Goal: Task Accomplishment & Management: Use online tool/utility

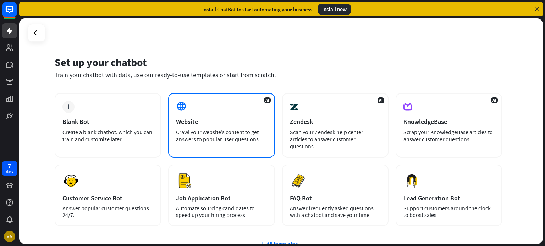
click at [183, 118] on div "Website" at bounding box center [221, 122] width 91 height 8
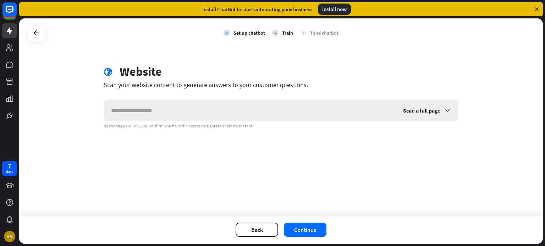
click at [184, 116] on input "text" at bounding box center [250, 110] width 292 height 21
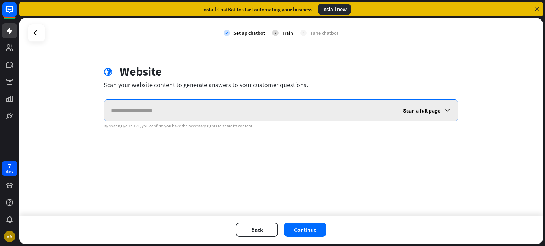
click at [142, 112] on input "text" at bounding box center [250, 110] width 292 height 21
paste input "**********"
type input "**********"
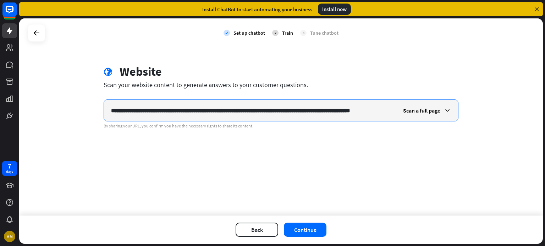
drag, startPoint x: 390, startPoint y: 113, endPoint x: 70, endPoint y: 124, distance: 320.4
click at [71, 124] on div "**********" at bounding box center [280, 117] width 523 height 198
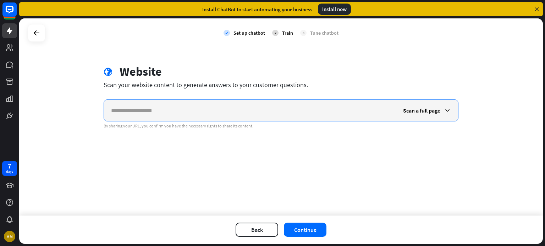
paste input "**********"
type input "**********"
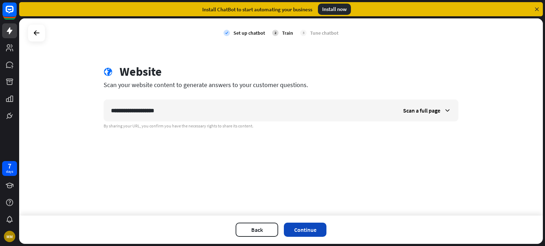
click at [300, 232] on button "Continue" at bounding box center [305, 230] width 43 height 14
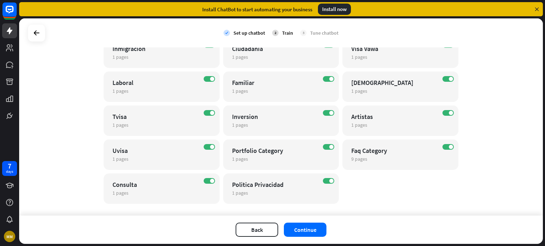
scroll to position [493, 0]
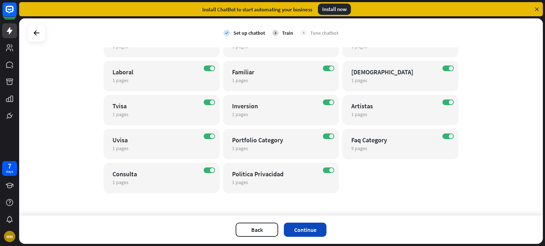
click at [307, 229] on button "Continue" at bounding box center [305, 230] width 43 height 14
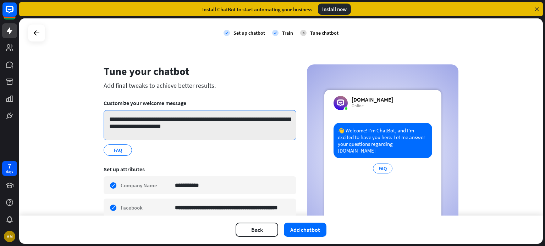
click at [129, 126] on textarea "**********" at bounding box center [200, 125] width 193 height 30
drag, startPoint x: 204, startPoint y: 129, endPoint x: 108, endPoint y: 117, distance: 97.1
click at [108, 117] on textarea "**********" at bounding box center [200, 125] width 193 height 30
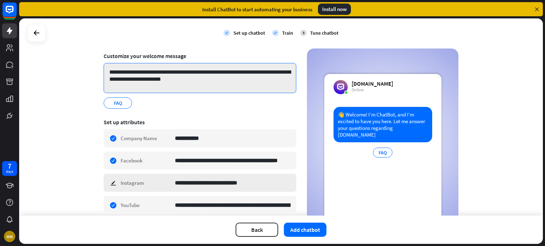
scroll to position [0, 0]
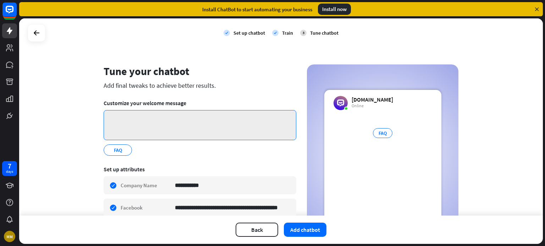
paste textarea "**********"
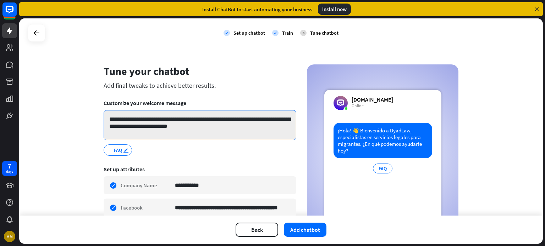
type textarea "**********"
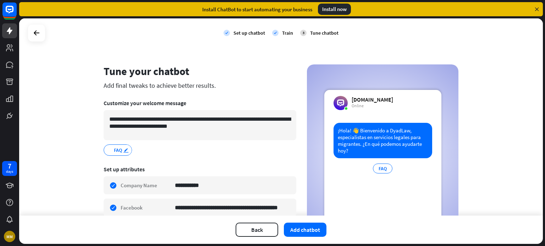
click at [123, 151] on icon "edit" at bounding box center [126, 150] width 6 height 5
click at [157, 149] on div "FAQ.. *** edit" at bounding box center [200, 150] width 193 height 11
click at [113, 151] on span "FAQ" at bounding box center [118, 150] width 10 height 8
click at [233, 146] on div "FAQ edit" at bounding box center [200, 150] width 193 height 11
click at [299, 234] on button "Add chatbot" at bounding box center [305, 230] width 43 height 14
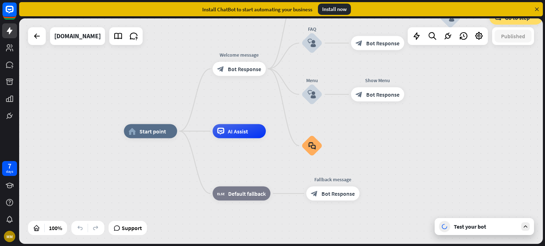
click at [525, 227] on icon at bounding box center [525, 227] width 6 height 6
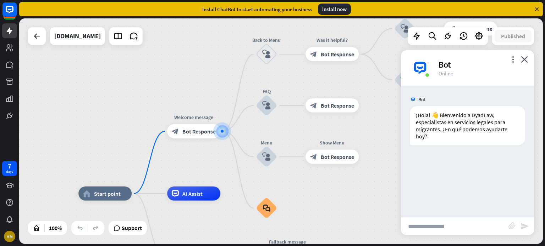
click at [434, 227] on input "text" at bounding box center [454, 227] width 107 height 18
type input "*"
type input "**********"
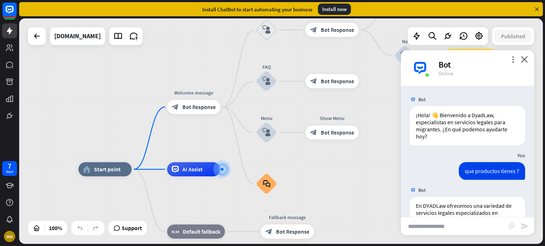
scroll to position [210, 0]
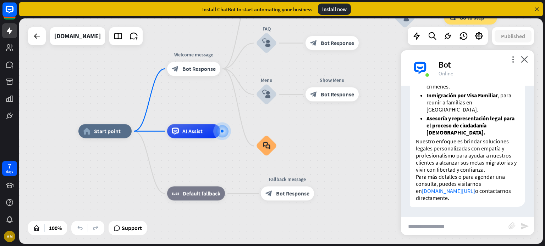
click at [406, 238] on div "home_2 Start point Welcome message block_bot_response Bot Response Back to Menu…" at bounding box center [339, 245] width 523 height 226
click at [430, 230] on input "text" at bounding box center [454, 227] width 107 height 18
type input "*"
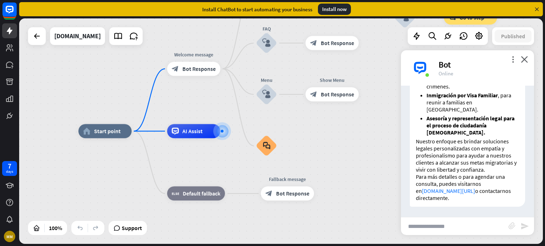
type input "*"
type input "**********"
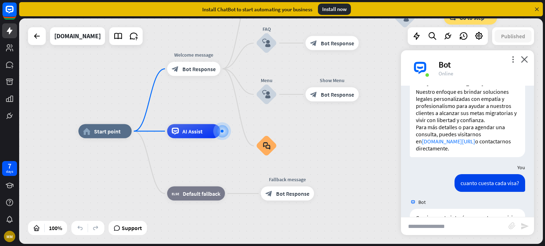
scroll to position [258, 0]
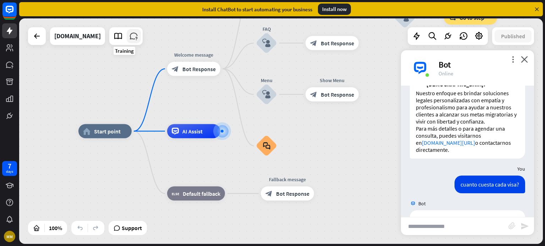
click at [129, 35] on icon at bounding box center [133, 36] width 9 height 9
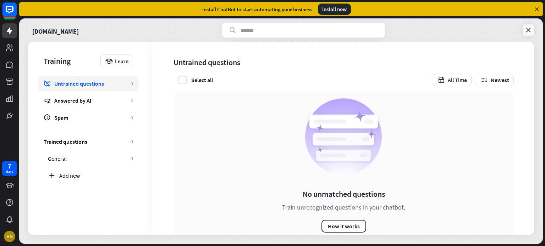
click at [532, 27] on link at bounding box center [527, 29] width 11 height 11
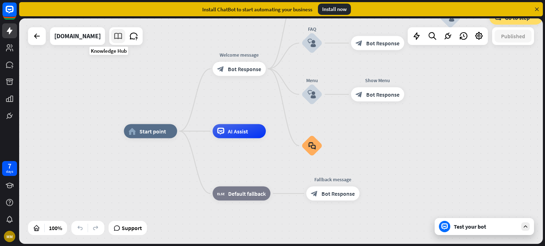
click at [113, 34] on icon at bounding box center [117, 36] width 9 height 9
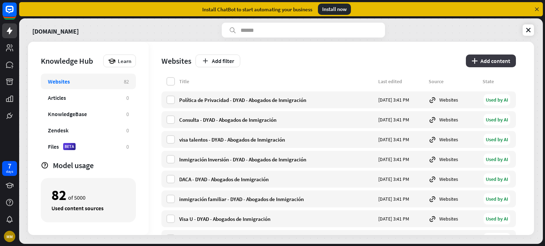
click at [488, 64] on button "plus Add content" at bounding box center [491, 61] width 50 height 13
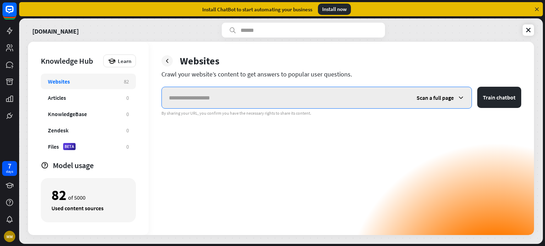
click at [217, 97] on input "text" at bounding box center [286, 97] width 248 height 21
paste input "**********"
type input "**********"
click at [463, 99] on icon at bounding box center [460, 97] width 7 height 7
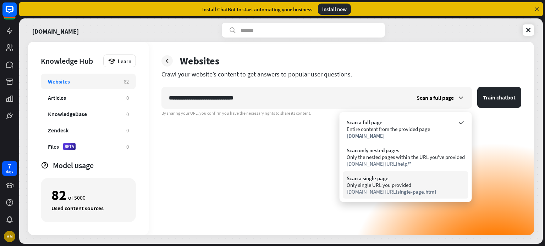
click at [391, 186] on div "Only single URL you provided" at bounding box center [405, 185] width 118 height 7
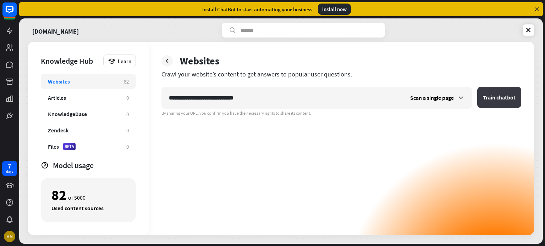
click at [496, 100] on button "Train chatbot" at bounding box center [499, 97] width 44 height 21
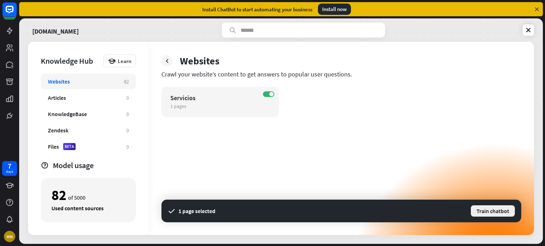
click at [478, 210] on button "Train chatbot" at bounding box center [492, 211] width 45 height 13
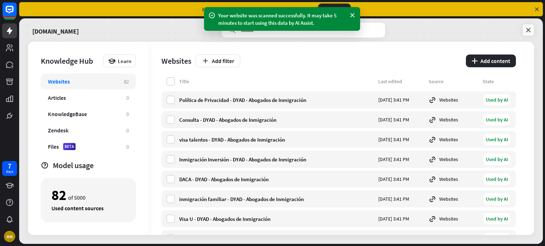
click at [528, 28] on icon at bounding box center [527, 30] width 7 height 7
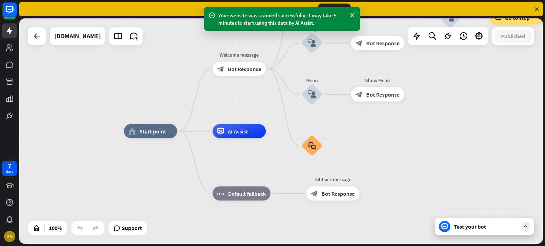
click at [479, 230] on div "Test your bot" at bounding box center [486, 226] width 64 height 7
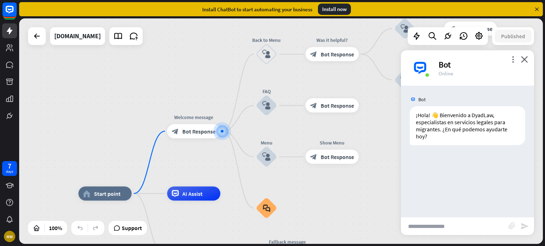
click at [421, 223] on input "text" at bounding box center [454, 227] width 107 height 18
type input "**********"
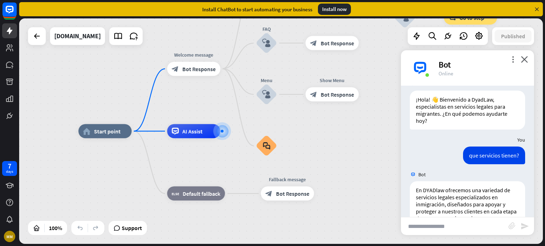
scroll to position [260, 0]
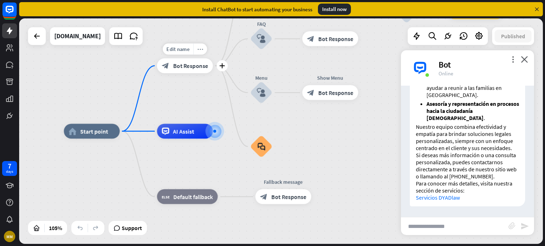
click at [204, 50] on div "more_horiz" at bounding box center [200, 49] width 14 height 11
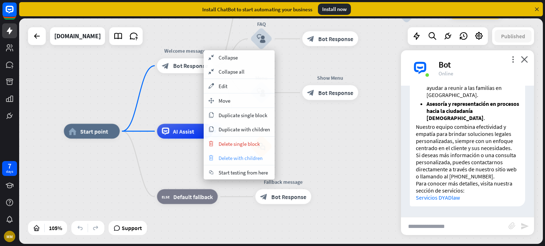
click at [254, 160] on span "Delete with children" at bounding box center [240, 158] width 44 height 7
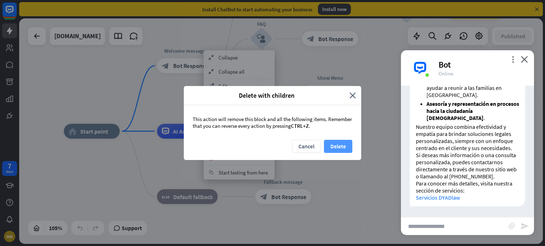
click at [339, 149] on button "Delete" at bounding box center [338, 146] width 28 height 13
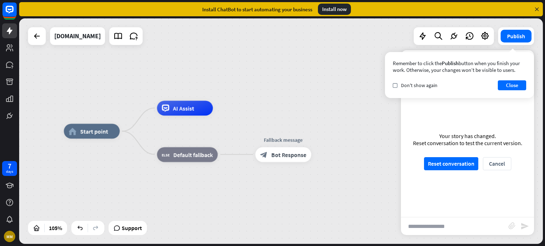
click at [444, 218] on input "text" at bounding box center [454, 227] width 107 height 18
click at [435, 229] on input "text" at bounding box center [454, 227] width 107 height 18
type input "**********"
click at [501, 85] on button "Close" at bounding box center [512, 85] width 28 height 10
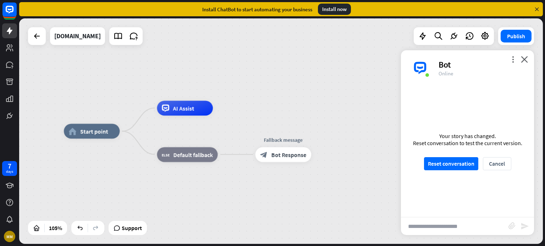
click at [526, 223] on icon "send" at bounding box center [524, 226] width 9 height 9
drag, startPoint x: 464, startPoint y: 167, endPoint x: 472, endPoint y: 188, distance: 22.8
click at [464, 167] on button "Reset conversation" at bounding box center [451, 163] width 54 height 13
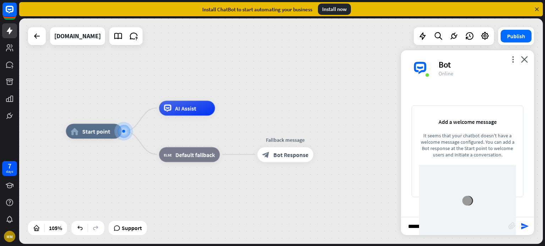
click at [469, 230] on div at bounding box center [467, 201] width 97 height 72
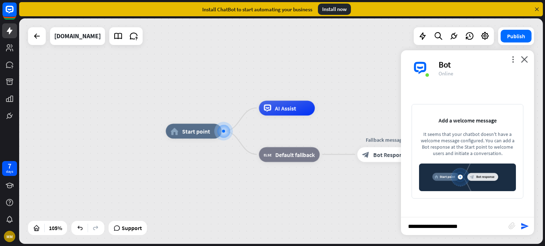
click at [476, 228] on input "**********" at bounding box center [454, 227] width 107 height 18
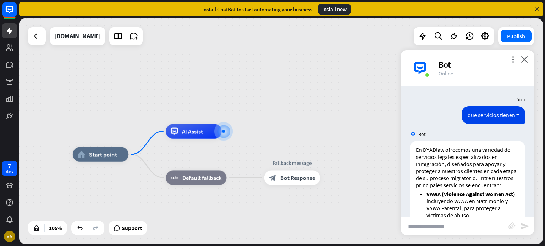
scroll to position [176, 0]
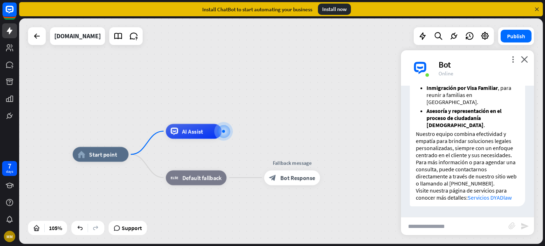
click at [527, 60] on icon "close" at bounding box center [524, 59] width 7 height 7
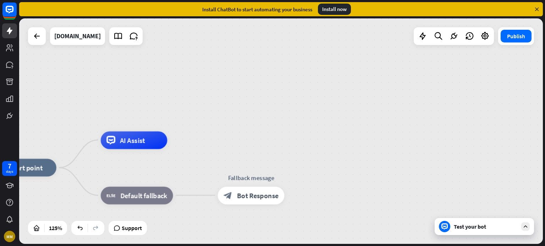
click at [538, 9] on icon at bounding box center [536, 9] width 6 height 6
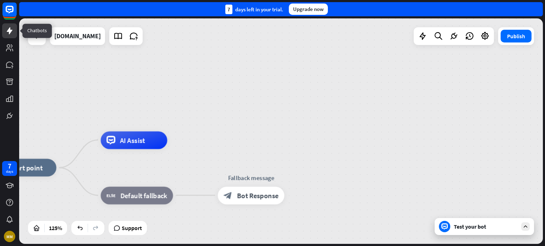
click at [10, 32] on icon at bounding box center [10, 30] width 6 height 7
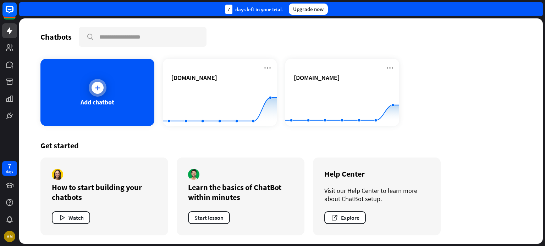
click at [100, 94] on div at bounding box center [98, 88] width 18 height 18
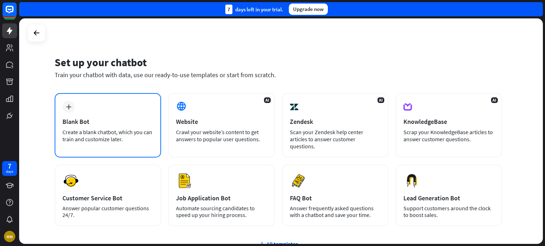
click at [113, 125] on div "Blank Bot" at bounding box center [107, 122] width 91 height 8
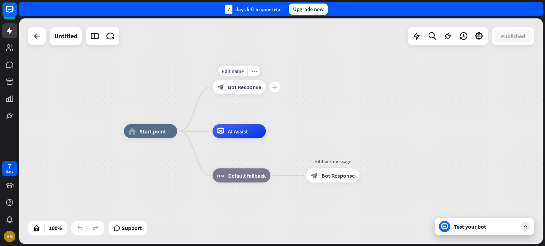
click at [233, 88] on span "Bot Response" at bounding box center [244, 87] width 33 height 7
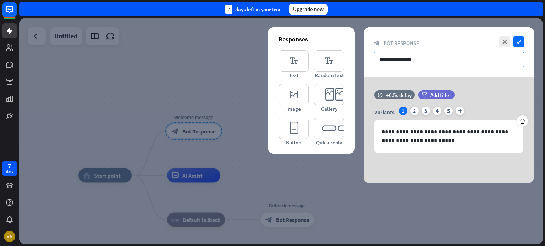
click at [395, 58] on input "**********" at bounding box center [448, 59] width 150 height 15
drag, startPoint x: 422, startPoint y: 62, endPoint x: 369, endPoint y: 61, distance: 53.2
click at [369, 61] on div "**********" at bounding box center [448, 52] width 170 height 50
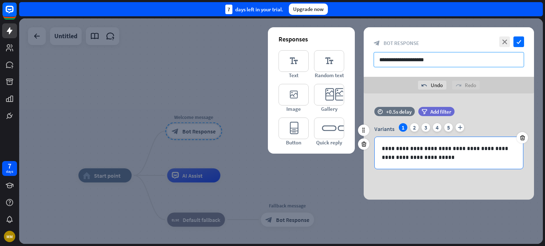
type input "**********"
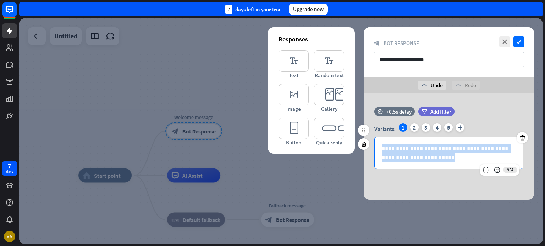
drag, startPoint x: 430, startPoint y: 161, endPoint x: 368, endPoint y: 141, distance: 65.5
click at [368, 141] on div "**********" at bounding box center [448, 142] width 170 height 70
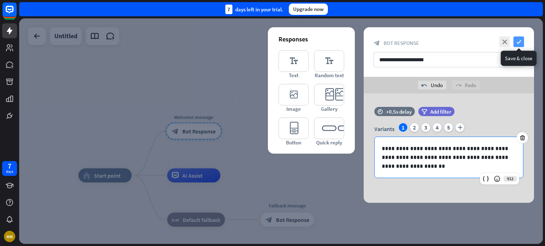
click at [517, 42] on icon "check" at bounding box center [518, 42] width 11 height 11
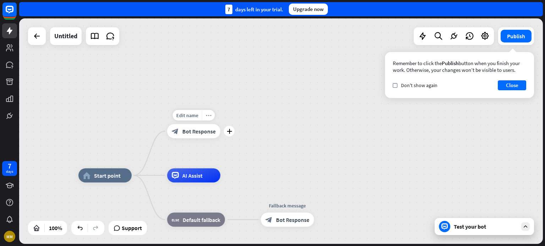
click at [206, 116] on icon "more_horiz" at bounding box center [209, 115] width 6 height 5
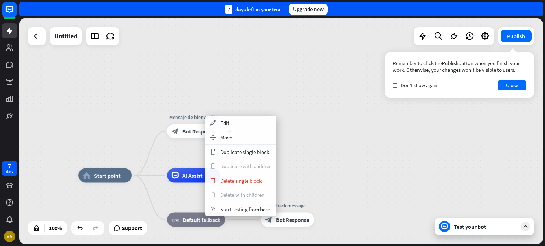
click at [189, 133] on span "Bot Response" at bounding box center [198, 131] width 33 height 7
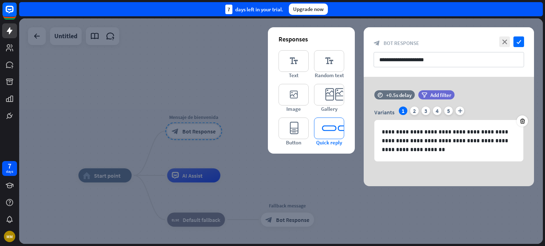
click at [328, 129] on icon "editor_quick_replies" at bounding box center [329, 129] width 30 height 22
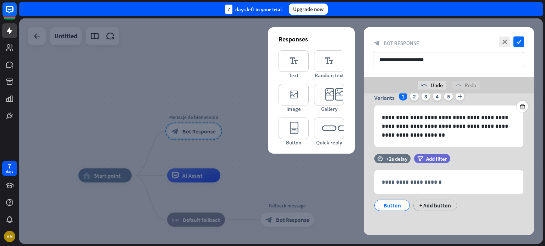
scroll to position [31, 0]
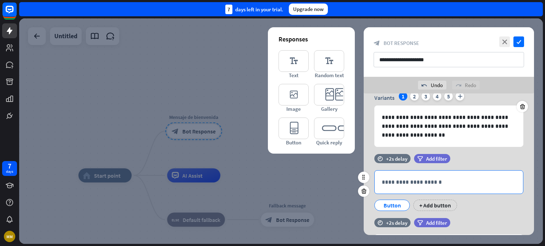
click at [412, 181] on p "**********" at bounding box center [449, 182] width 134 height 9
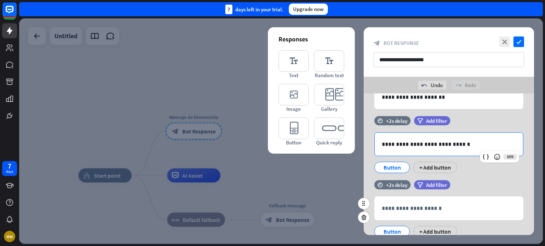
scroll to position [95, 0]
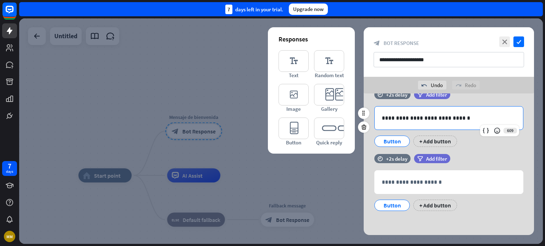
click at [392, 140] on div "Button" at bounding box center [391, 141] width 23 height 11
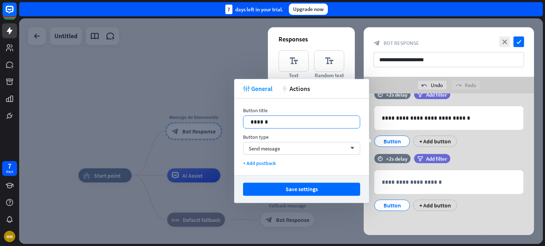
click at [271, 121] on p "******" at bounding box center [301, 122] width 102 height 9
drag, startPoint x: 278, startPoint y: 124, endPoint x: 233, endPoint y: 122, distance: 45.5
click at [233, 122] on body "7 days MM close Product Help First steps Get started with ChatBot Help Center F…" at bounding box center [272, 123] width 545 height 246
drag, startPoint x: 281, startPoint y: 123, endPoint x: 306, endPoint y: 121, distance: 24.6
click at [306, 121] on p "**********" at bounding box center [301, 122] width 102 height 9
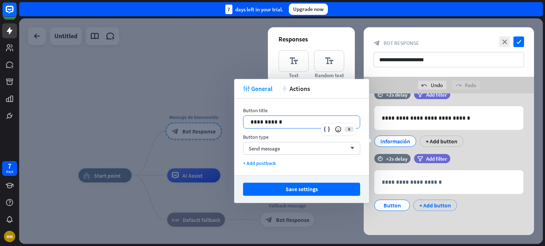
click at [426, 204] on div "+ Add button" at bounding box center [435, 205] width 44 height 11
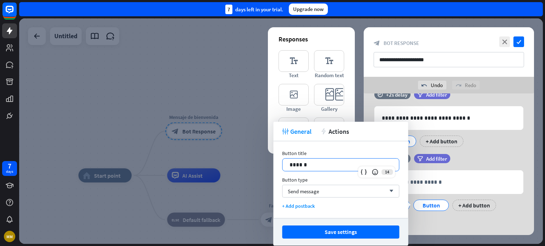
drag, startPoint x: 321, startPoint y: 168, endPoint x: 267, endPoint y: 167, distance: 53.9
click at [267, 167] on body "7 days MM close Product Help First steps Get started with ChatBot Help Center F…" at bounding box center [272, 123] width 545 height 246
click at [438, 204] on div "Agendar consulta" at bounding box center [440, 205] width 42 height 11
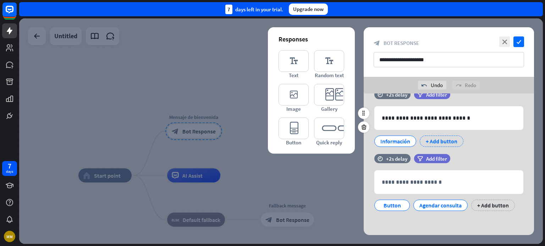
click at [435, 137] on div "+ Add button" at bounding box center [442, 141] width 44 height 11
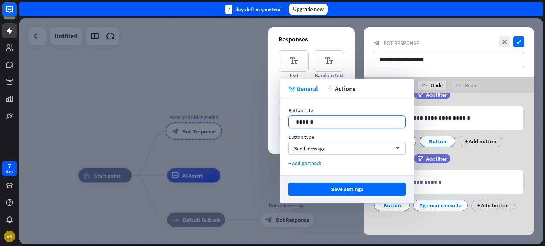
click at [323, 121] on p "******" at bounding box center [347, 122] width 102 height 9
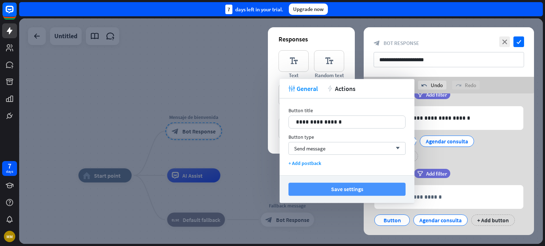
click at [321, 193] on button "Save settings" at bounding box center [346, 189] width 117 height 13
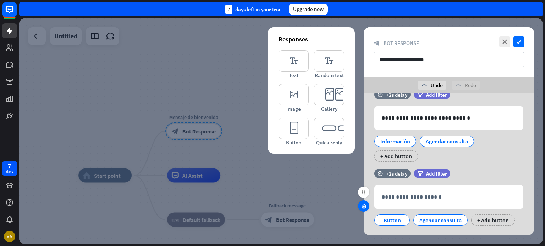
click at [362, 205] on icon at bounding box center [363, 206] width 7 height 6
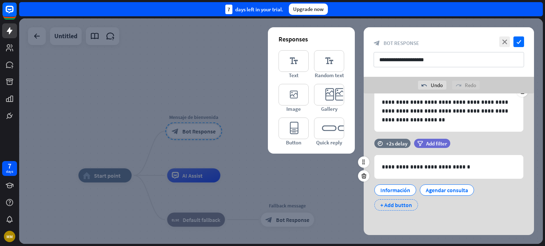
click at [398, 206] on div "+ Add button" at bounding box center [396, 205] width 44 height 11
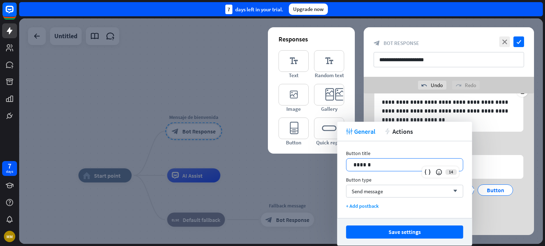
drag, startPoint x: 378, startPoint y: 163, endPoint x: 334, endPoint y: 163, distance: 44.3
click at [335, 163] on body "7 days MM close Product Help First steps Get started with ChatBot Help Center F…" at bounding box center [272, 123] width 545 height 246
drag, startPoint x: 383, startPoint y: 163, endPoint x: 350, endPoint y: 165, distance: 33.4
click at [350, 165] on div "******" at bounding box center [404, 165] width 116 height 12
paste div
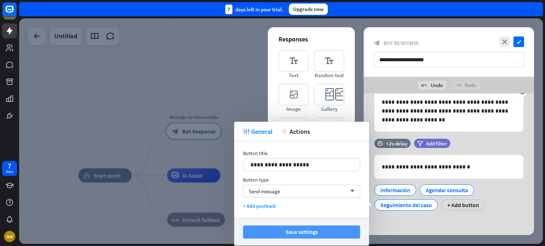
click at [318, 235] on button "Save settings" at bounding box center [301, 232] width 117 height 13
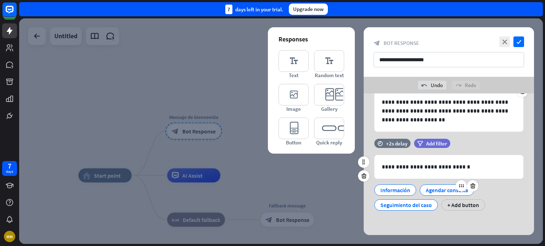
click at [444, 193] on div "Agendar consulta" at bounding box center [447, 190] width 42 height 11
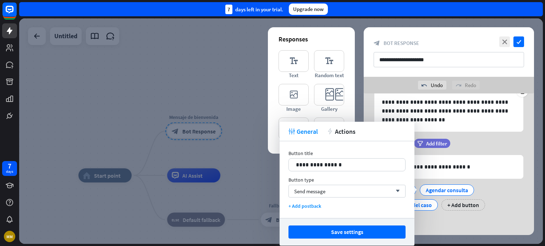
click at [502, 203] on div "Información Agendar consulta Seguimiento del caso + Add button" at bounding box center [446, 196] width 149 height 30
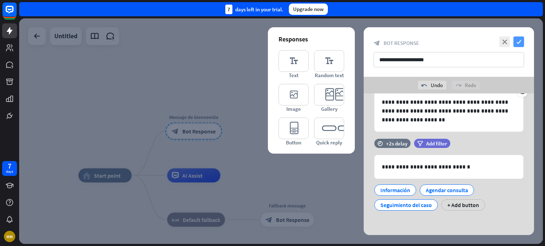
click at [520, 41] on icon "check" at bounding box center [518, 42] width 11 height 11
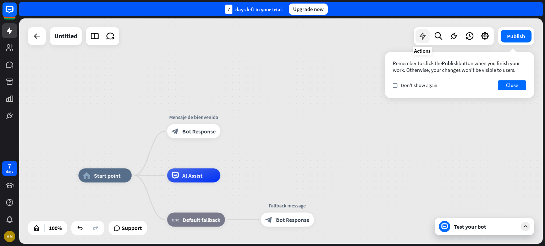
click at [422, 39] on icon at bounding box center [422, 36] width 9 height 9
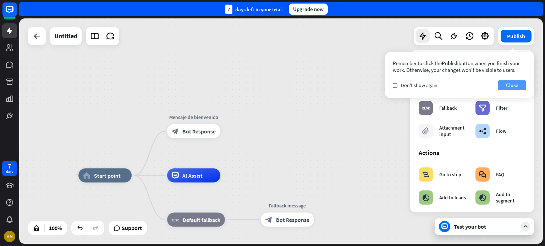
click at [515, 83] on button "Close" at bounding box center [512, 85] width 28 height 10
click at [512, 83] on button "Close" at bounding box center [512, 85] width 28 height 10
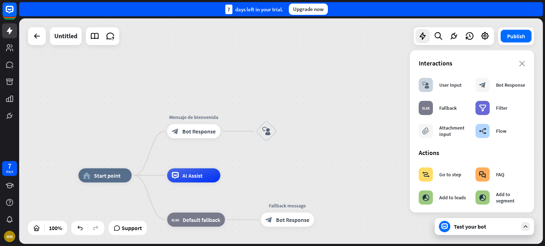
drag, startPoint x: 266, startPoint y: 133, endPoint x: 269, endPoint y: 96, distance: 37.8
click at [269, 96] on div "home_2 Start point Mensaje de [PERSON_NAME] block_bot_response Bot Response Edi…" at bounding box center [280, 131] width 523 height 226
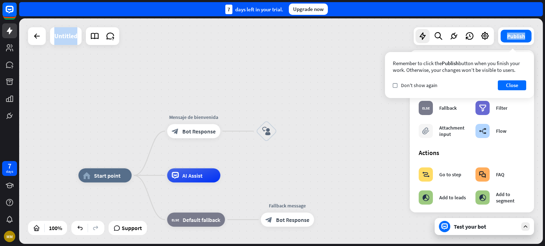
click at [257, 177] on div "home_2 Start point Mensaje de [PERSON_NAME] block_bot_response Bot Response blo…" at bounding box center [280, 131] width 523 height 226
click at [509, 85] on button "Close" at bounding box center [512, 85] width 28 height 10
click at [511, 87] on button "Close" at bounding box center [512, 85] width 28 height 10
click at [261, 89] on span "Edit name" at bounding box center [260, 86] width 22 height 6
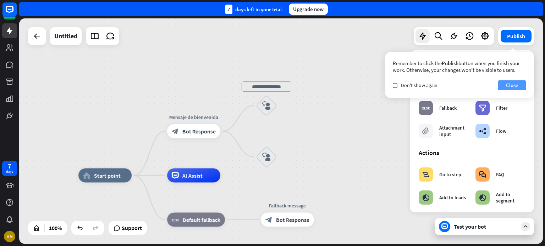
click at [513, 80] on button "Close" at bounding box center [512, 85] width 28 height 10
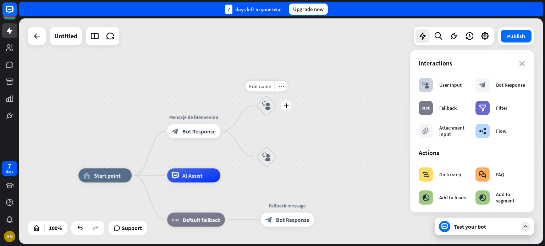
click at [270, 108] on icon "block_user_input" at bounding box center [266, 105] width 9 height 9
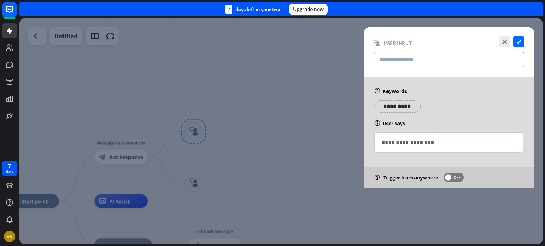
click at [393, 60] on input "text" at bounding box center [448, 59] width 150 height 15
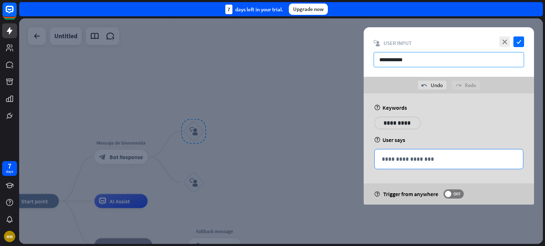
type input "**********"
click at [389, 161] on p "**********" at bounding box center [449, 159] width 134 height 9
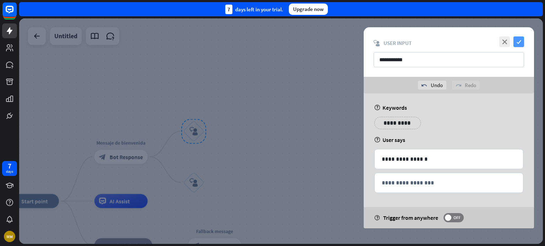
click at [516, 42] on icon "check" at bounding box center [518, 42] width 11 height 11
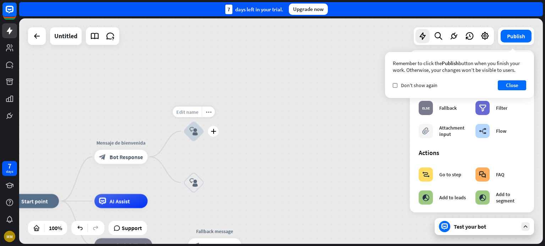
click at [193, 114] on span "Edit name" at bounding box center [187, 112] width 22 height 6
click at [192, 132] on icon "block_user_input" at bounding box center [193, 131] width 9 height 9
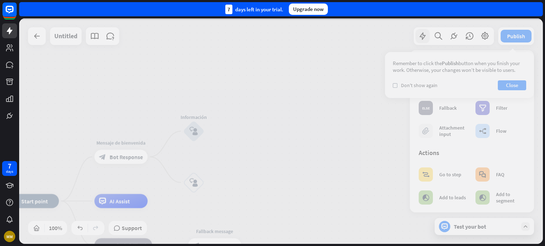
click at [192, 132] on div at bounding box center [280, 131] width 523 height 226
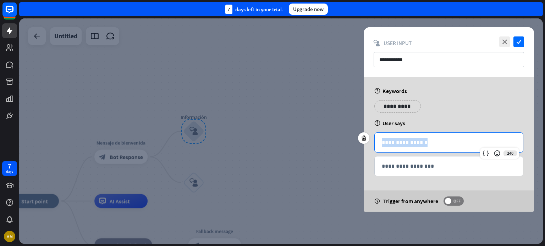
drag, startPoint x: 425, startPoint y: 143, endPoint x: 367, endPoint y: 144, distance: 57.5
click at [367, 144] on div "**********" at bounding box center [448, 144] width 170 height 135
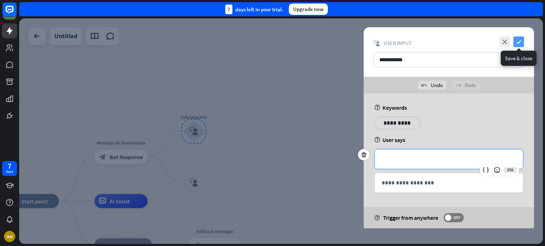
click at [518, 41] on icon "check" at bounding box center [518, 42] width 11 height 11
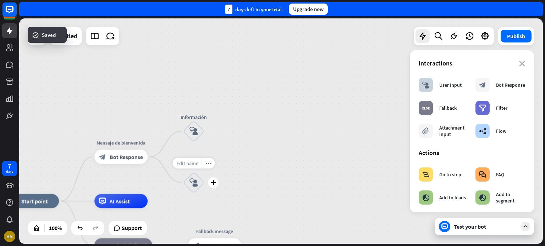
click at [194, 164] on span "Edit name" at bounding box center [187, 163] width 22 height 6
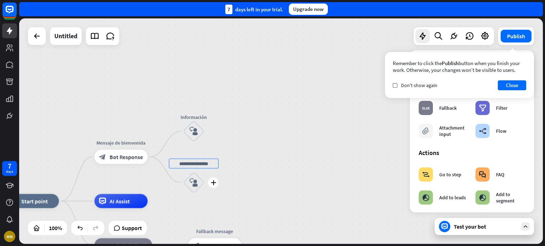
click at [190, 184] on icon "block_user_input" at bounding box center [193, 183] width 9 height 9
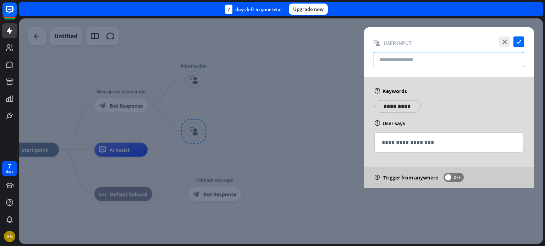
click at [403, 59] on input "text" at bounding box center [448, 59] width 150 height 15
type input "*"
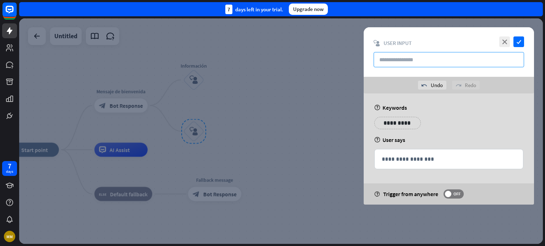
type input "*"
type input "**********"
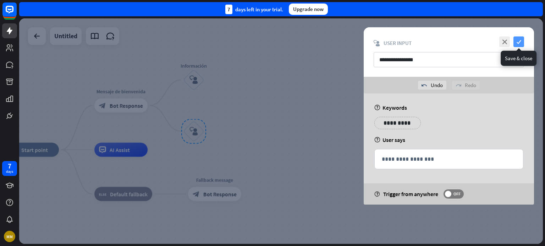
click at [516, 42] on icon "check" at bounding box center [518, 42] width 11 height 11
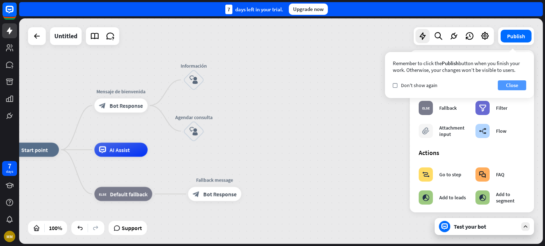
click at [520, 83] on button "Close" at bounding box center [512, 85] width 28 height 10
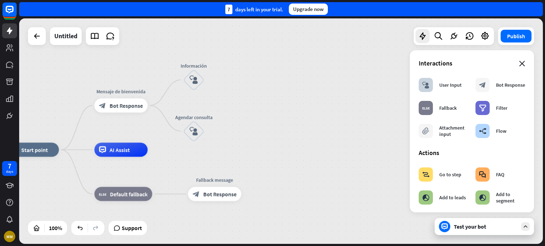
click at [519, 63] on icon "close" at bounding box center [522, 64] width 6 height 6
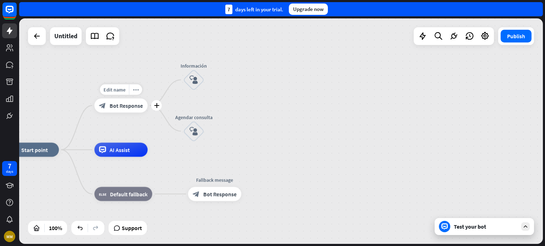
click at [126, 109] on div "block_bot_response Bot Response" at bounding box center [120, 106] width 53 height 14
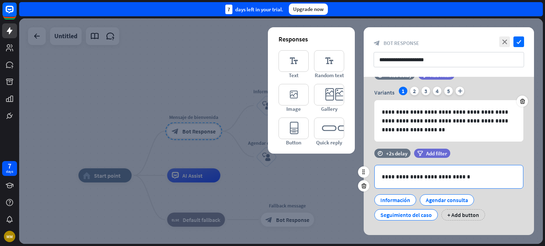
scroll to position [30, 0]
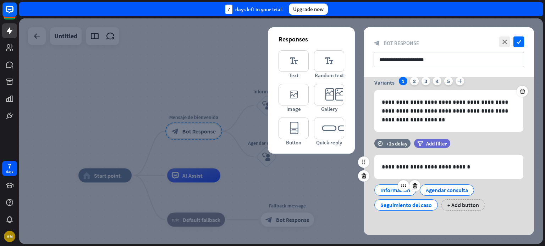
click at [388, 193] on div "Información" at bounding box center [395, 190] width 30 height 11
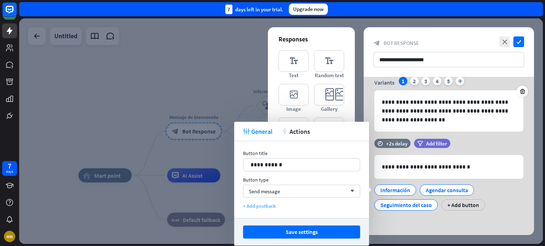
click at [258, 208] on div "+ Add postback" at bounding box center [301, 206] width 117 height 6
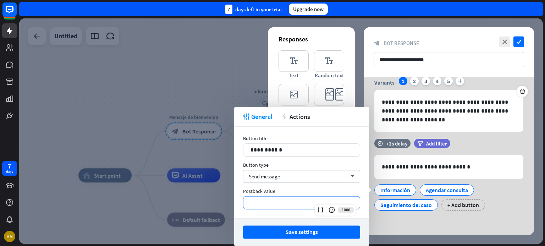
click at [279, 204] on p "**********" at bounding box center [301, 203] width 102 height 9
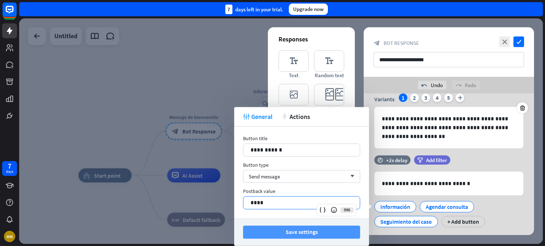
click at [305, 232] on button "Save settings" at bounding box center [301, 232] width 117 height 13
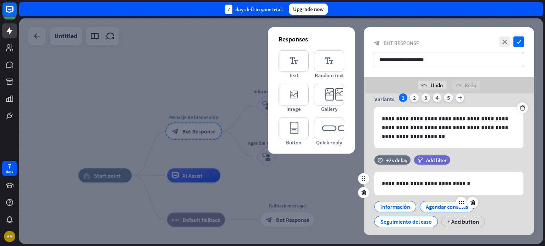
click at [438, 207] on div "Agendar consulta" at bounding box center [447, 207] width 42 height 11
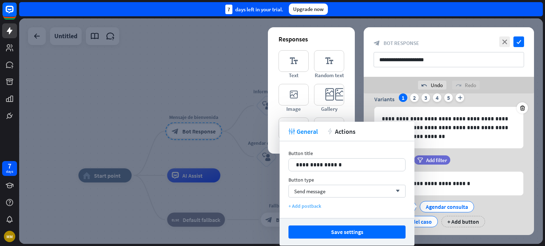
click at [311, 209] on div "**********" at bounding box center [346, 179] width 135 height 77
click at [310, 206] on div "+ Add postback" at bounding box center [346, 206] width 117 height 6
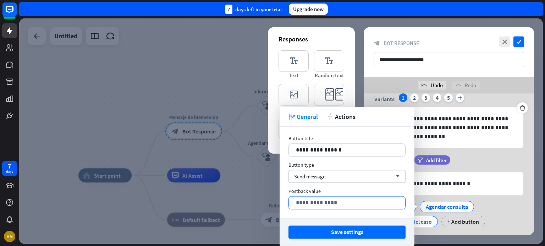
click at [344, 200] on p "**********" at bounding box center [347, 203] width 102 height 9
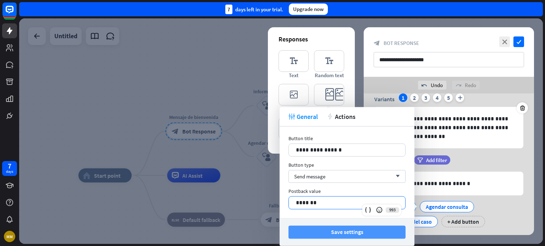
click at [344, 229] on button "Save settings" at bounding box center [346, 232] width 117 height 13
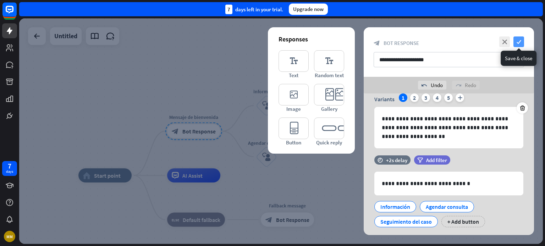
click at [521, 39] on icon "check" at bounding box center [518, 42] width 11 height 11
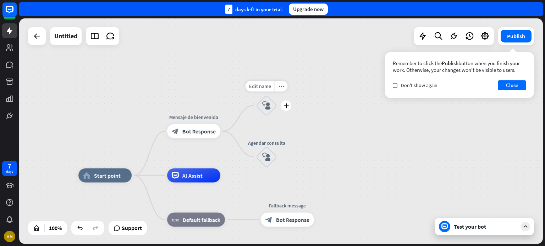
click at [268, 104] on icon "block_user_input" at bounding box center [266, 105] width 9 height 9
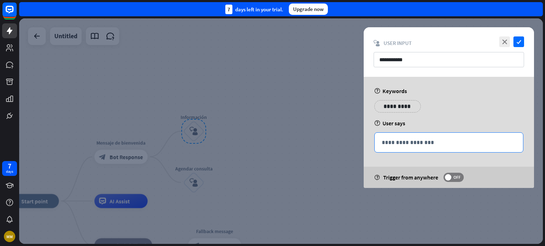
click at [394, 145] on p "**********" at bounding box center [449, 142] width 134 height 9
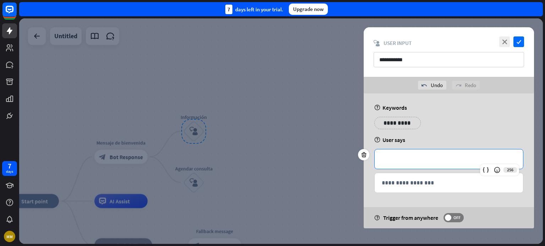
click at [389, 120] on p "**********" at bounding box center [397, 123] width 36 height 9
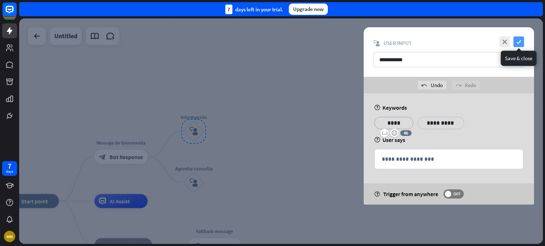
click at [518, 40] on icon "check" at bounding box center [518, 42] width 11 height 11
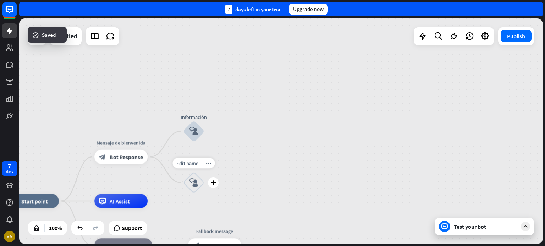
click at [199, 182] on div "block_user_input" at bounding box center [193, 182] width 21 height 21
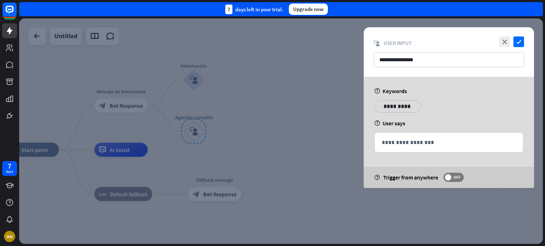
click at [395, 105] on p "**********" at bounding box center [397, 106] width 36 height 9
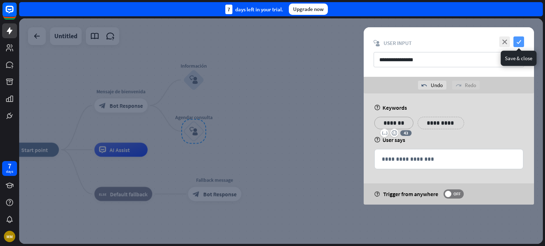
click at [520, 41] on icon "check" at bounding box center [518, 42] width 11 height 11
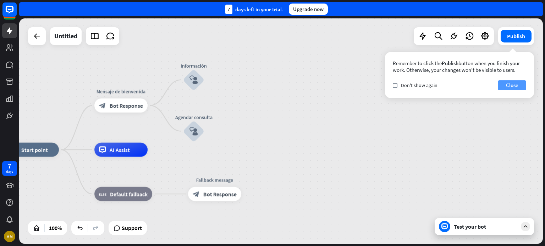
click at [509, 83] on button "Close" at bounding box center [512, 85] width 28 height 10
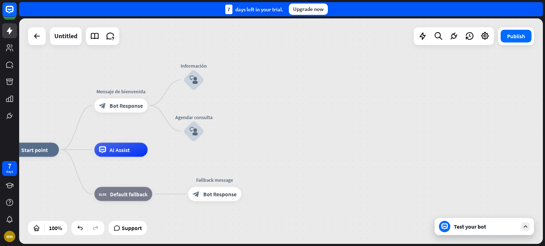
click at [423, 44] on div at bounding box center [453, 36] width 80 height 18
click at [424, 37] on icon at bounding box center [422, 36] width 9 height 9
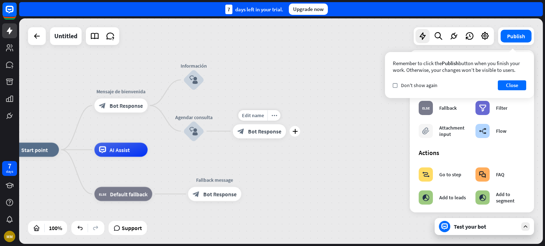
click at [267, 132] on span "Bot Response" at bounding box center [264, 131] width 33 height 7
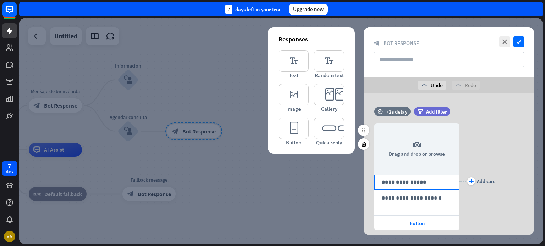
click at [402, 181] on p "**********" at bounding box center [417, 182] width 70 height 9
click at [420, 226] on span "Button" at bounding box center [416, 223] width 15 height 7
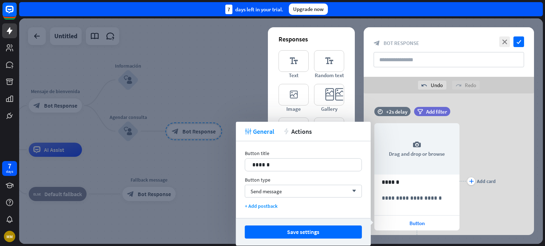
click at [498, 134] on div "**********" at bounding box center [448, 182] width 170 height 138
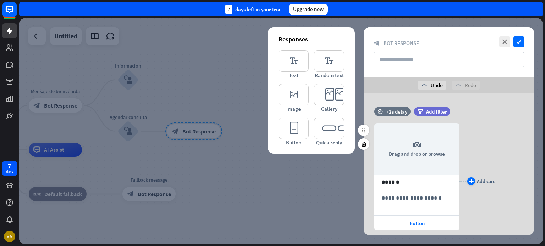
click at [472, 181] on icon "plus" at bounding box center [471, 181] width 5 height 4
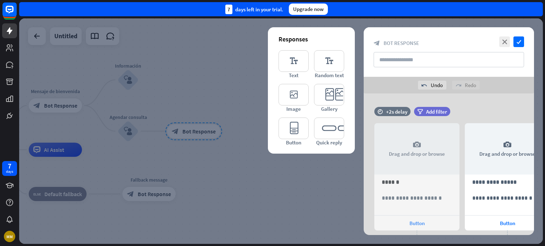
scroll to position [0, 58]
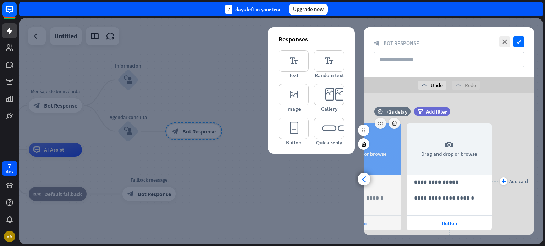
click at [386, 155] on div "camera Drag and drop or browse" at bounding box center [358, 148] width 85 height 51
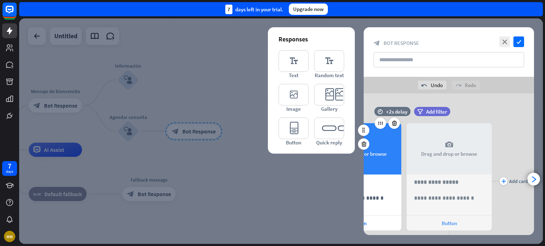
scroll to position [0, 0]
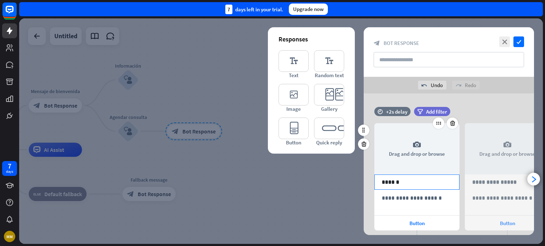
click at [391, 184] on p "******" at bounding box center [417, 182] width 70 height 9
click at [404, 180] on p "******" at bounding box center [417, 182] width 70 height 9
click at [482, 182] on p "**********" at bounding box center [507, 182] width 70 height 9
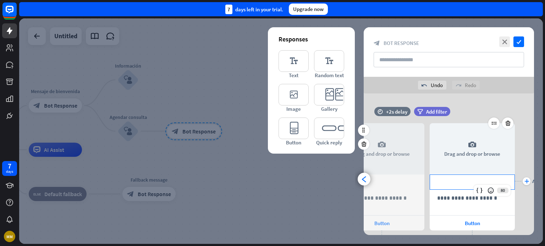
scroll to position [0, 58]
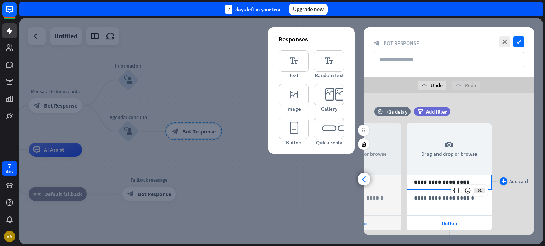
click at [506, 180] on div "plus Add card" at bounding box center [513, 182] width 28 height 8
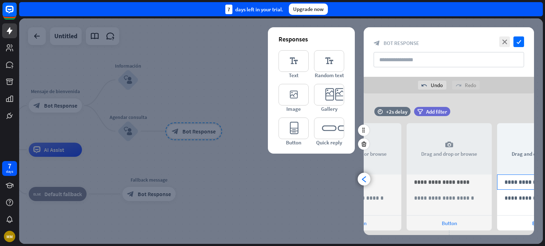
scroll to position [0, 149]
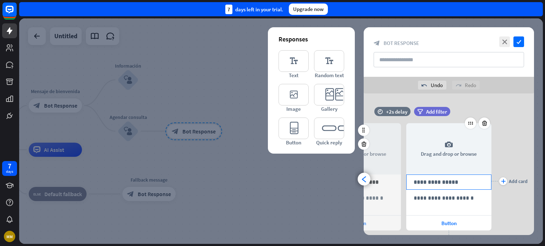
click at [424, 184] on p "**********" at bounding box center [448, 182] width 70 height 9
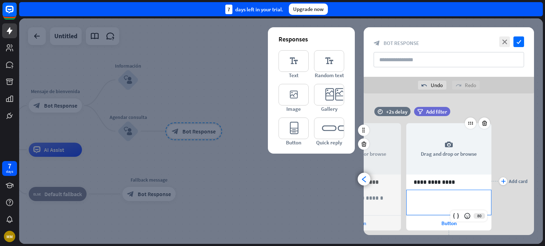
click at [434, 200] on p "**********" at bounding box center [448, 198] width 70 height 9
click at [363, 182] on icon "arrowhead_left" at bounding box center [364, 179] width 7 height 7
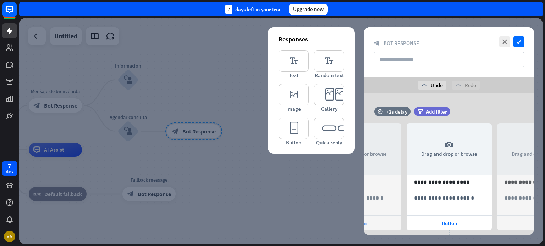
click at [363, 182] on icon "arrowhead_left" at bounding box center [364, 179] width 7 height 7
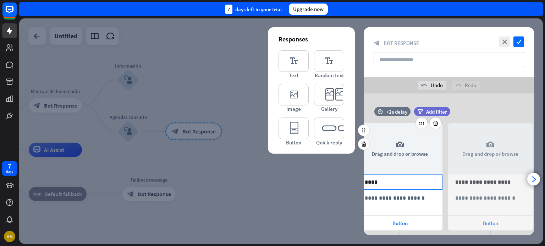
scroll to position [0, 0]
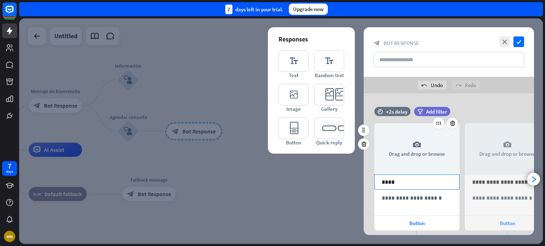
click at [406, 180] on p "****" at bounding box center [417, 182] width 70 height 9
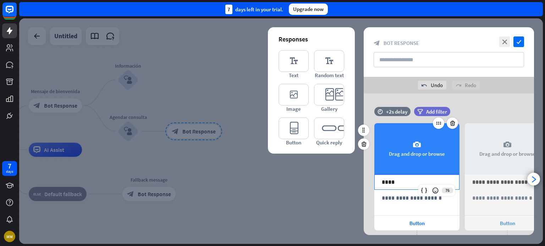
click at [410, 156] on div "camera Drag and drop or browse" at bounding box center [416, 148] width 85 height 51
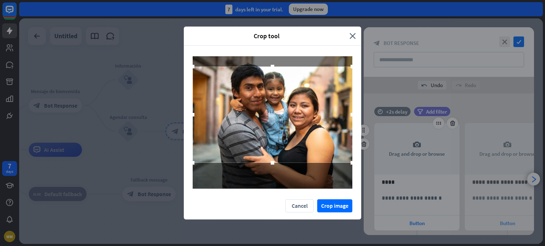
drag, startPoint x: 309, startPoint y: 151, endPoint x: 313, endPoint y: 148, distance: 5.6
click at [313, 148] on div at bounding box center [273, 115] width 160 height 96
click at [343, 203] on button "Crop image" at bounding box center [334, 206] width 35 height 13
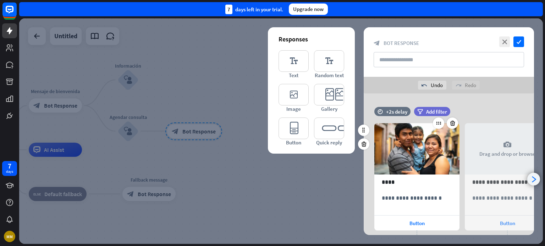
click at [533, 180] on icon "arrowhead_right" at bounding box center [533, 179] width 7 height 7
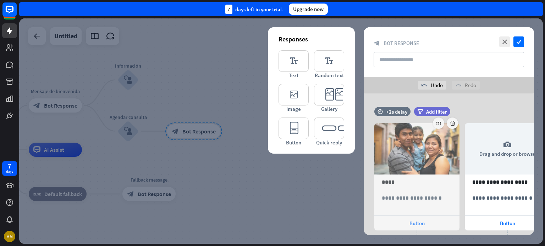
scroll to position [0, 58]
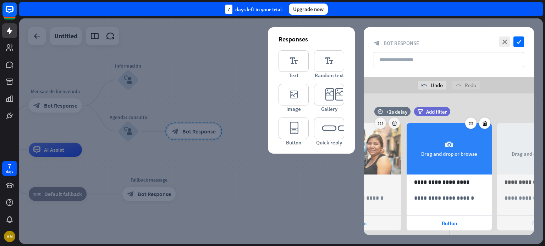
click at [449, 151] on div "camera Drag and drop or browse" at bounding box center [448, 148] width 85 height 51
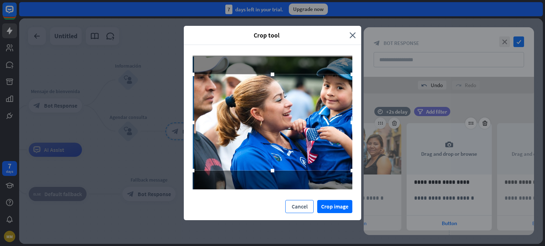
click at [307, 205] on button "Cancel" at bounding box center [299, 206] width 28 height 13
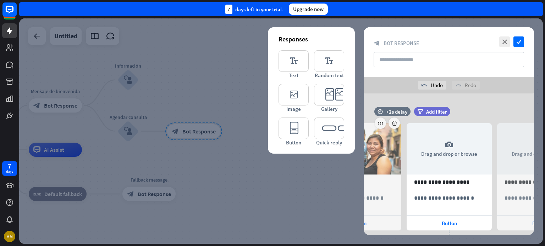
click at [533, 178] on icon "arrowhead_right" at bounding box center [533, 179] width 7 height 7
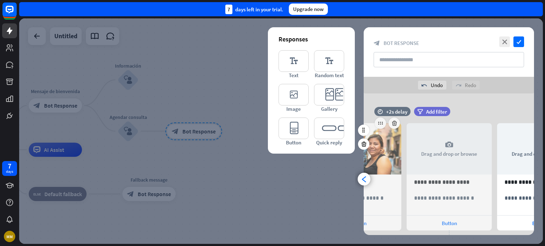
scroll to position [0, 149]
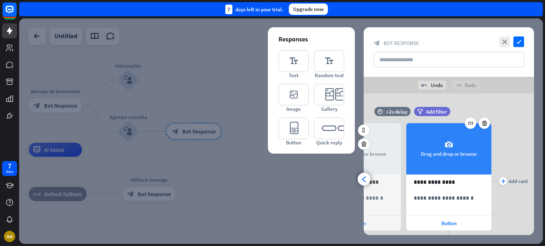
click at [425, 150] on div "camera Drag and drop or browse" at bounding box center [448, 148] width 85 height 51
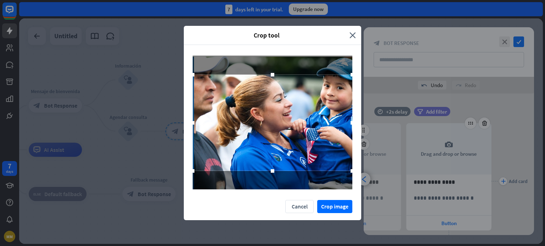
click at [294, 140] on div at bounding box center [273, 123] width 160 height 96
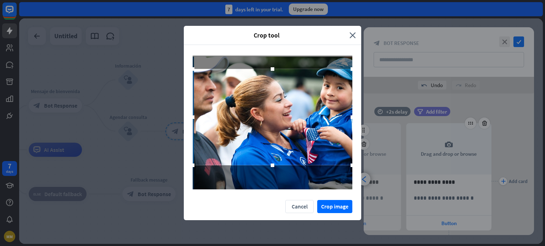
click at [294, 134] on div at bounding box center [273, 117] width 160 height 96
click at [337, 203] on button "Crop image" at bounding box center [334, 206] width 35 height 13
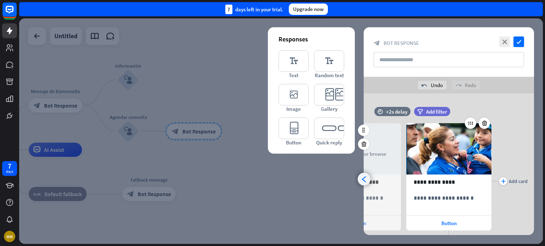
click at [361, 181] on icon "arrowhead_left" at bounding box center [364, 179] width 7 height 7
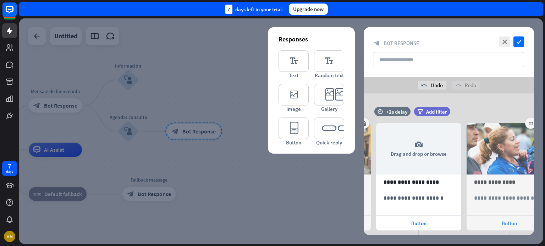
scroll to position [0, 58]
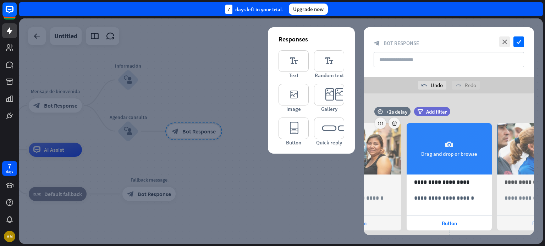
click at [433, 147] on div "camera Drag and drop or browse" at bounding box center [448, 148] width 85 height 51
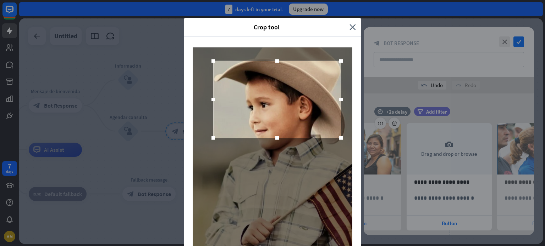
drag, startPoint x: 293, startPoint y: 156, endPoint x: 295, endPoint y: 96, distance: 60.7
click at [295, 96] on div at bounding box center [277, 99] width 128 height 77
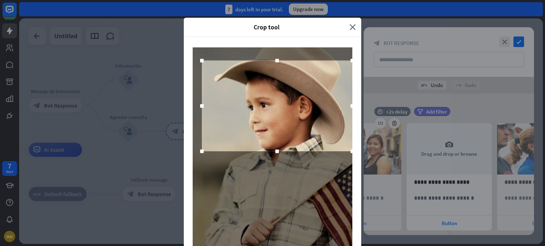
drag, startPoint x: 276, startPoint y: 138, endPoint x: 278, endPoint y: 202, distance: 64.6
click at [276, 233] on div at bounding box center [273, 165] width 160 height 235
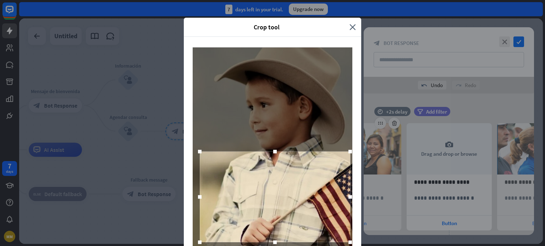
drag, startPoint x: 283, startPoint y: 114, endPoint x: 281, endPoint y: 205, distance: 91.2
click at [281, 205] on div at bounding box center [275, 197] width 150 height 91
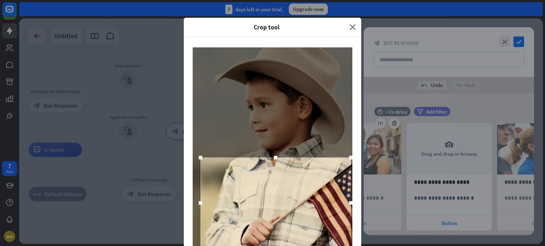
drag, startPoint x: 301, startPoint y: 180, endPoint x: 308, endPoint y: 176, distance: 7.3
click at [302, 186] on div at bounding box center [275, 203] width 150 height 91
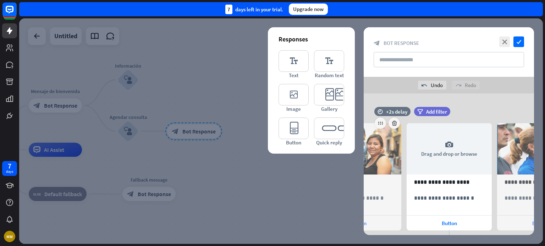
drag, startPoint x: 543, startPoint y: 112, endPoint x: 536, endPoint y: 155, distance: 43.9
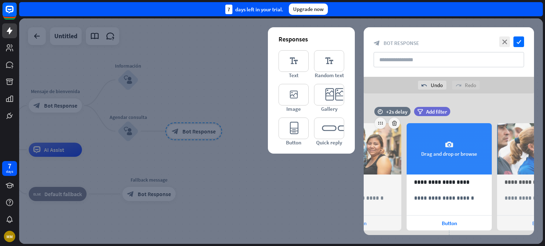
click at [444, 146] on div "camera Drag and drop or browse" at bounding box center [448, 148] width 85 height 51
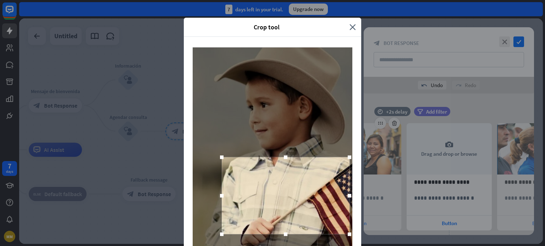
drag, startPoint x: 289, startPoint y: 168, endPoint x: 302, endPoint y: 199, distance: 33.9
click at [302, 199] on div at bounding box center [286, 195] width 128 height 77
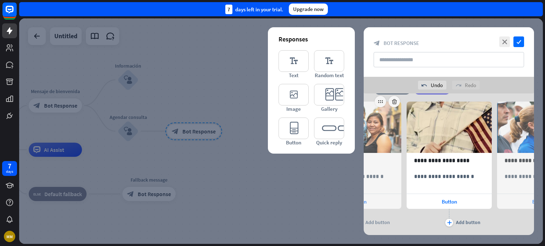
scroll to position [39, 0]
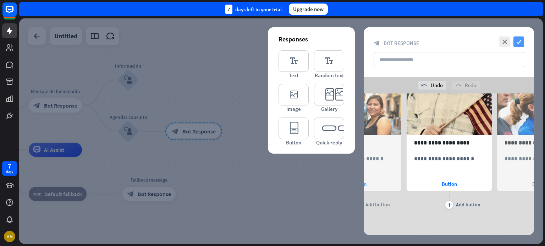
click at [516, 39] on icon "check" at bounding box center [518, 42] width 11 height 11
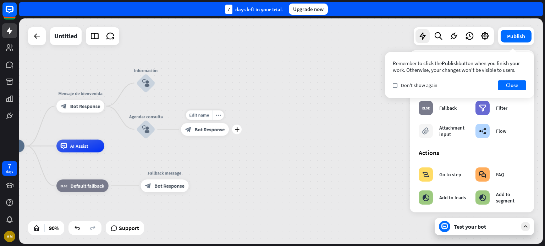
click at [204, 136] on div "Edit name more_horiz plus block_bot_response Bot Response" at bounding box center [205, 129] width 48 height 13
click at [206, 132] on span "Bot Response" at bounding box center [210, 129] width 30 height 6
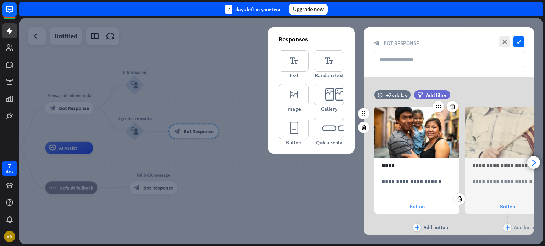
click at [411, 207] on span "Button" at bounding box center [416, 207] width 15 height 7
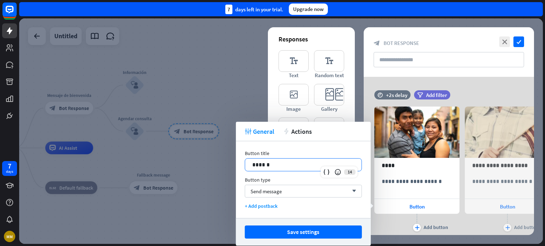
click at [275, 165] on p "******" at bounding box center [303, 165] width 102 height 9
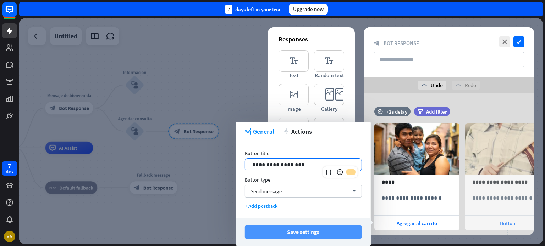
click at [292, 229] on button "Save settings" at bounding box center [303, 232] width 117 height 13
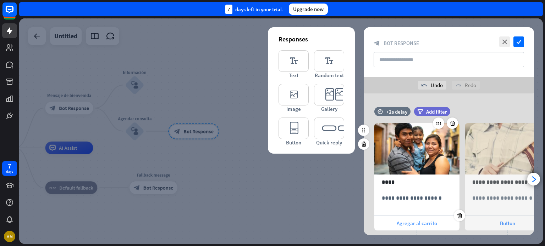
click at [404, 221] on span "Agregar al carrito" at bounding box center [416, 223] width 40 height 7
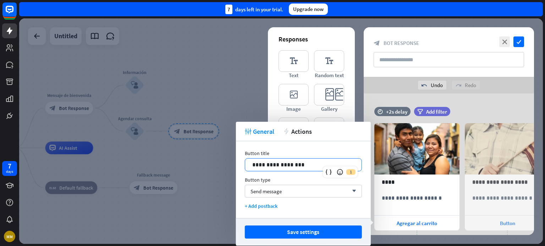
drag, startPoint x: 301, startPoint y: 165, endPoint x: 229, endPoint y: 169, distance: 72.4
click at [229, 169] on body "7 days MM close Product Help First steps Get started with ChatBot Help Center F…" at bounding box center [272, 123] width 545 height 246
paste div
click at [252, 165] on p "**********" at bounding box center [303, 165] width 102 height 9
click at [254, 163] on p "**********" at bounding box center [303, 165] width 102 height 9
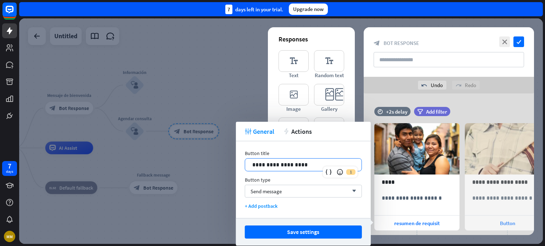
click at [311, 162] on p "**********" at bounding box center [303, 165] width 102 height 9
drag, startPoint x: 308, startPoint y: 165, endPoint x: 250, endPoint y: 170, distance: 58.4
click at [250, 170] on div "**********" at bounding box center [303, 165] width 116 height 12
drag, startPoint x: 309, startPoint y: 161, endPoint x: 254, endPoint y: 167, distance: 55.7
click at [254, 167] on p "**********" at bounding box center [303, 165] width 102 height 9
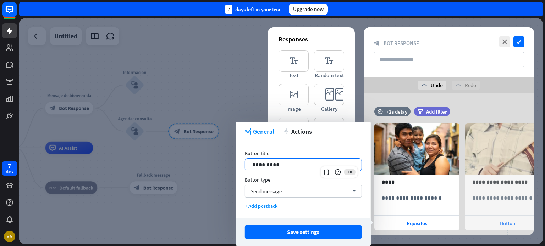
click at [255, 164] on p "*********" at bounding box center [303, 165] width 102 height 9
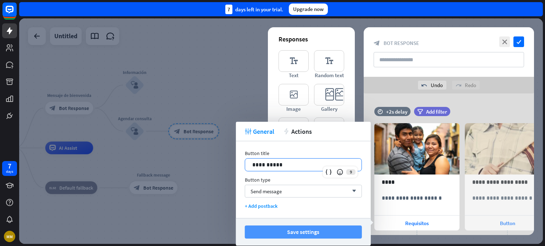
click at [293, 231] on button "Save settings" at bounding box center [303, 232] width 117 height 13
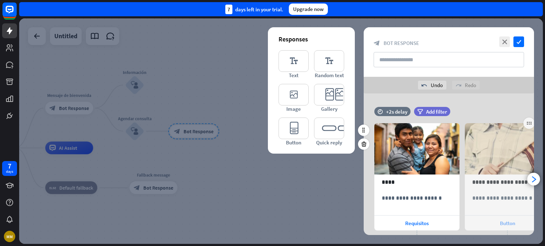
click at [510, 222] on span "Button" at bounding box center [507, 223] width 15 height 7
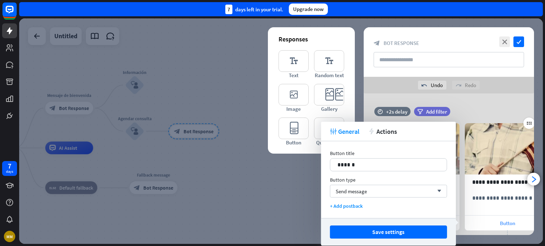
scroll to position [0, 58]
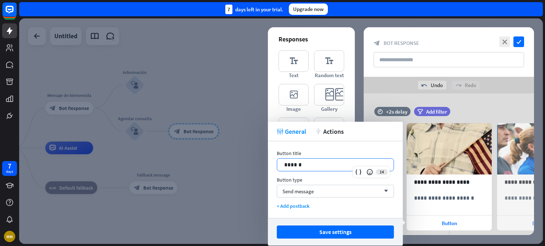
drag, startPoint x: 301, startPoint y: 164, endPoint x: 251, endPoint y: 166, distance: 50.0
click at [251, 166] on body "7 days MM close Product Help First steps Get started with ChatBot Help Center F…" at bounding box center [272, 123] width 545 height 246
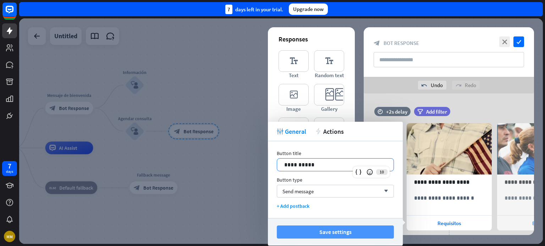
click at [302, 233] on button "Save settings" at bounding box center [335, 232] width 117 height 13
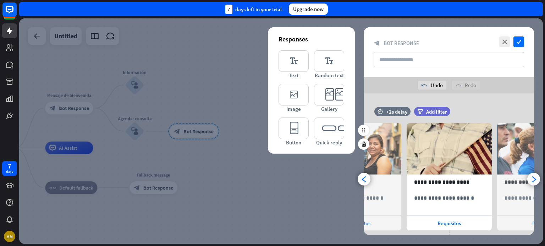
click at [525, 226] on div "Button" at bounding box center [539, 223] width 85 height 15
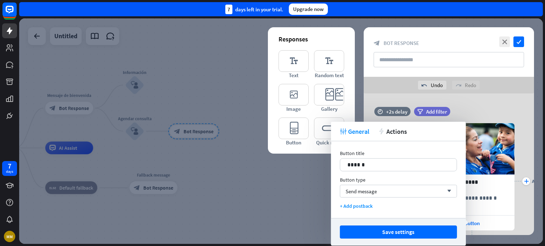
scroll to position [0, 149]
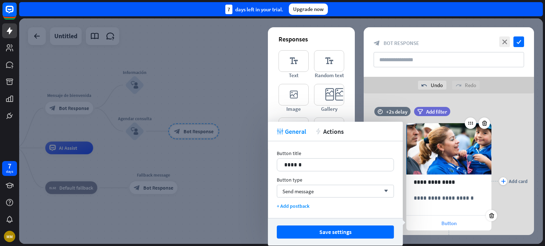
click at [441, 224] on span "Button" at bounding box center [448, 223] width 15 height 7
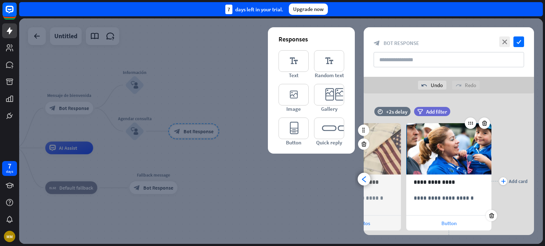
click at [448, 222] on span "Button" at bounding box center [448, 223] width 15 height 7
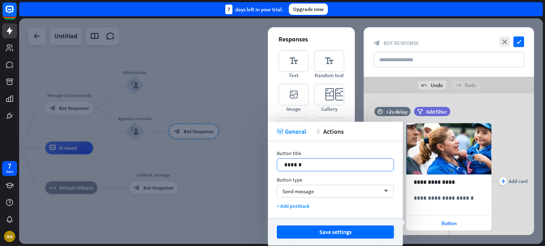
click at [303, 168] on p "******" at bounding box center [335, 165] width 102 height 9
drag, startPoint x: 304, startPoint y: 167, endPoint x: 267, endPoint y: 162, distance: 37.1
click at [267, 162] on body "7 days MM close Product Help First steps Get started with ChatBot Help Center F…" at bounding box center [272, 123] width 545 height 246
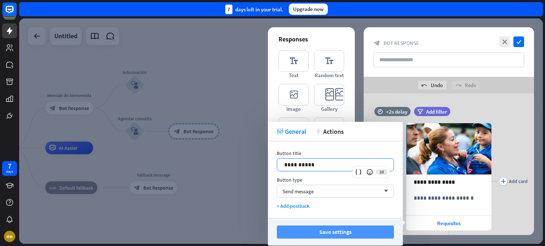
click at [310, 234] on button "Save settings" at bounding box center [335, 232] width 117 height 13
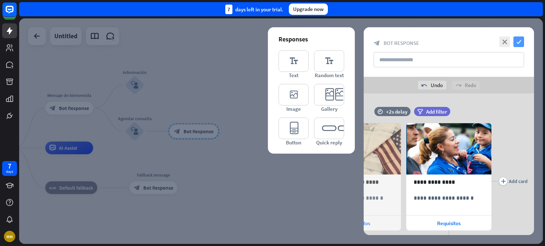
click at [521, 42] on icon "check" at bounding box center [518, 42] width 11 height 11
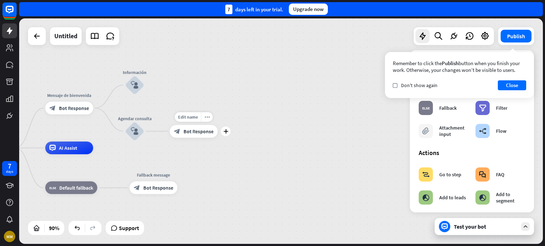
click at [191, 135] on div "block_bot_response Bot Response" at bounding box center [194, 131] width 48 height 13
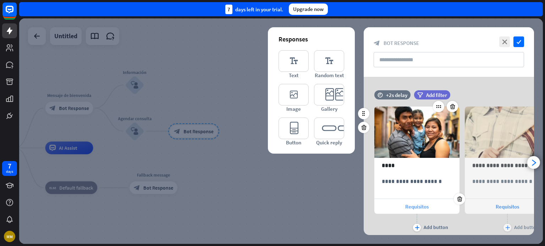
click at [415, 205] on span "Requisitos" at bounding box center [416, 207] width 23 height 7
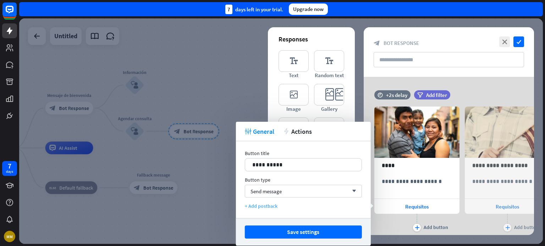
click at [262, 207] on div "+ Add postback" at bounding box center [303, 206] width 117 height 6
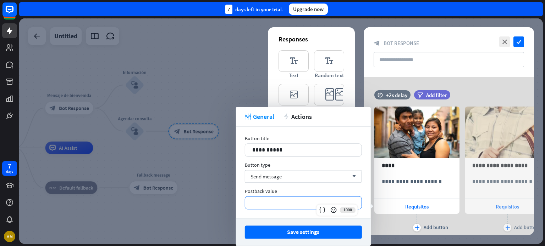
click at [266, 204] on p "**********" at bounding box center [303, 203] width 102 height 9
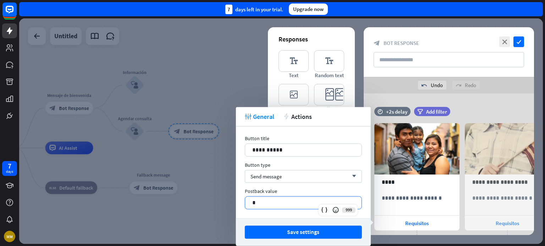
click at [267, 202] on p "*" at bounding box center [303, 203] width 102 height 9
drag, startPoint x: 283, startPoint y: 202, endPoint x: 239, endPoint y: 205, distance: 44.0
click at [239, 205] on div "**********" at bounding box center [303, 173] width 135 height 92
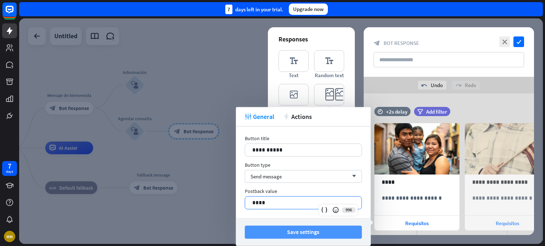
click at [260, 227] on button "Save settings" at bounding box center [303, 232] width 117 height 13
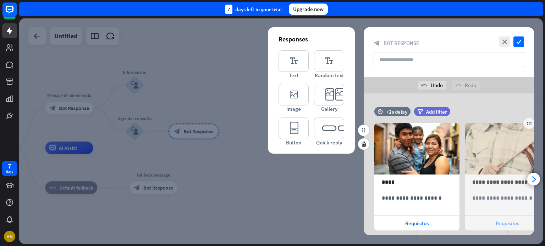
click at [518, 224] on span "Requisitos" at bounding box center [506, 223] width 23 height 7
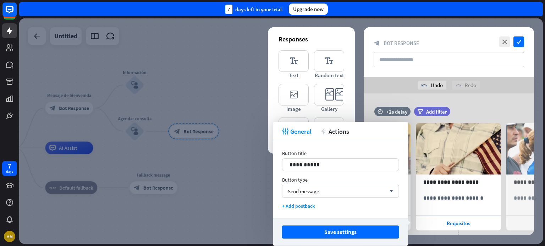
scroll to position [0, 58]
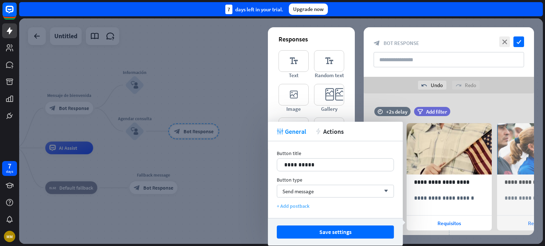
click at [304, 207] on div "+ Add postback" at bounding box center [335, 206] width 117 height 6
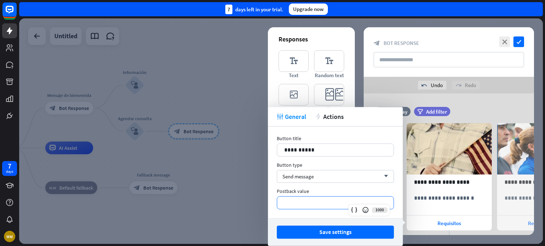
click at [302, 204] on p "**********" at bounding box center [335, 203] width 102 height 9
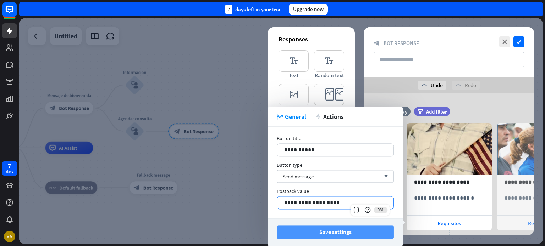
click at [325, 234] on button "Save settings" at bounding box center [335, 232] width 117 height 13
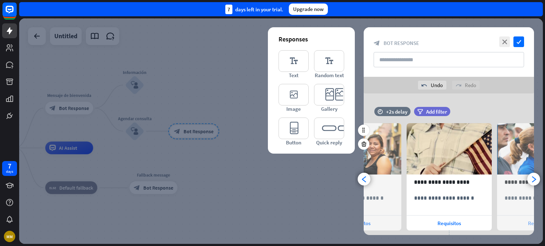
click at [521, 221] on div "Requisitos" at bounding box center [539, 223] width 85 height 15
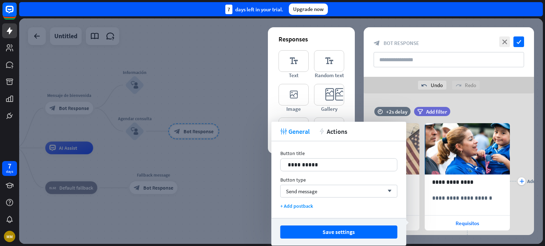
scroll to position [0, 149]
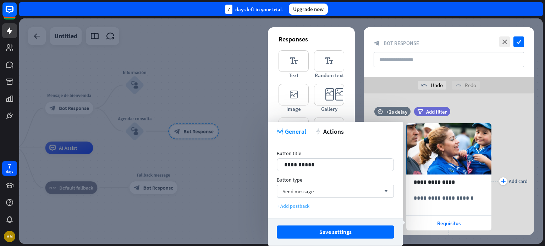
click at [294, 206] on div "+ Add postback" at bounding box center [335, 206] width 117 height 6
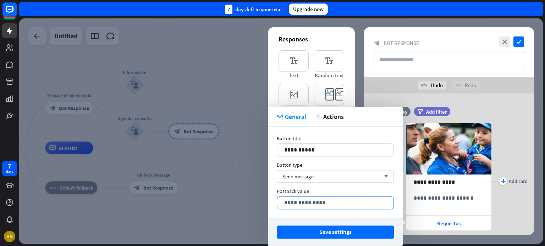
click at [298, 203] on p "**********" at bounding box center [335, 203] width 102 height 9
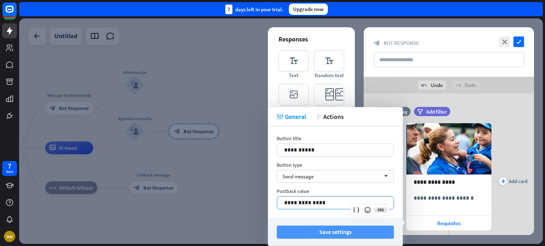
click at [307, 228] on button "Save settings" at bounding box center [335, 232] width 117 height 13
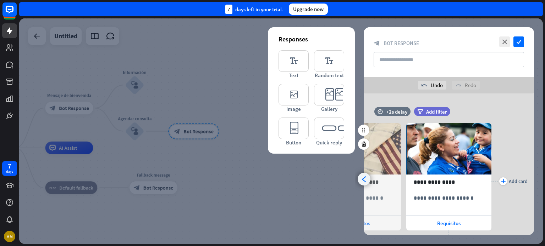
click at [366, 179] on icon "arrowhead_left" at bounding box center [364, 179] width 7 height 7
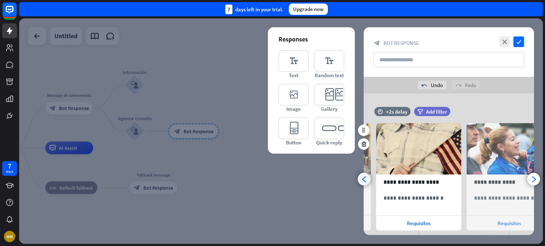
scroll to position [0, 58]
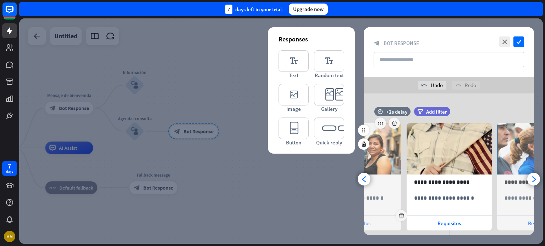
click at [376, 220] on div "Requisitos" at bounding box center [358, 223] width 85 height 15
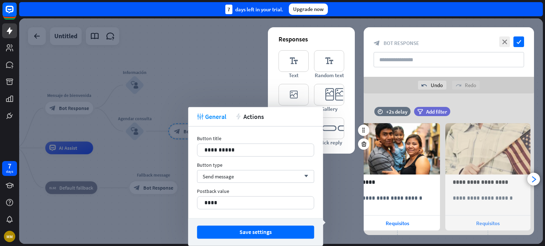
scroll to position [0, 0]
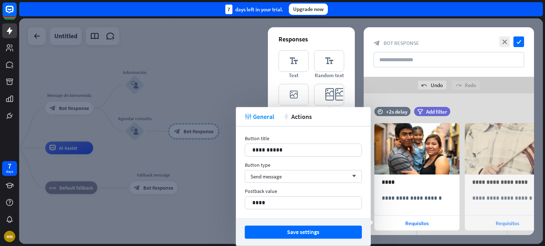
click at [298, 121] on div "tweak General action Actions" at bounding box center [303, 117] width 135 height 20
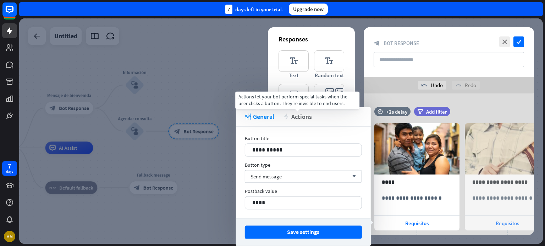
click at [299, 117] on span "Actions" at bounding box center [301, 117] width 21 height 8
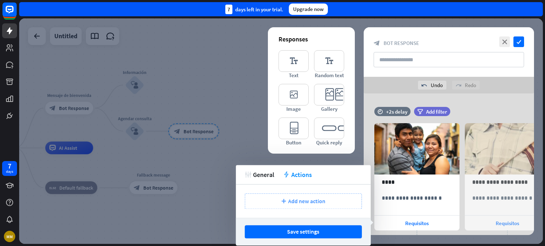
click at [308, 200] on span "Add new action" at bounding box center [306, 201] width 37 height 7
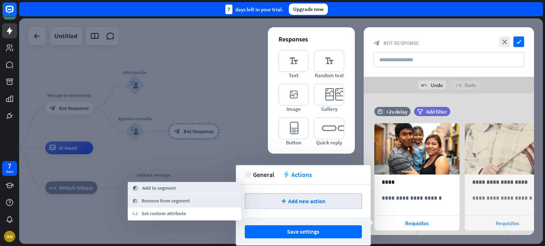
click at [179, 215] on span "Set custom attribute" at bounding box center [163, 214] width 44 height 7
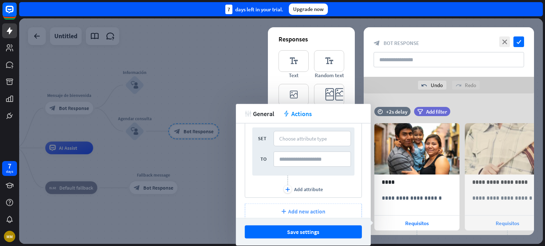
scroll to position [35, 0]
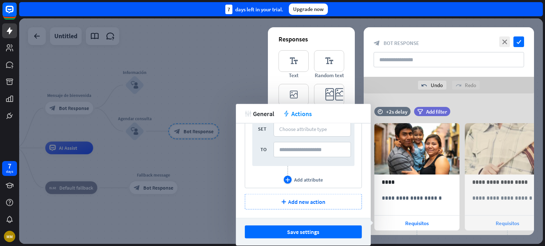
click at [306, 178] on div "Add attribute" at bounding box center [308, 180] width 29 height 6
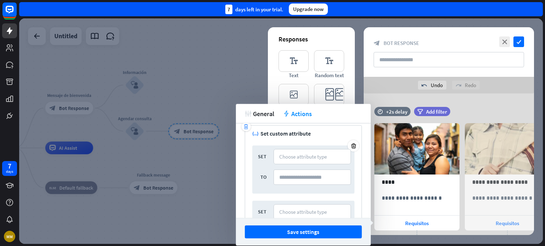
scroll to position [0, 0]
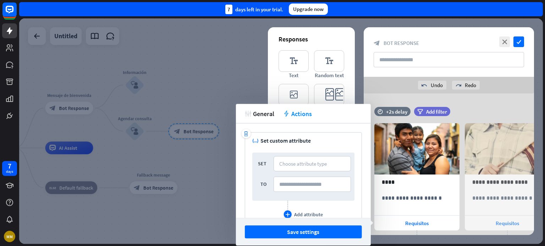
click at [285, 213] on icon "plus" at bounding box center [287, 215] width 5 height 4
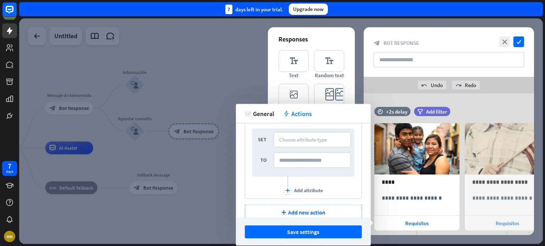
scroll to position [35, 0]
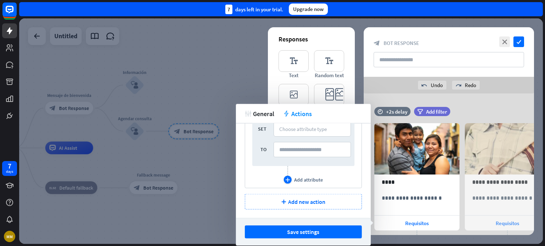
click at [294, 178] on div "Add attribute" at bounding box center [308, 180] width 29 height 6
click at [284, 198] on div "plus Add new action" at bounding box center [303, 202] width 117 height 16
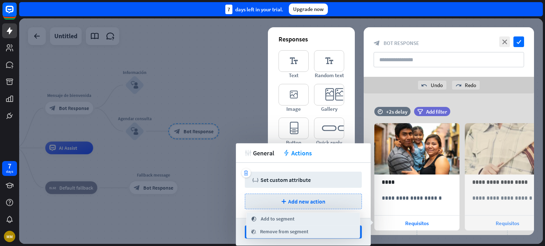
scroll to position [0, 0]
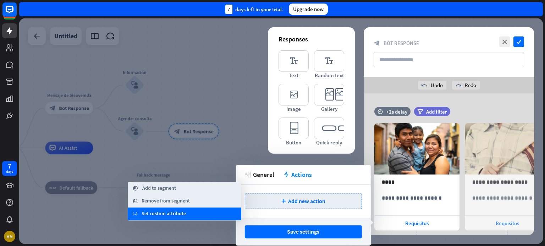
click at [194, 215] on div "variable Set custom attribute" at bounding box center [184, 214] width 113 height 13
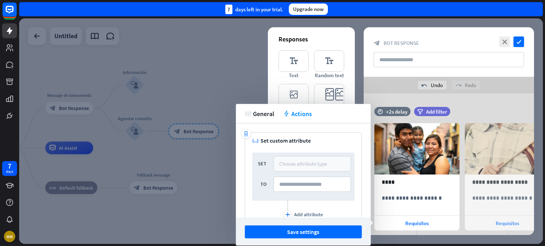
click at [282, 165] on div "Choose attribute type" at bounding box center [303, 164] width 48 height 7
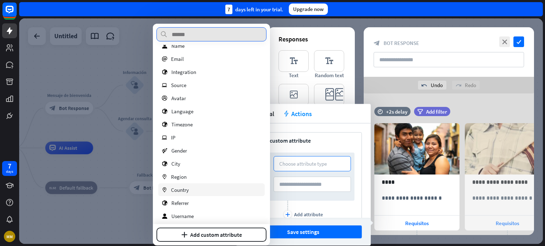
scroll to position [38, 0]
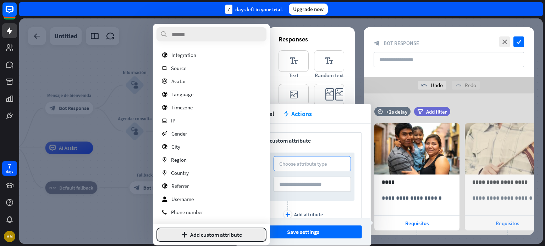
click at [194, 231] on button "plus Add custom attribute" at bounding box center [211, 235] width 110 height 14
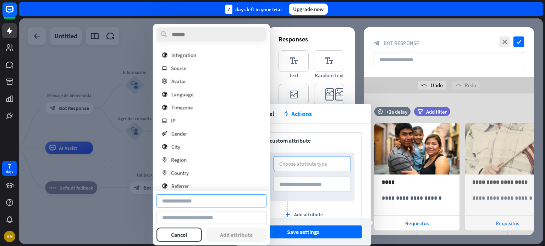
click at [191, 202] on input at bounding box center [211, 201] width 110 height 13
type input "*"
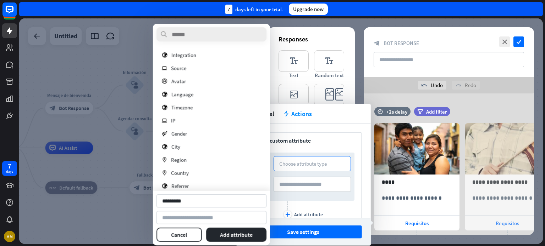
type input "*********"
click at [227, 237] on button "Add attribute" at bounding box center [236, 235] width 61 height 14
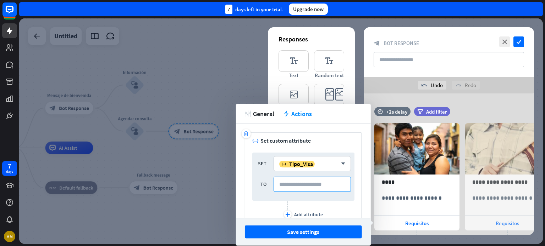
click at [287, 187] on input at bounding box center [311, 184] width 77 height 15
type input "****"
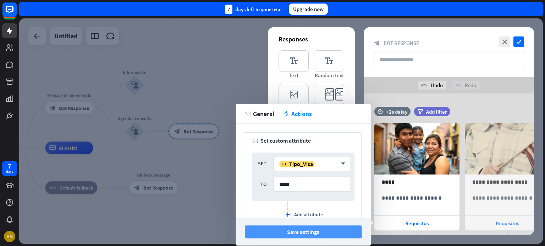
click at [287, 232] on button "Save settings" at bounding box center [303, 232] width 117 height 13
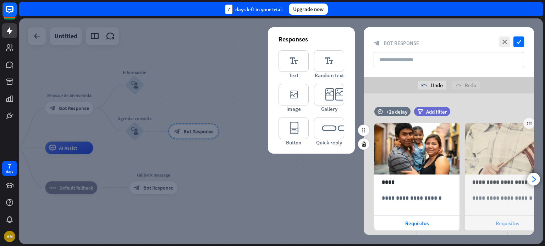
click at [508, 221] on span "Requisitos" at bounding box center [506, 223] width 23 height 7
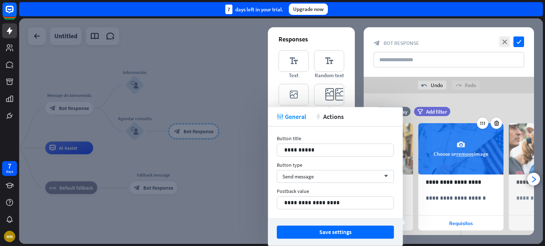
scroll to position [0, 58]
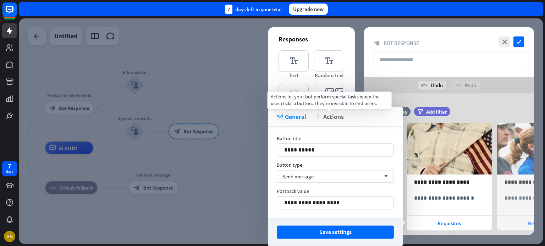
click at [329, 117] on span "Actions" at bounding box center [333, 117] width 21 height 8
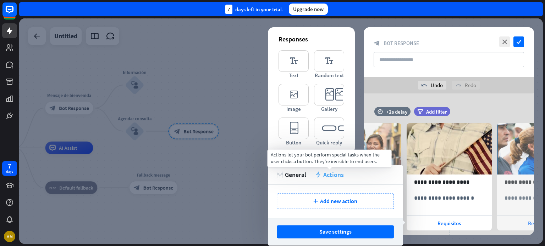
click at [330, 174] on span "Actions" at bounding box center [333, 175] width 21 height 8
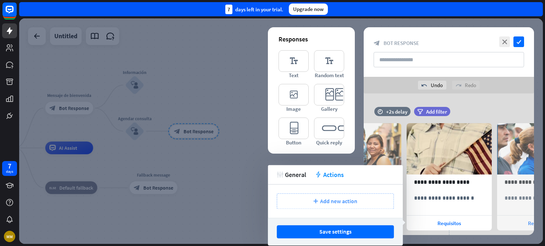
click at [333, 201] on span "Add new action" at bounding box center [338, 201] width 37 height 7
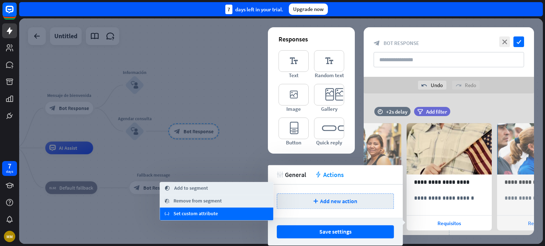
click at [201, 215] on span "Set custom attribute" at bounding box center [195, 214] width 44 height 7
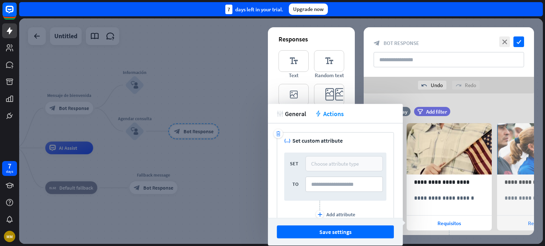
click at [333, 165] on div "Choose attribute type" at bounding box center [335, 164] width 48 height 7
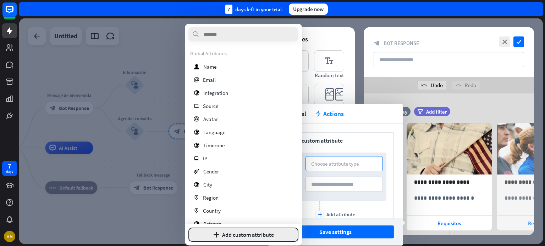
click at [226, 239] on button "plus Add custom attribute" at bounding box center [243, 235] width 110 height 14
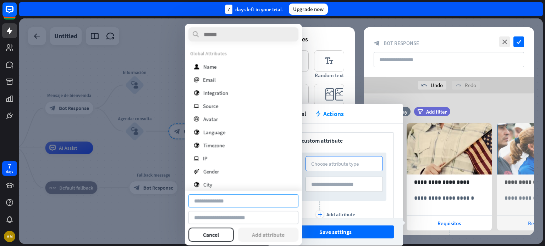
click at [230, 202] on input at bounding box center [243, 201] width 110 height 13
type input "*"
type input "*********"
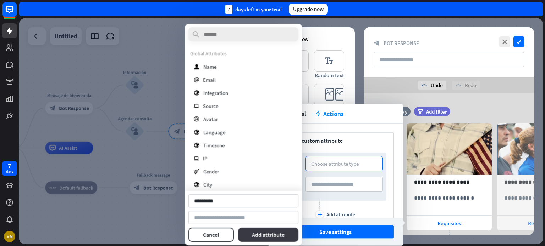
click at [256, 233] on button "Add attribute" at bounding box center [268, 235] width 61 height 14
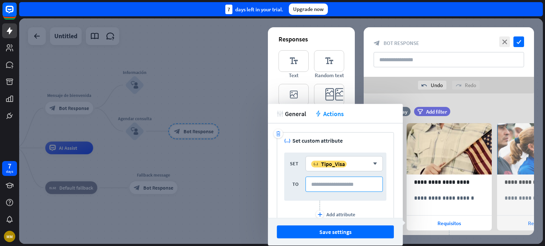
click at [336, 189] on input at bounding box center [343, 184] width 77 height 15
click at [339, 182] on input at bounding box center [343, 184] width 77 height 15
click at [311, 182] on input "********" at bounding box center [343, 184] width 77 height 15
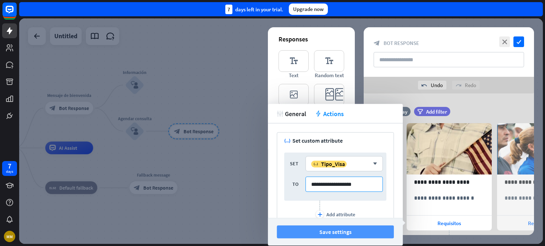
type input "**********"
click at [333, 235] on button "Save settings" at bounding box center [335, 232] width 117 height 13
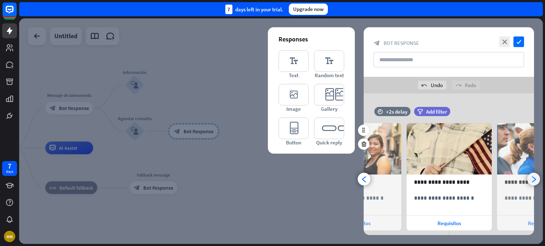
click at [531, 181] on icon "arrowhead_right" at bounding box center [533, 179] width 7 height 7
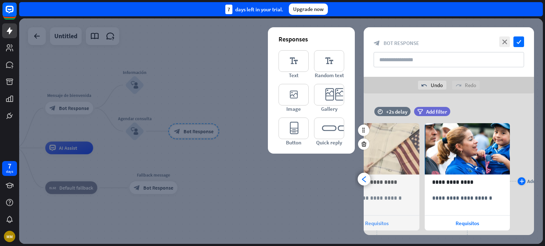
scroll to position [0, 149]
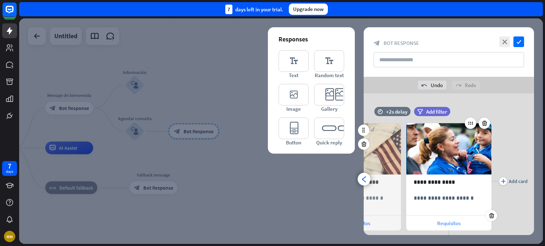
click at [435, 223] on div "Requisitos" at bounding box center [448, 223] width 85 height 15
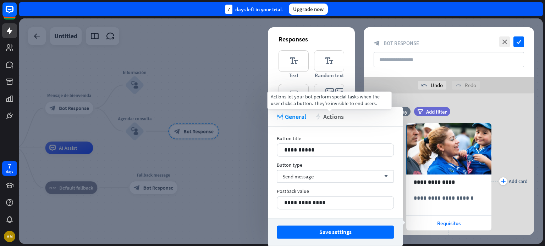
click at [333, 116] on span "Actions" at bounding box center [333, 117] width 21 height 8
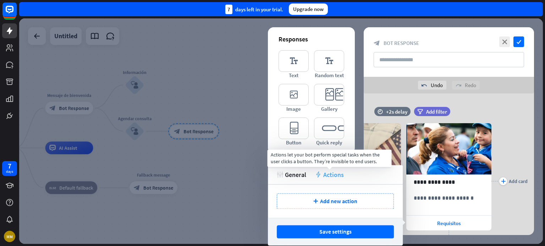
click at [328, 176] on span "Actions" at bounding box center [333, 175] width 21 height 8
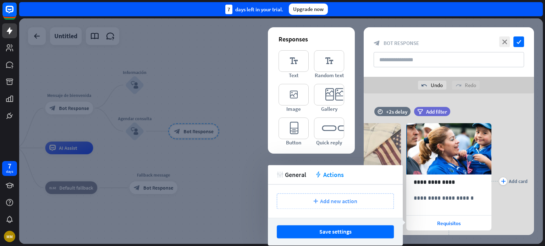
click at [326, 198] on span "Add new action" at bounding box center [338, 201] width 37 height 7
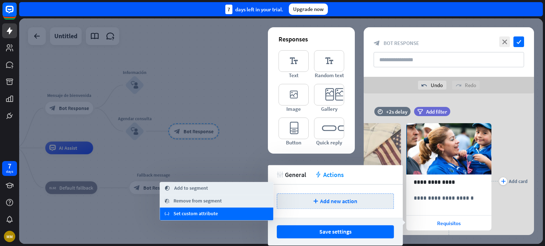
click at [202, 216] on span "Set custom attribute" at bounding box center [195, 214] width 44 height 7
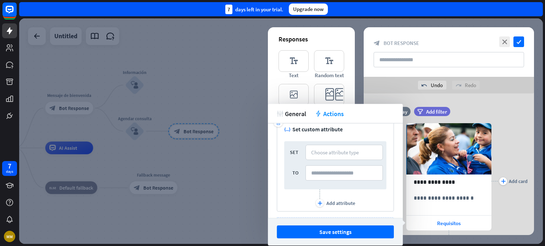
scroll to position [0, 0]
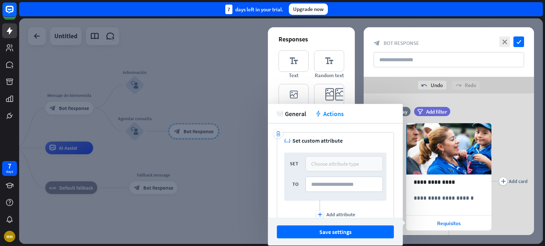
drag, startPoint x: 326, startPoint y: 165, endPoint x: 357, endPoint y: 164, distance: 31.6
click at [326, 165] on div "Choose attribute type" at bounding box center [335, 164] width 48 height 7
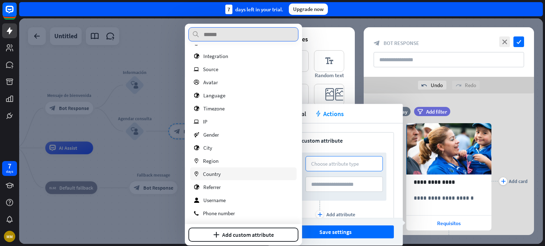
scroll to position [38, 0]
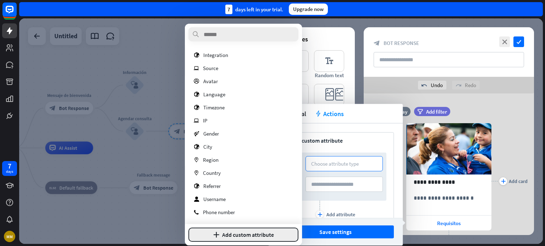
click at [230, 232] on button "plus Add custom attribute" at bounding box center [243, 235] width 110 height 14
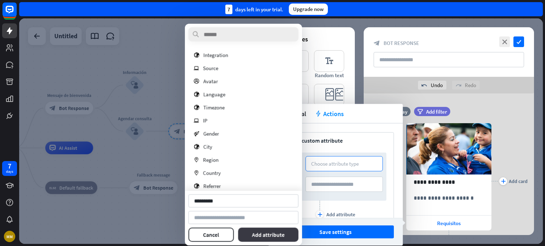
type input "*********"
click at [260, 235] on button "Add attribute" at bounding box center [268, 235] width 61 height 14
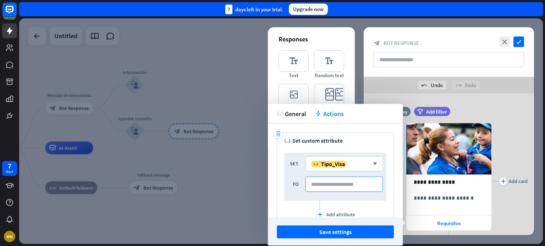
click at [323, 181] on input at bounding box center [343, 184] width 77 height 15
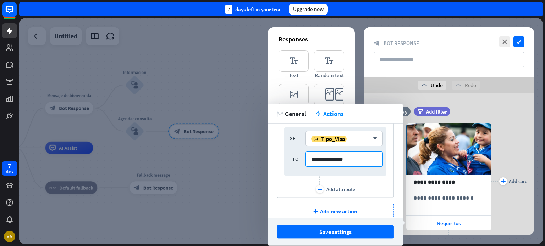
scroll to position [35, 0]
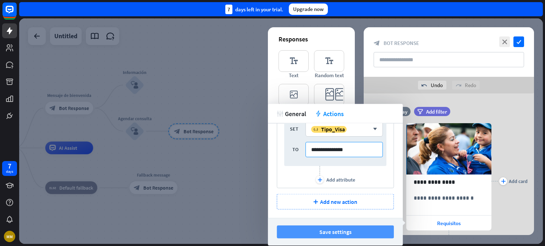
type input "**********"
click at [340, 232] on button "Save settings" at bounding box center [335, 232] width 117 height 13
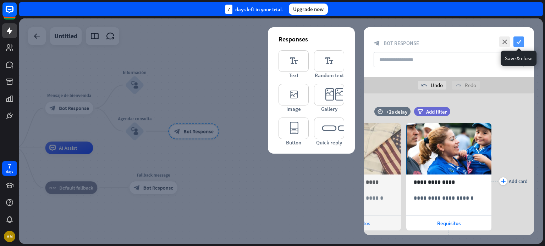
click at [518, 41] on icon "check" at bounding box center [518, 42] width 11 height 11
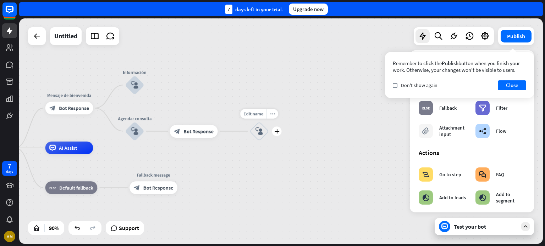
click at [265, 132] on div "block_user_input" at bounding box center [259, 131] width 19 height 19
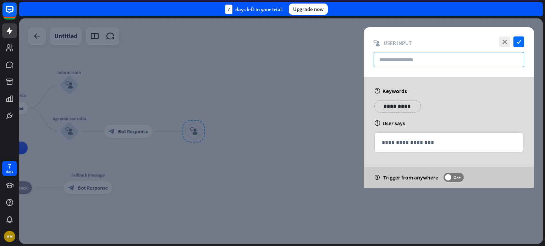
click at [399, 62] on input "text" at bounding box center [448, 59] width 150 height 15
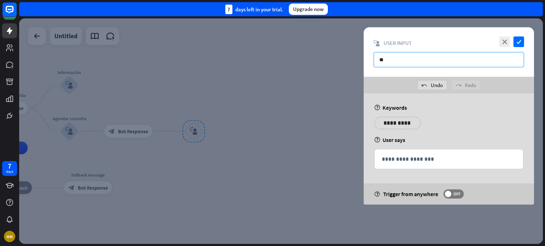
type input "*"
type input "*****"
click at [400, 124] on p "**********" at bounding box center [397, 123] width 36 height 9
click at [392, 120] on p "**********" at bounding box center [393, 123] width 28 height 9
click at [442, 119] on p "**********" at bounding box center [441, 123] width 36 height 9
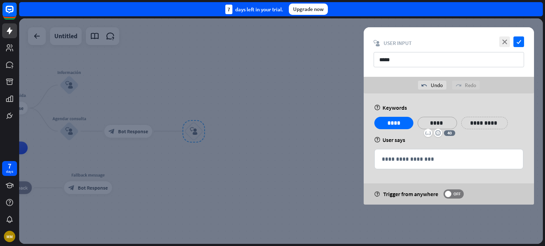
click at [475, 122] on p "**********" at bounding box center [484, 123] width 36 height 9
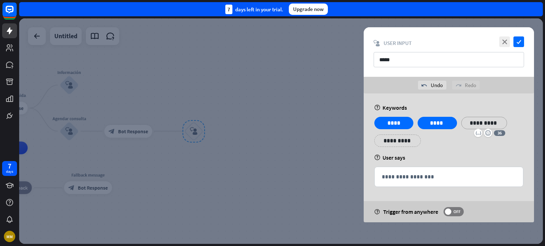
click at [466, 144] on div "**********" at bounding box center [448, 134] width 153 height 35
click at [519, 38] on icon "check" at bounding box center [518, 42] width 11 height 11
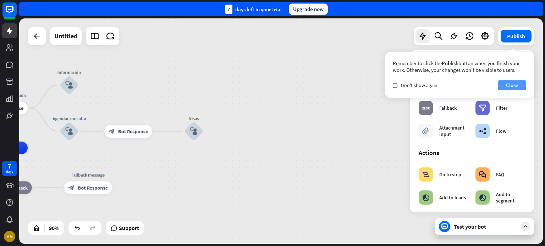
click at [507, 84] on button "Close" at bounding box center [512, 85] width 28 height 10
click at [252, 136] on div "block_bot_response Bot Response" at bounding box center [253, 131] width 48 height 13
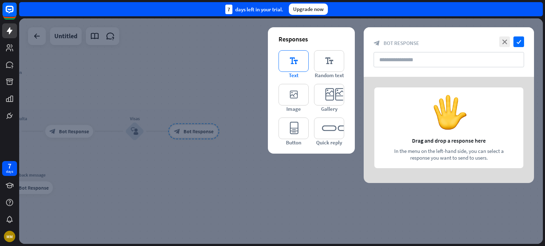
click at [292, 60] on icon "editor_text" at bounding box center [293, 61] width 30 height 22
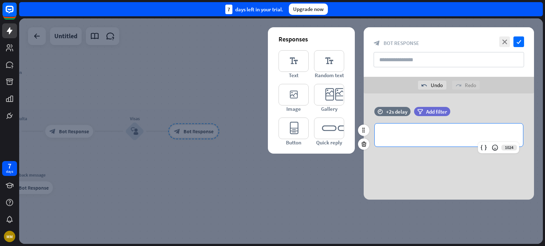
click at [428, 134] on p "**********" at bounding box center [449, 135] width 134 height 9
drag, startPoint x: 418, startPoint y: 137, endPoint x: 380, endPoint y: 136, distance: 38.0
click at [380, 136] on div "**********" at bounding box center [448, 135] width 148 height 23
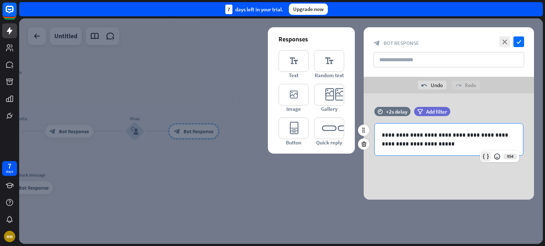
click at [487, 156] on icon at bounding box center [485, 156] width 7 height 7
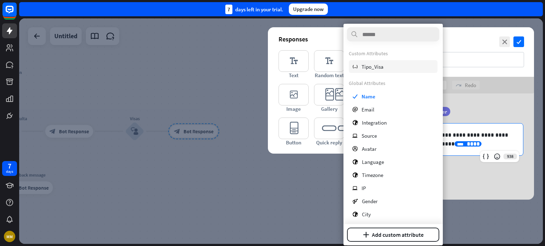
click at [383, 69] on div "variable Tipo_Visa" at bounding box center [393, 66] width 89 height 13
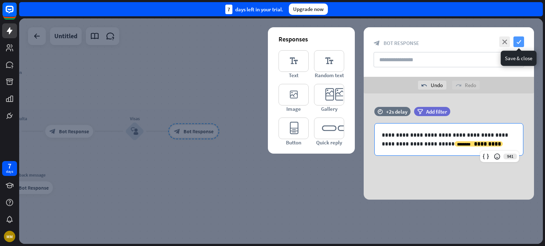
click at [518, 40] on icon "check" at bounding box center [518, 42] width 11 height 11
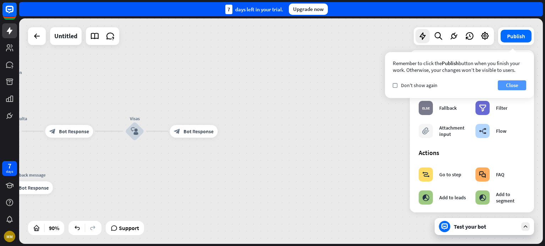
click at [514, 83] on button "Close" at bounding box center [512, 85] width 28 height 10
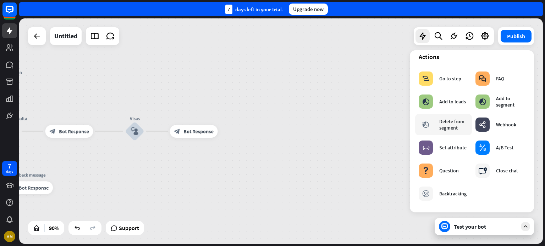
scroll to position [90, 0]
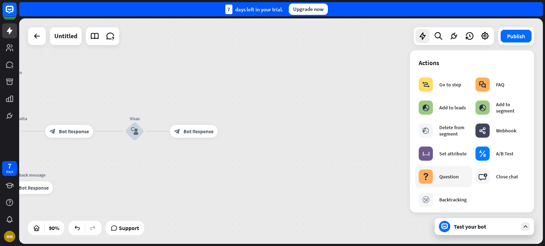
click at [445, 177] on div "Question" at bounding box center [449, 177] width 20 height 6
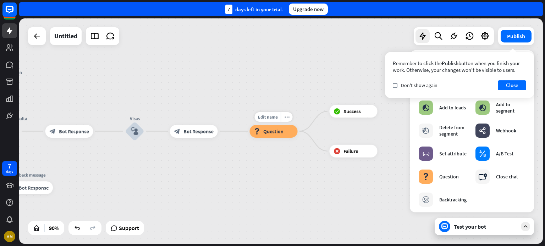
click at [284, 132] on div "block_question Question" at bounding box center [274, 131] width 48 height 13
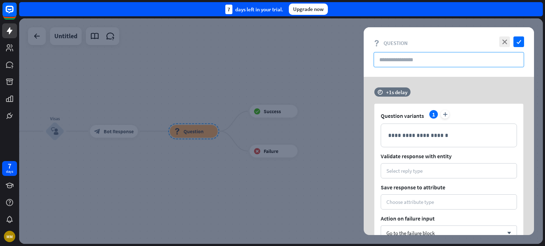
click at [411, 58] on input "text" at bounding box center [448, 59] width 150 height 15
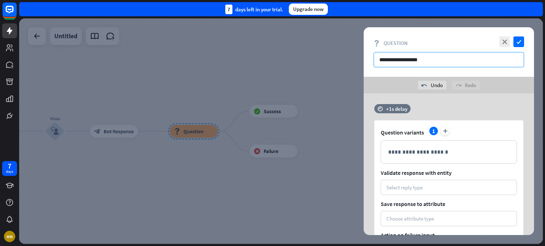
type input "**********"
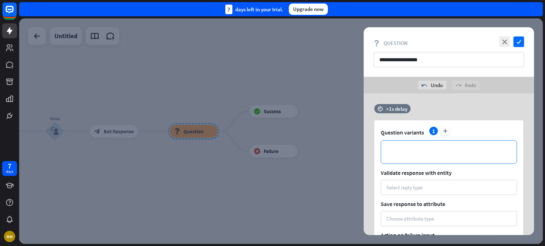
click at [406, 149] on p "**********" at bounding box center [448, 152] width 121 height 9
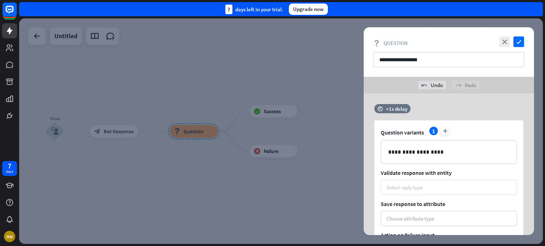
drag, startPoint x: 415, startPoint y: 184, endPoint x: 411, endPoint y: 186, distance: 4.4
click at [414, 184] on div "Select reply type" at bounding box center [404, 187] width 36 height 7
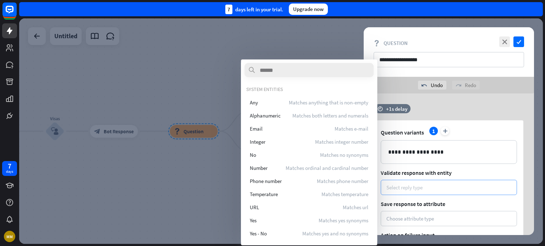
click at [410, 186] on div "Select reply type" at bounding box center [404, 187] width 36 height 7
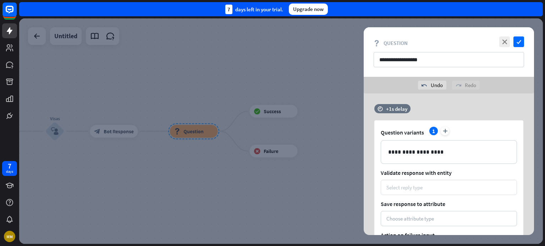
click at [413, 190] on div "Select reply type" at bounding box center [404, 187] width 36 height 7
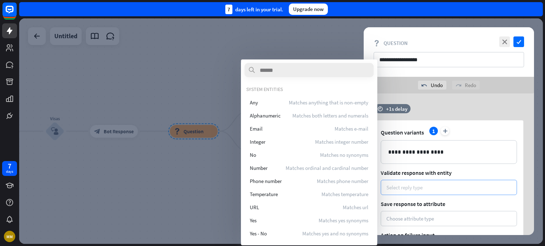
click at [416, 185] on div "Select reply type" at bounding box center [404, 187] width 36 height 7
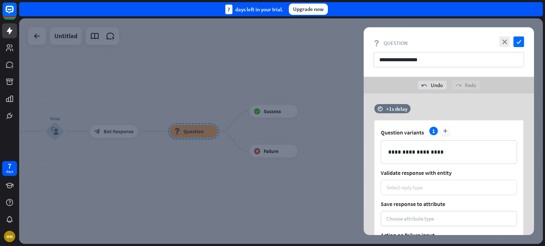
click at [406, 193] on div "Select reply type" at bounding box center [448, 187] width 136 height 15
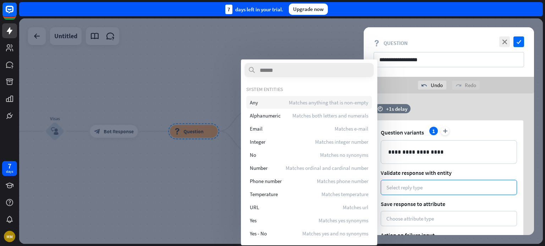
click at [278, 104] on div "Any Matches anything that is non-empty" at bounding box center [309, 102] width 126 height 13
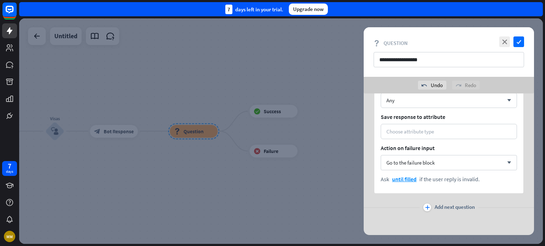
scroll to position [88, 0]
click at [410, 130] on div "Choose attribute type" at bounding box center [410, 131] width 48 height 7
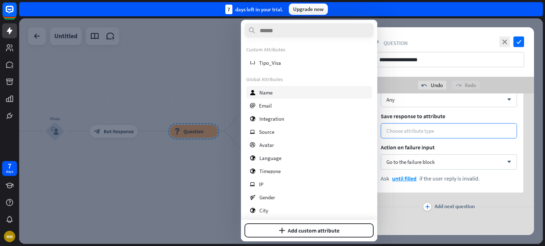
click at [286, 98] on div "user Name" at bounding box center [309, 92] width 126 height 13
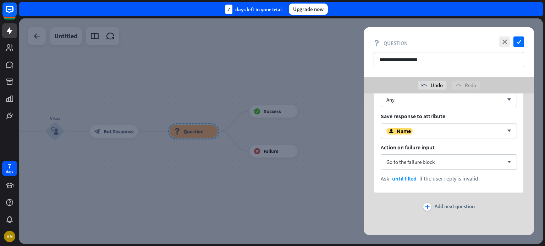
click at [423, 207] on div "plus" at bounding box center [427, 207] width 8 height 8
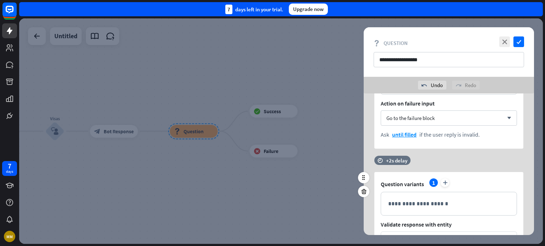
scroll to position [194, 0]
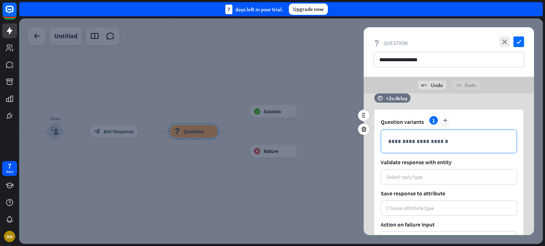
click at [404, 145] on p "**********" at bounding box center [448, 141] width 121 height 9
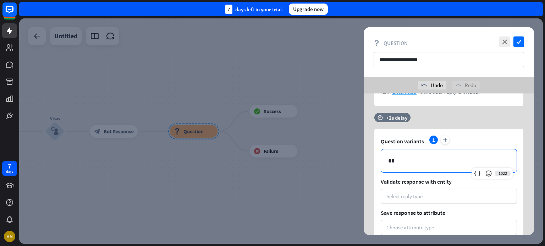
scroll to position [176, 0]
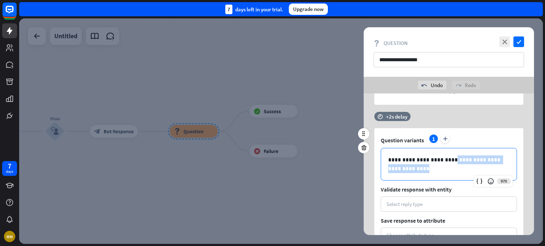
drag, startPoint x: 443, startPoint y: 158, endPoint x: 451, endPoint y: 169, distance: 13.4
click at [451, 169] on p "**********" at bounding box center [448, 165] width 121 height 18
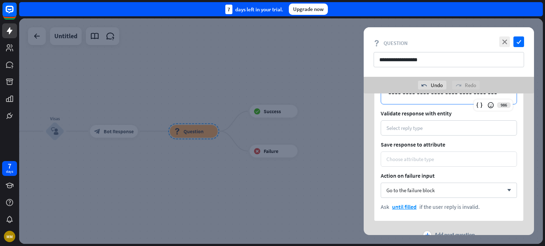
scroll to position [247, 0]
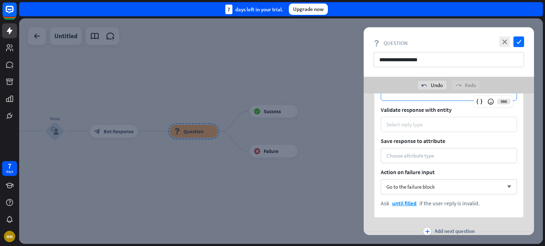
click at [398, 122] on div "Select reply type" at bounding box center [404, 124] width 36 height 7
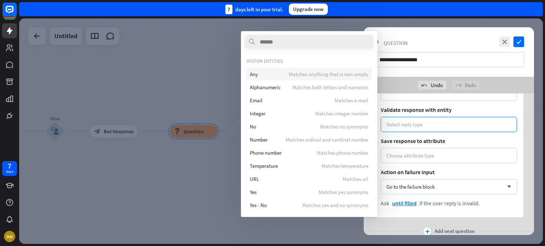
click at [261, 72] on div "Any Matches anything that is non-empty" at bounding box center [309, 74] width 126 height 13
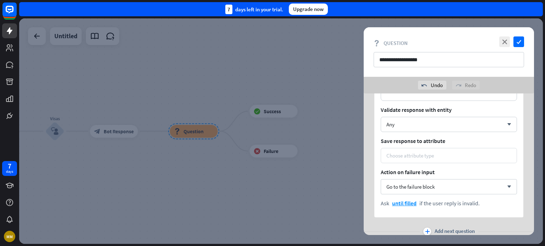
click at [386, 149] on div "Choose attribute type" at bounding box center [448, 155] width 136 height 15
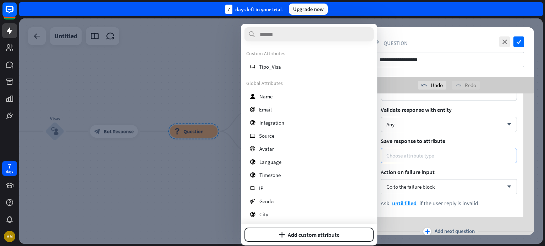
click at [393, 154] on div "Choose attribute type" at bounding box center [410, 155] width 48 height 7
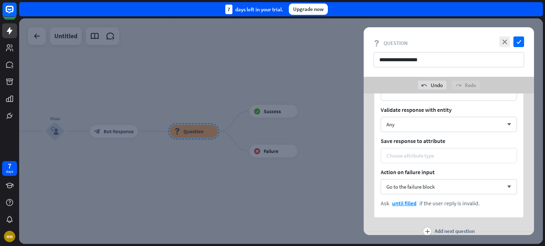
click at [403, 156] on div "Choose attribute type" at bounding box center [410, 155] width 48 height 7
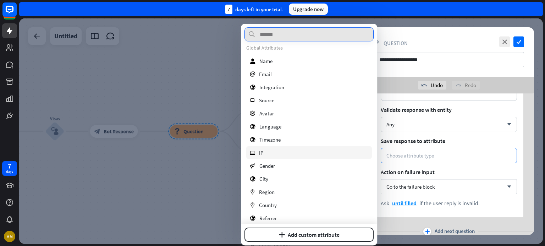
scroll to position [0, 0]
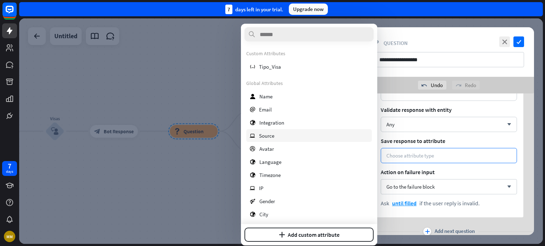
click at [297, 140] on div "ip Source" at bounding box center [309, 135] width 126 height 13
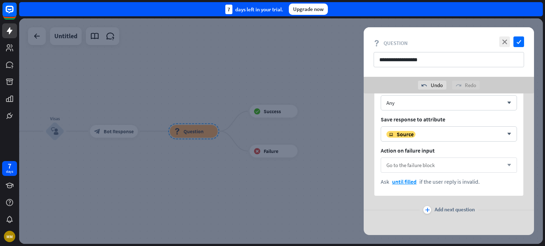
scroll to position [271, 0]
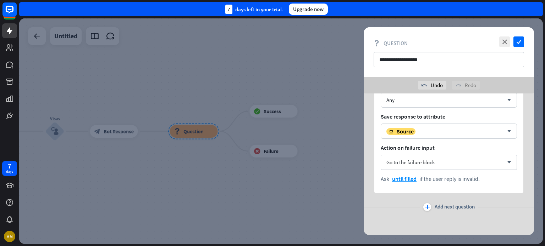
click at [441, 205] on span "Add next question" at bounding box center [454, 208] width 40 height 8
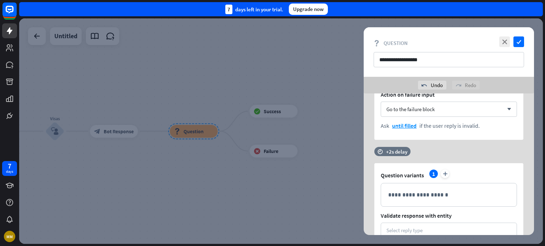
scroll to position [378, 0]
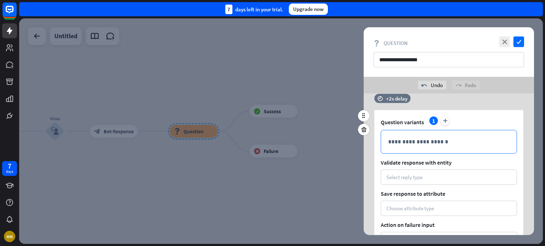
click at [396, 141] on p "**********" at bounding box center [448, 142] width 121 height 9
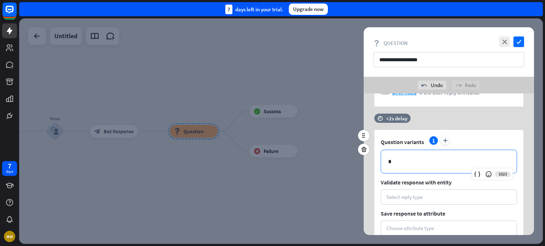
scroll to position [359, 0]
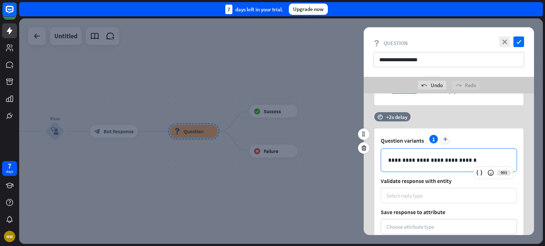
click at [404, 194] on div "Select reply type" at bounding box center [404, 196] width 36 height 7
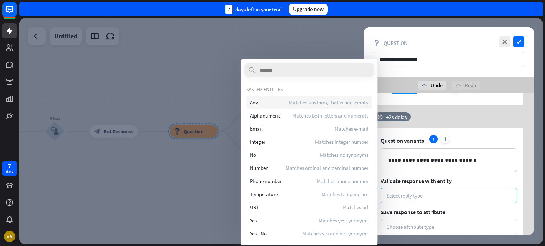
click at [275, 102] on div "Any Matches anything that is non-empty" at bounding box center [309, 102] width 126 height 13
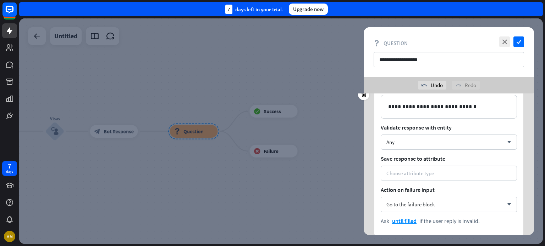
scroll to position [455, 0]
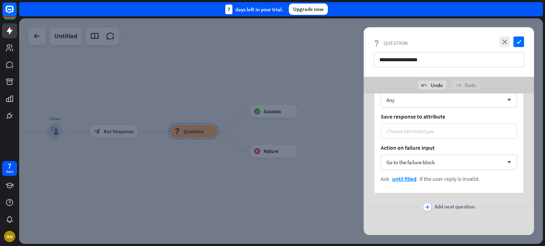
click at [406, 134] on div "Choose attribute type" at bounding box center [448, 131] width 136 height 15
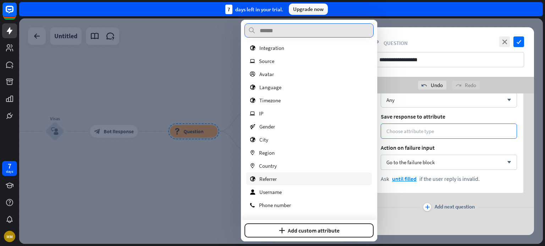
scroll to position [106, 0]
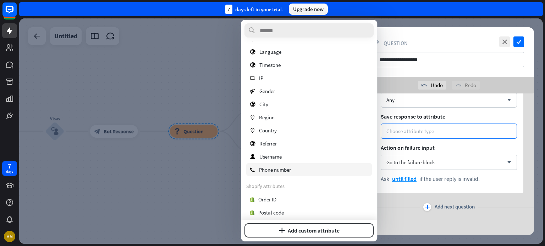
click at [291, 167] on span "Phone number" at bounding box center [275, 170] width 32 height 7
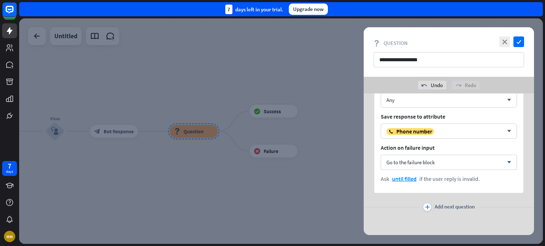
click at [450, 207] on span "Add next question" at bounding box center [454, 208] width 40 height 8
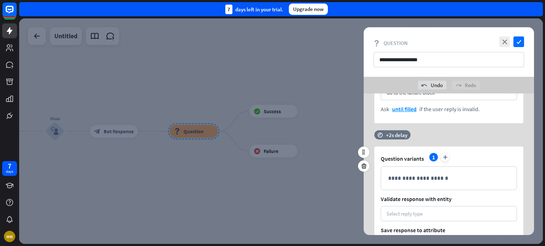
scroll to position [526, 0]
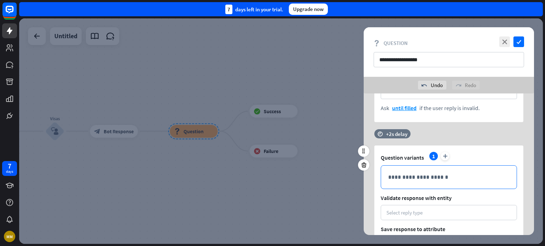
click at [406, 178] on p "**********" at bounding box center [448, 177] width 121 height 9
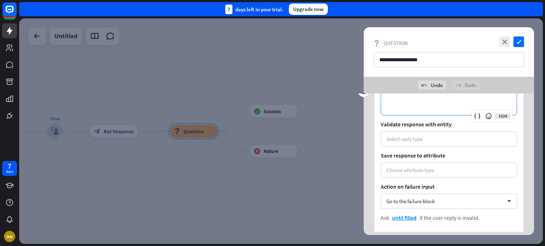
scroll to position [561, 0]
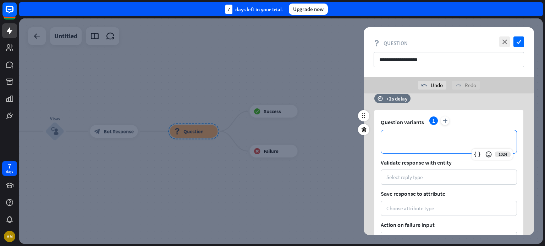
click at [409, 141] on p "**********" at bounding box center [448, 142] width 121 height 9
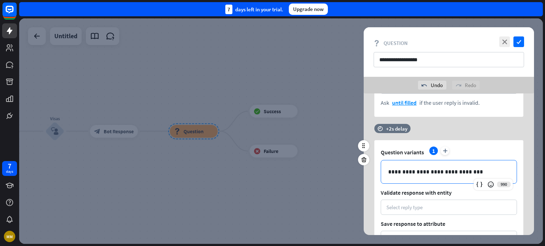
scroll to position [543, 0]
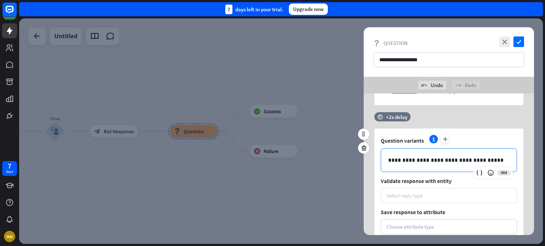
click at [410, 193] on div "Select reply type" at bounding box center [404, 196] width 36 height 7
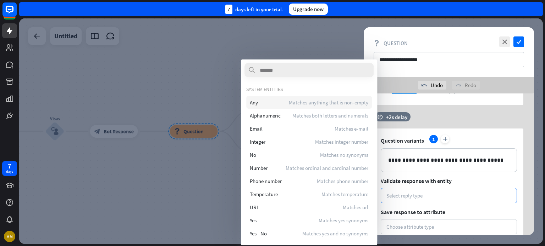
click at [273, 101] on div "Any Matches anything that is non-empty" at bounding box center [309, 102] width 126 height 13
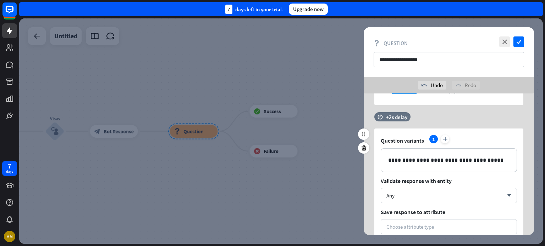
scroll to position [638, 0]
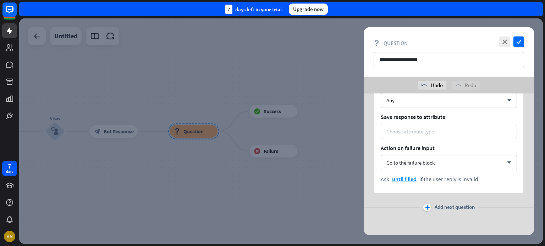
click at [407, 128] on div "Choose attribute type" at bounding box center [410, 131] width 48 height 7
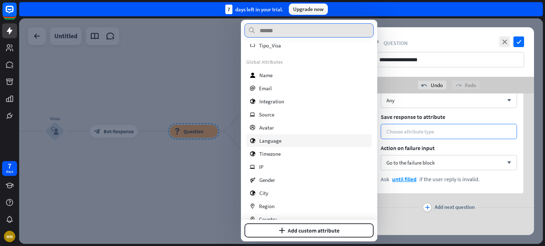
scroll to position [0, 0]
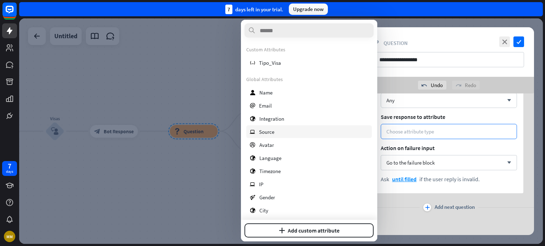
click at [273, 129] on span "Source" at bounding box center [266, 132] width 15 height 7
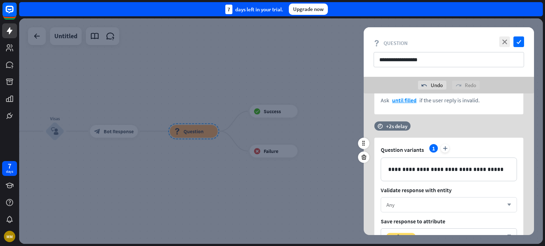
scroll to position [532, 0]
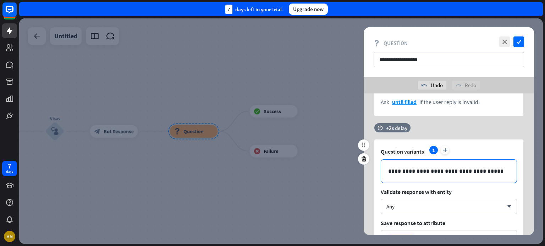
click at [460, 171] on p "**********" at bounding box center [448, 171] width 121 height 9
click at [498, 169] on p "**********" at bounding box center [448, 171] width 121 height 9
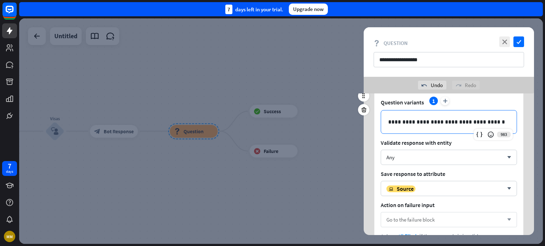
scroll to position [638, 0]
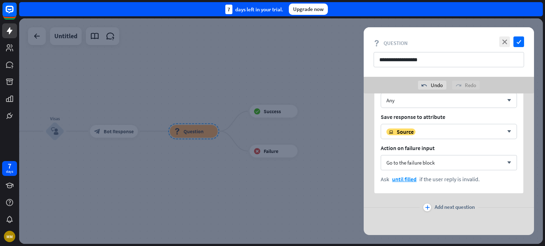
click at [494, 190] on div "**********" at bounding box center [448, 113] width 149 height 160
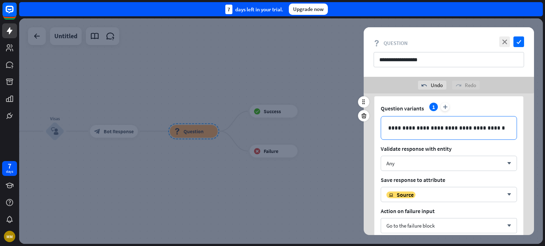
scroll to position [567, 0]
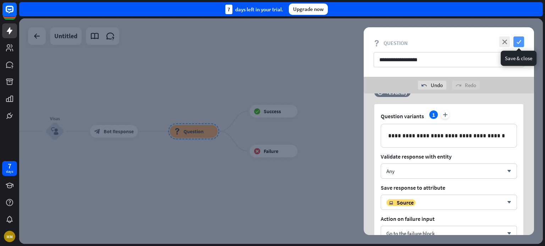
click at [516, 41] on icon "check" at bounding box center [518, 42] width 11 height 11
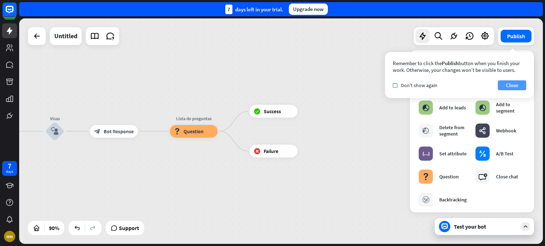
click at [517, 84] on button "Close" at bounding box center [512, 85] width 28 height 10
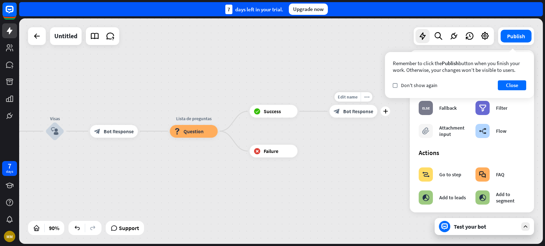
click at [359, 117] on div "block_bot_response Bot Response" at bounding box center [353, 111] width 48 height 13
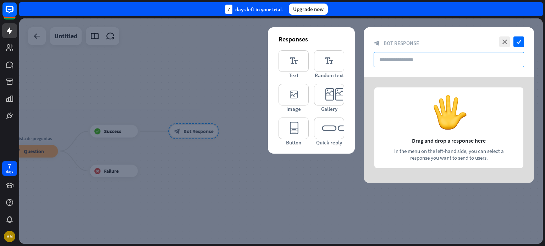
click at [391, 61] on input "text" at bounding box center [448, 59] width 150 height 15
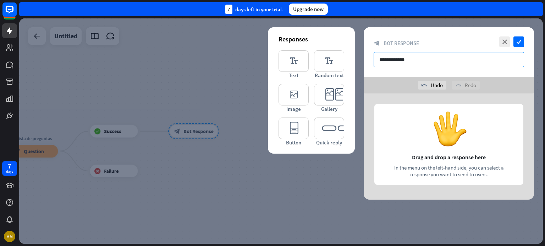
type input "**********"
click at [393, 120] on div at bounding box center [448, 147] width 170 height 106
click at [399, 157] on div at bounding box center [448, 147] width 170 height 106
click at [299, 58] on icon "editor_text" at bounding box center [293, 61] width 30 height 22
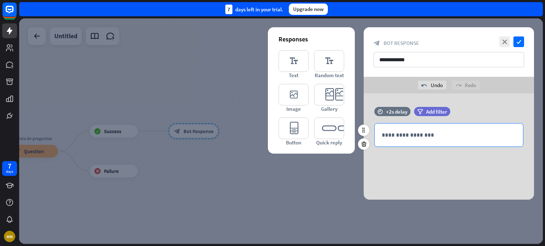
click at [418, 130] on div "**********" at bounding box center [448, 135] width 148 height 23
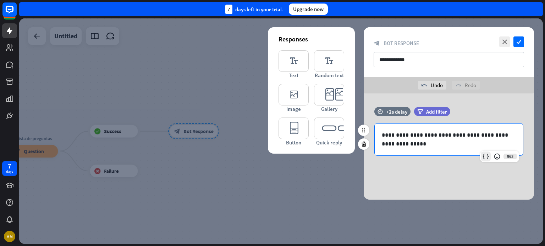
click at [487, 157] on icon at bounding box center [485, 156] width 7 height 7
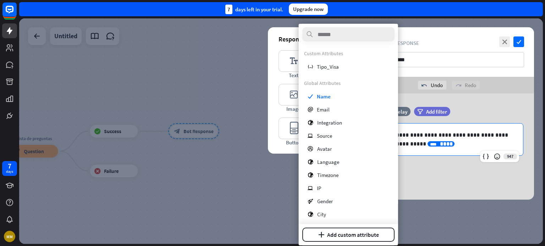
click at [449, 143] on p "**********" at bounding box center [449, 140] width 134 height 18
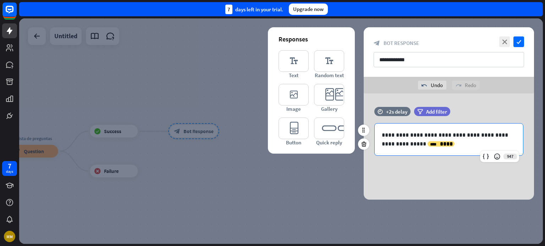
click at [433, 144] on p "**********" at bounding box center [449, 140] width 134 height 18
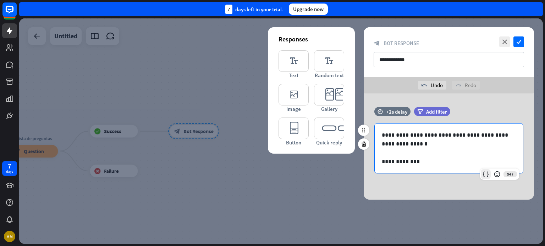
click at [484, 175] on icon at bounding box center [485, 174] width 7 height 7
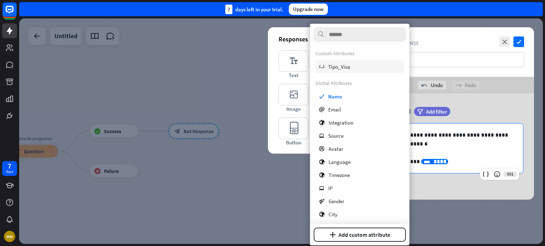
click at [353, 68] on div "variable Tipo_Visa" at bounding box center [359, 66] width 89 height 13
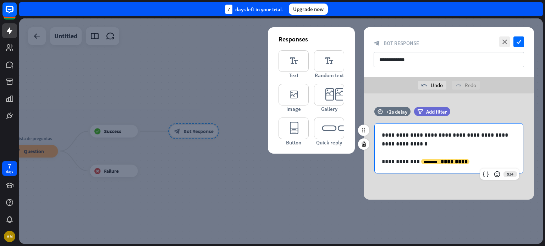
click at [452, 160] on p "**********" at bounding box center [449, 161] width 134 height 9
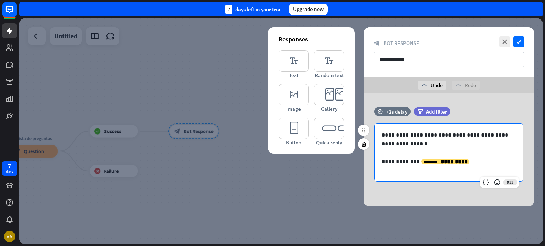
click at [388, 172] on p at bounding box center [446, 170] width 129 height 9
click at [487, 184] on icon at bounding box center [485, 182] width 7 height 7
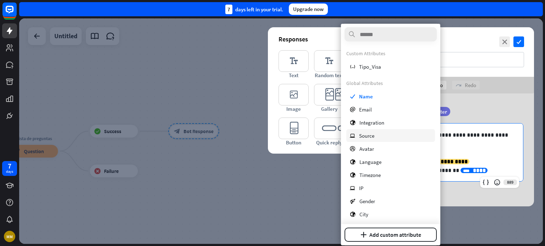
click at [392, 140] on div "ip Source" at bounding box center [390, 135] width 89 height 13
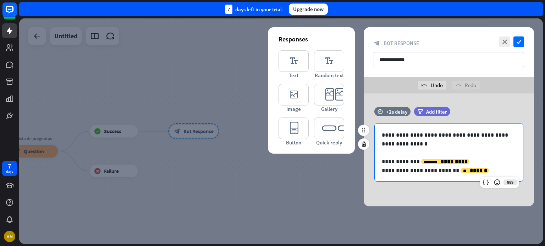
scroll to position [4, 0]
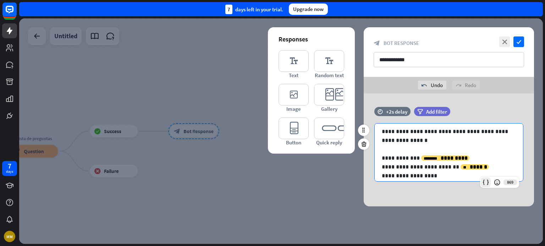
click at [489, 183] on div at bounding box center [485, 183] width 10 height 10
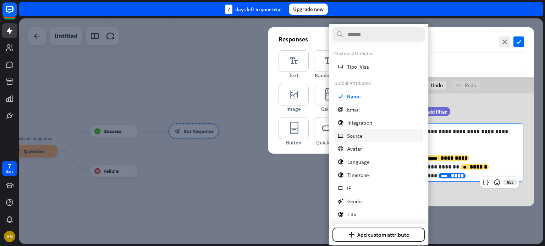
click at [367, 133] on div "ip Source" at bounding box center [378, 135] width 89 height 13
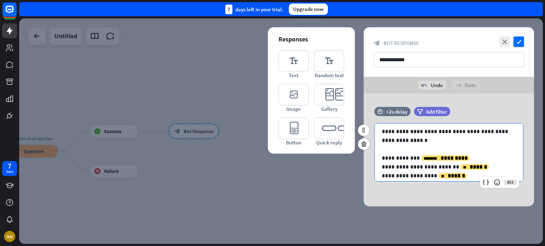
scroll to position [12, 0]
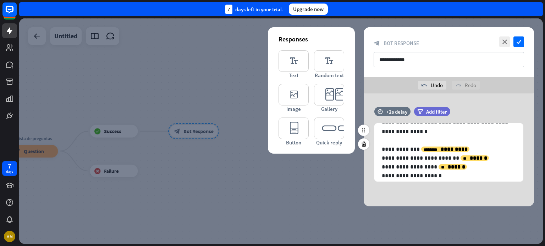
click at [486, 188] on div "**********" at bounding box center [448, 148] width 170 height 82
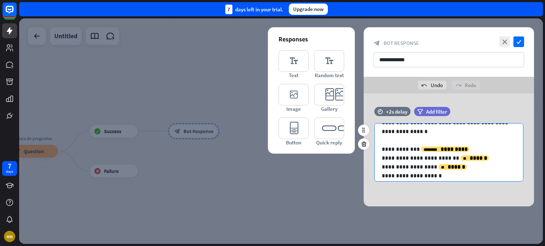
click at [437, 178] on p "**********" at bounding box center [446, 176] width 129 height 9
click at [487, 183] on icon at bounding box center [485, 182] width 7 height 7
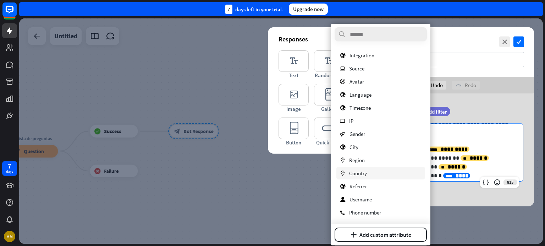
scroll to position [68, 0]
click at [373, 214] on span "Phone number" at bounding box center [365, 212] width 32 height 7
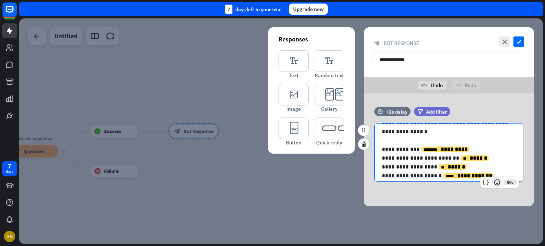
scroll to position [21, 0]
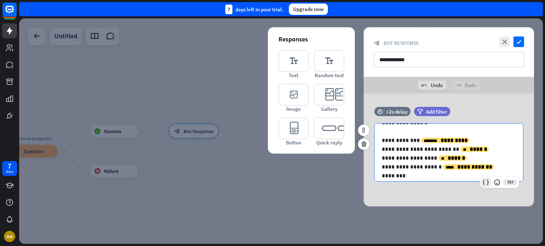
click at [484, 183] on icon at bounding box center [485, 182] width 7 height 7
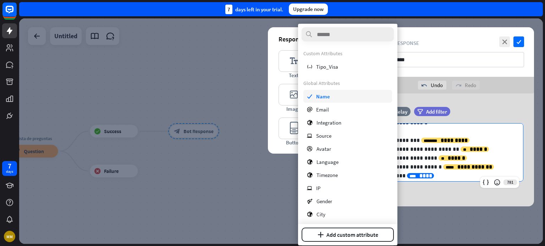
click at [333, 99] on div "check Name" at bounding box center [347, 96] width 89 height 13
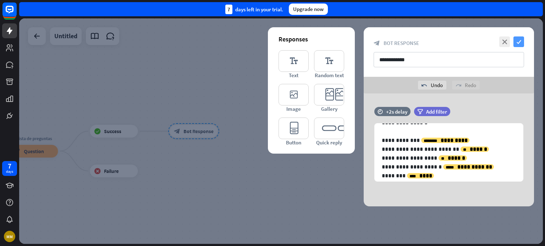
click at [520, 40] on icon "check" at bounding box center [518, 42] width 11 height 11
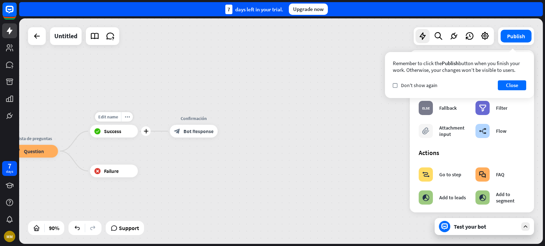
click at [105, 133] on span "Success" at bounding box center [112, 131] width 17 height 6
click at [111, 116] on span "Edit name" at bounding box center [108, 117] width 20 height 6
click at [119, 136] on div "block_success Success" at bounding box center [114, 131] width 48 height 13
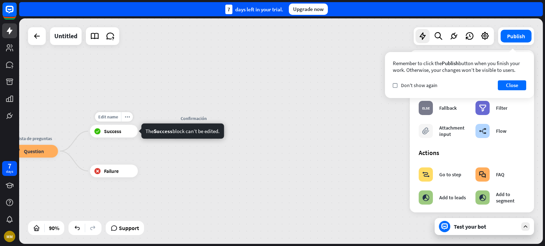
click at [116, 131] on span "Success" at bounding box center [112, 131] width 17 height 6
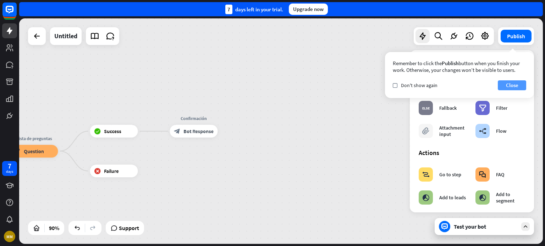
click at [511, 85] on button "Close" at bounding box center [512, 85] width 28 height 10
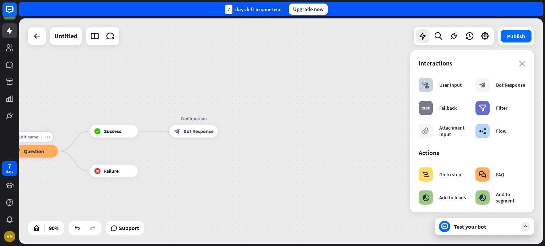
click at [34, 149] on span "Question" at bounding box center [34, 151] width 20 height 6
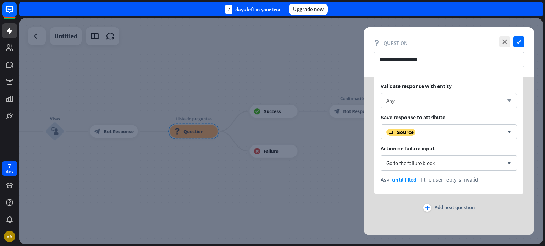
scroll to position [622, 0]
click at [429, 207] on div "plus" at bounding box center [427, 208] width 8 height 8
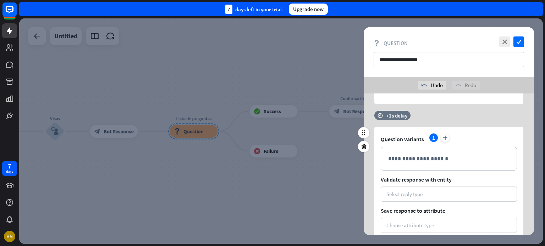
scroll to position [763, 0]
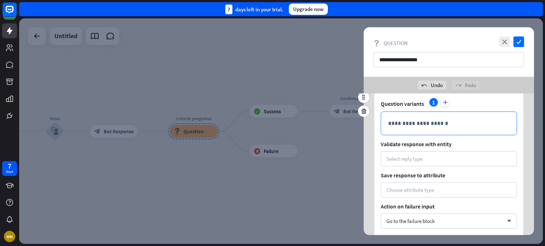
click at [405, 117] on div "**********" at bounding box center [448, 123] width 135 height 23
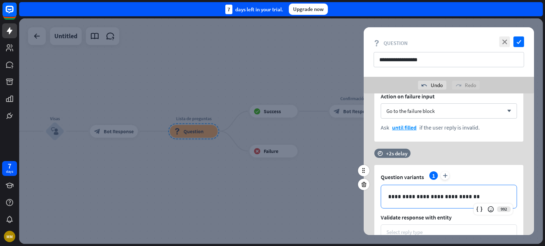
scroll to position [726, 0]
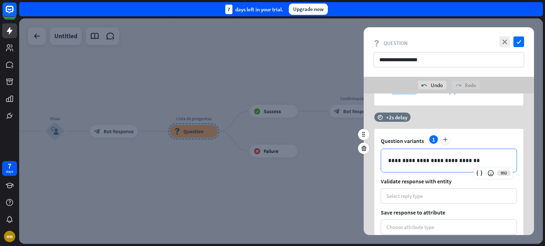
click at [460, 159] on p "**********" at bounding box center [448, 160] width 121 height 9
click at [435, 159] on p "**********" at bounding box center [448, 160] width 121 height 9
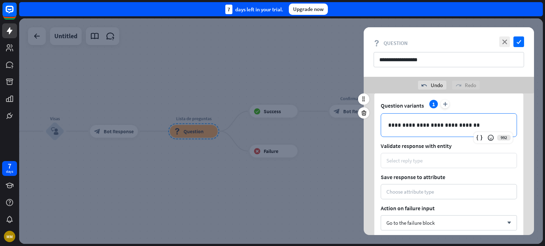
click at [407, 163] on div "Select reply type" at bounding box center [448, 160] width 136 height 15
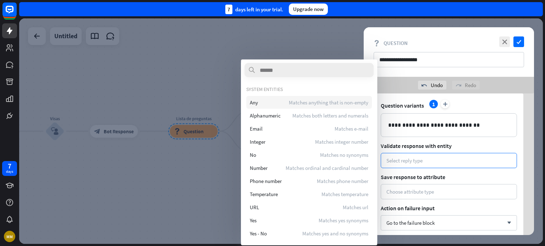
click at [264, 101] on div "Any Matches anything that is non-empty" at bounding box center [309, 102] width 126 height 13
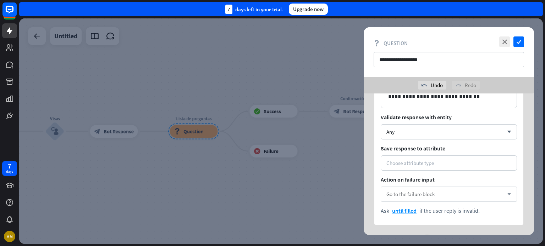
scroll to position [822, 0]
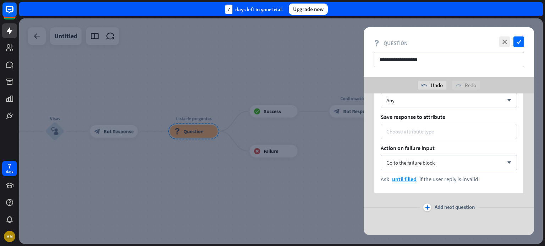
click at [403, 129] on div "Choose attribute type" at bounding box center [410, 131] width 48 height 7
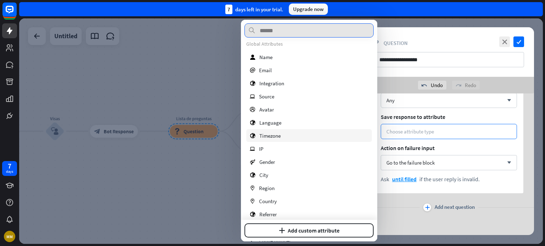
scroll to position [0, 0]
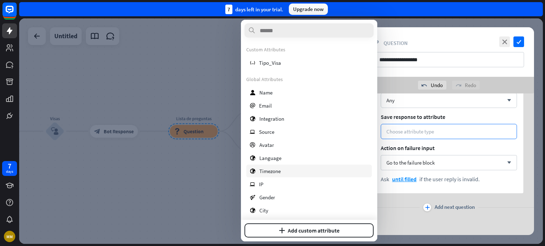
click at [273, 170] on span "Timezone" at bounding box center [269, 171] width 21 height 7
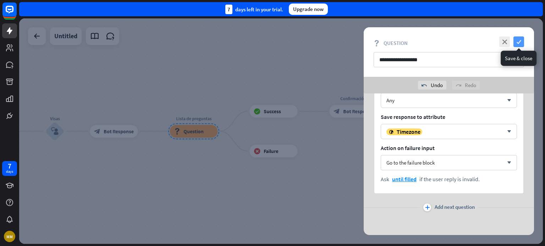
click at [518, 39] on icon "check" at bounding box center [518, 42] width 11 height 11
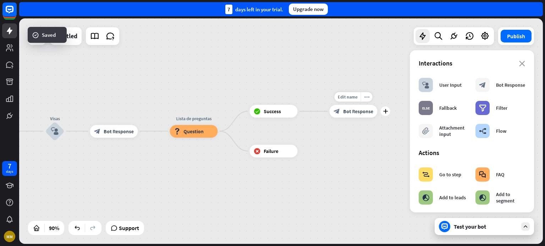
click at [350, 112] on span "Bot Response" at bounding box center [358, 111] width 30 height 6
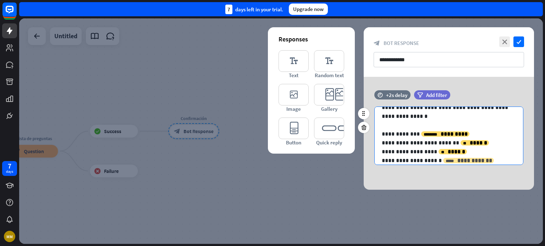
scroll to position [27, 0]
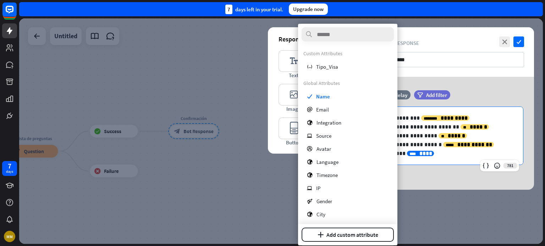
click at [433, 154] on p "**********" at bounding box center [446, 153] width 129 height 9
click at [443, 152] on p "**********" at bounding box center [446, 153] width 129 height 9
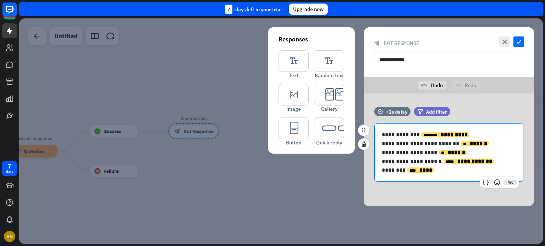
scroll to position [30, 0]
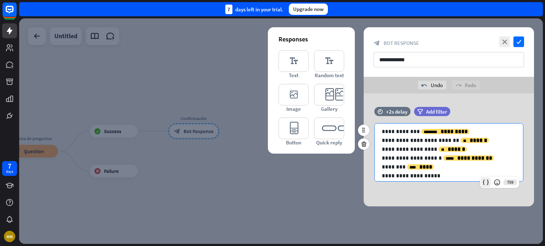
click at [485, 183] on icon at bounding box center [485, 182] width 7 height 7
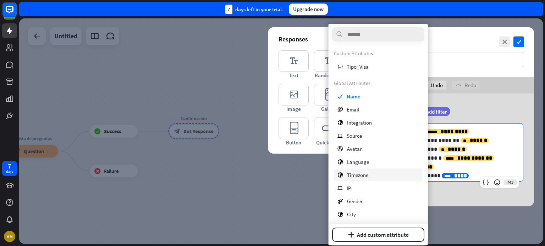
click at [373, 175] on div "globe Timezone" at bounding box center [378, 175] width 89 height 13
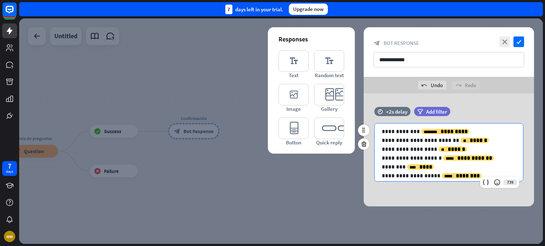
scroll to position [36, 0]
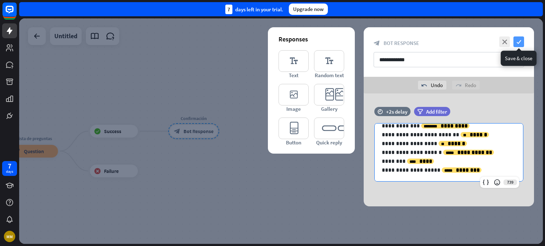
click at [515, 43] on icon "check" at bounding box center [518, 42] width 11 height 11
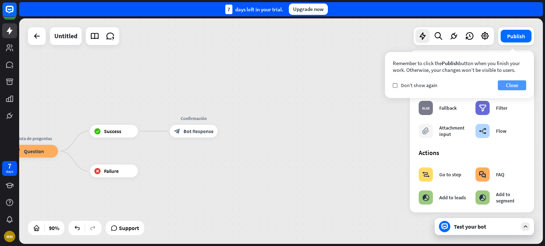
click at [511, 85] on button "Close" at bounding box center [512, 85] width 28 height 10
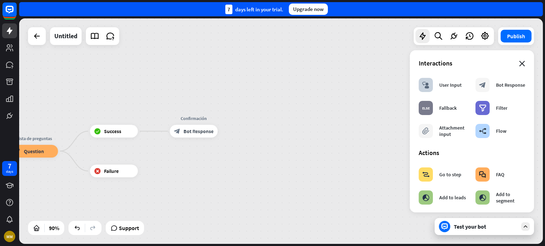
click at [519, 62] on icon "close" at bounding box center [522, 64] width 6 height 6
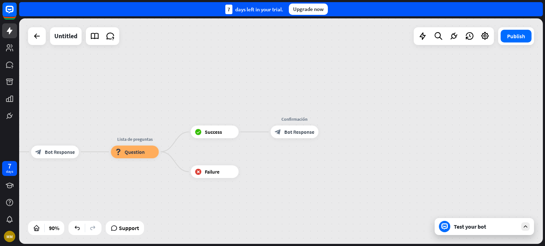
drag, startPoint x: 308, startPoint y: 186, endPoint x: 409, endPoint y: 187, distance: 100.7
click at [409, 187] on div "home_2 Start point Mensaje de [PERSON_NAME] block_bot_response Bot Response Inf…" at bounding box center [280, 131] width 523 height 226
click at [441, 186] on div "home_2 Start point Mensaje de [PERSON_NAME] block_bot_response Bot Response Inf…" at bounding box center [280, 131] width 523 height 226
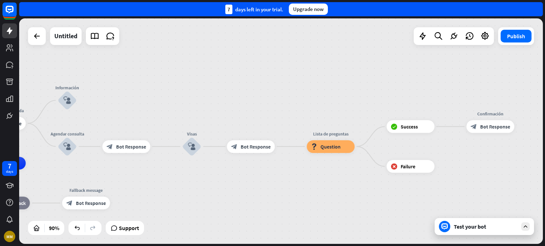
drag, startPoint x: 166, startPoint y: 199, endPoint x: 339, endPoint y: 195, distance: 172.7
click at [184, 127] on span "Edit name" at bounding box center [186, 130] width 20 height 6
click at [194, 151] on div "block_user_input" at bounding box center [191, 147] width 19 height 19
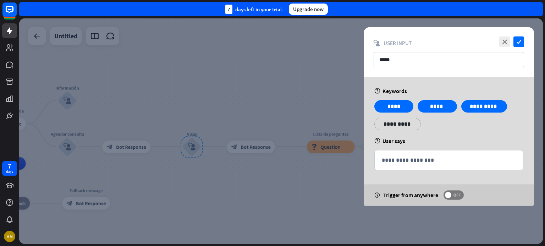
click at [193, 149] on div at bounding box center [280, 131] width 523 height 226
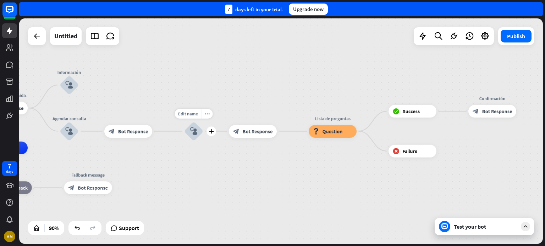
click at [194, 130] on icon "block_user_input" at bounding box center [194, 132] width 8 height 8
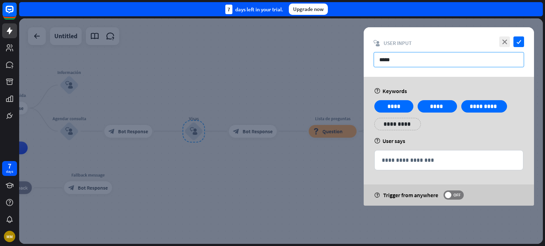
click at [391, 61] on input "*****" at bounding box center [448, 59] width 150 height 15
click at [379, 59] on input "*****" at bounding box center [448, 59] width 150 height 15
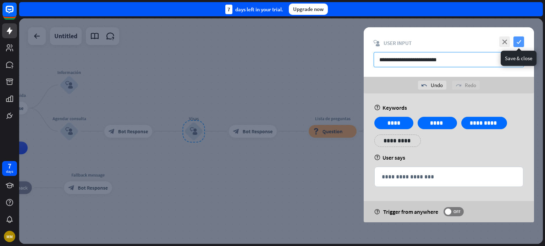
type input "**********"
click at [518, 39] on icon "check" at bounding box center [518, 42] width 11 height 11
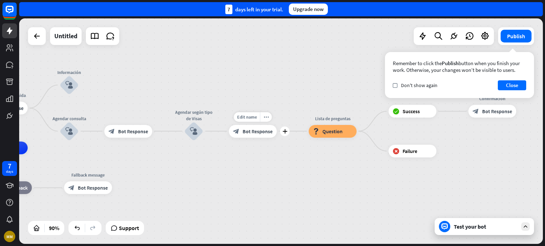
click at [262, 134] on span "Bot Response" at bounding box center [258, 131] width 30 height 6
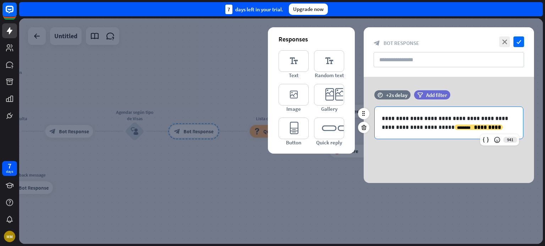
drag, startPoint x: 487, startPoint y: 127, endPoint x: 373, endPoint y: 113, distance: 114.0
click at [373, 113] on div "**********" at bounding box center [448, 123] width 170 height 33
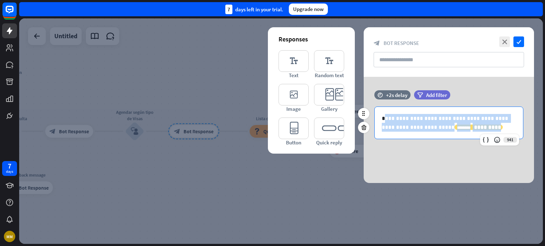
drag, startPoint x: 383, startPoint y: 120, endPoint x: 485, endPoint y: 129, distance: 102.5
click at [485, 129] on p "**********" at bounding box center [449, 123] width 134 height 18
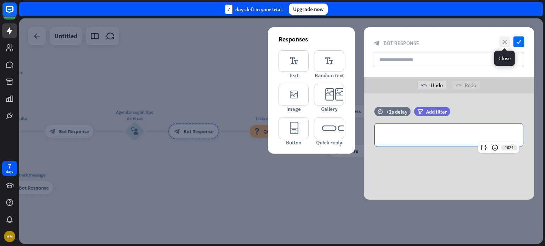
click at [502, 41] on icon "close" at bounding box center [504, 42] width 11 height 11
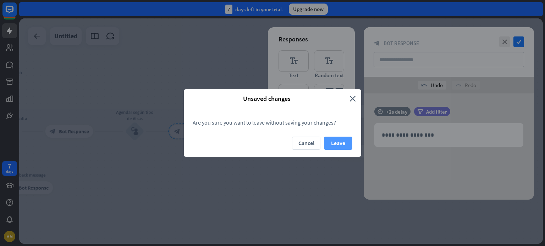
click at [336, 143] on button "Leave" at bounding box center [338, 143] width 28 height 13
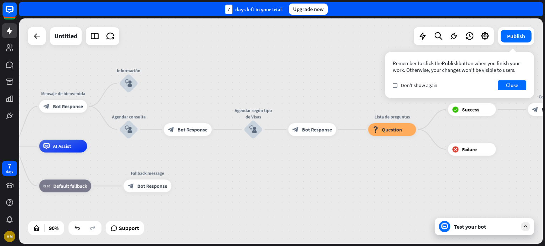
drag, startPoint x: 271, startPoint y: 184, endPoint x: 369, endPoint y: 186, distance: 97.9
click at [375, 186] on div "home_2 Start point Mensaje de [PERSON_NAME] block_bot_response Bot Response Inf…" at bounding box center [195, 247] width 471 height 203
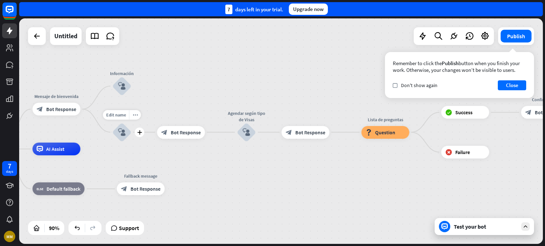
click at [124, 132] on icon "block_user_input" at bounding box center [122, 133] width 8 height 8
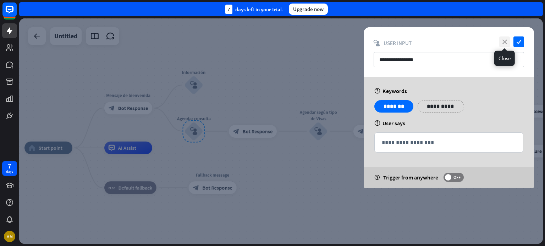
click at [503, 40] on icon "close" at bounding box center [504, 42] width 11 height 11
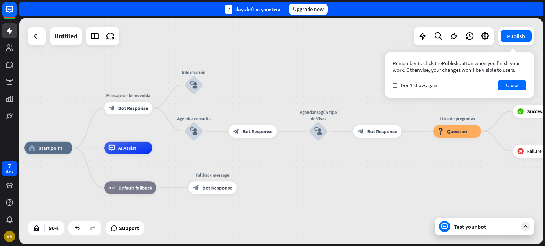
click at [309, 193] on div "home_2 Start point Mensaje de [PERSON_NAME] block_bot_response Bot Response Inf…" at bounding box center [259, 249] width 471 height 203
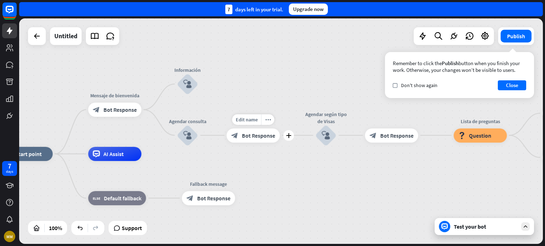
click at [240, 135] on div "block_bot_response Bot Response" at bounding box center [253, 135] width 53 height 14
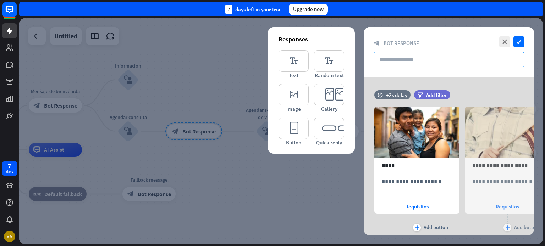
click at [400, 55] on input "text" at bounding box center [448, 59] width 150 height 15
click at [504, 42] on icon "close" at bounding box center [504, 42] width 11 height 11
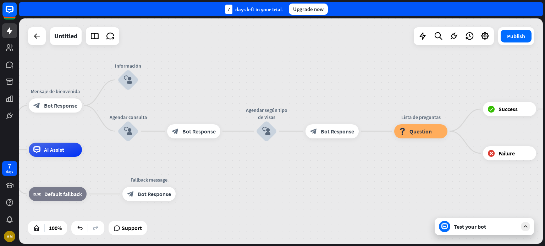
click at [524, 228] on icon at bounding box center [525, 227] width 6 height 6
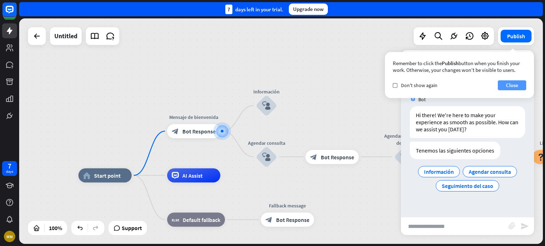
click at [517, 82] on button "Close" at bounding box center [512, 85] width 28 height 10
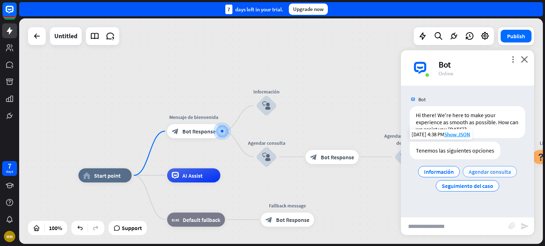
click at [484, 171] on span "Agendar consulta" at bounding box center [489, 171] width 42 height 7
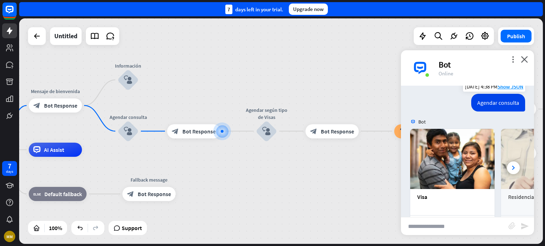
scroll to position [72, 0]
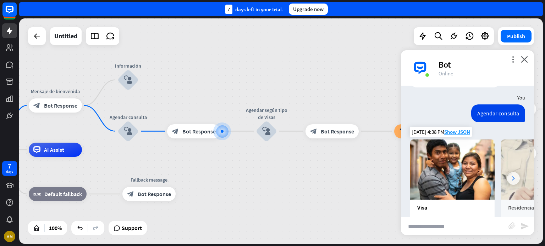
click at [512, 179] on icon at bounding box center [513, 179] width 3 height 4
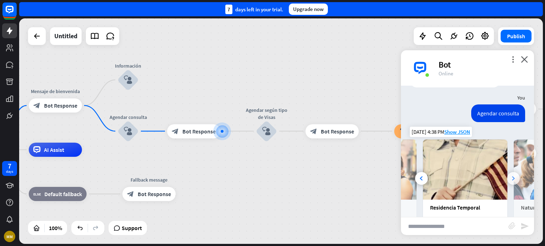
click at [512, 179] on icon at bounding box center [513, 179] width 3 height 4
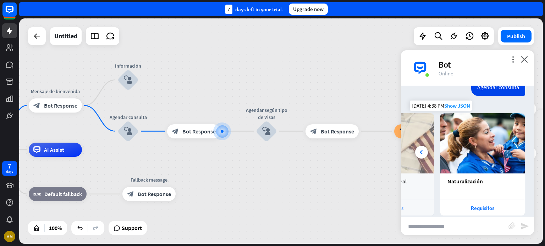
scroll to position [107, 0]
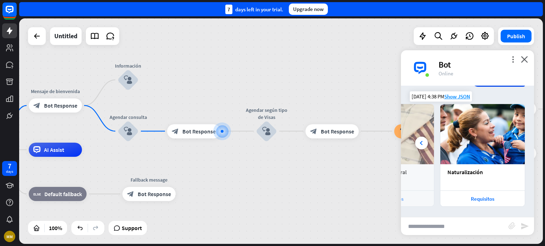
click at [472, 133] on img at bounding box center [482, 134] width 84 height 60
click at [474, 197] on div "Requisitos" at bounding box center [482, 199] width 77 height 7
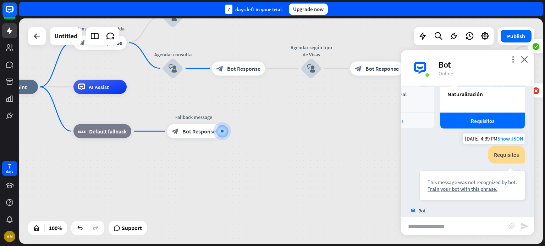
scroll to position [221, 0]
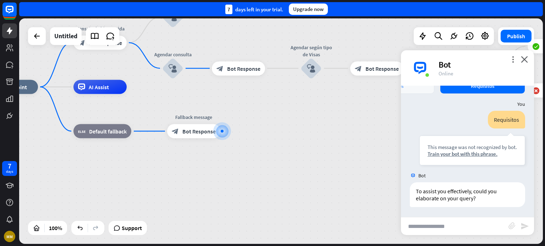
click at [429, 224] on input "text" at bounding box center [454, 227] width 107 height 18
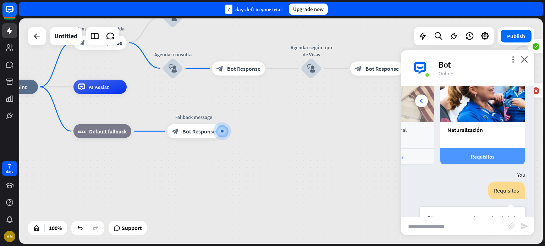
click at [475, 157] on div "Requisitos" at bounding box center [482, 157] width 77 height 7
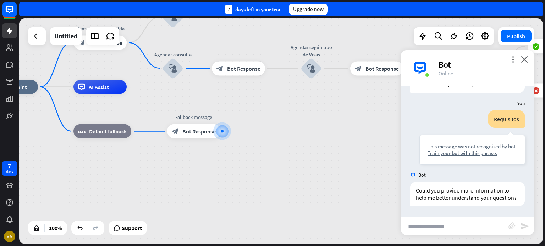
scroll to position [341, 0]
click at [524, 60] on icon "close" at bounding box center [524, 59] width 7 height 7
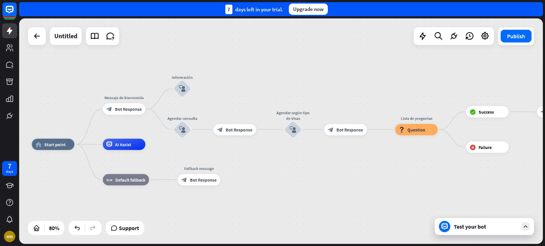
drag, startPoint x: 264, startPoint y: 45, endPoint x: 249, endPoint y: 91, distance: 48.1
click at [247, 93] on div "home_2 Start point Mensaje de [PERSON_NAME] block_bot_response Bot Response Inf…" at bounding box center [280, 131] width 523 height 226
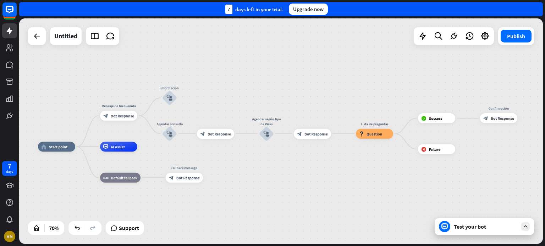
drag, startPoint x: 356, startPoint y: 80, endPoint x: 327, endPoint y: 89, distance: 29.7
click at [327, 89] on div "home_2 Start point Mensaje de [PERSON_NAME] block_bot_response Bot Response Inf…" at bounding box center [280, 131] width 523 height 226
click at [220, 134] on span "Bot Response" at bounding box center [218, 134] width 23 height 5
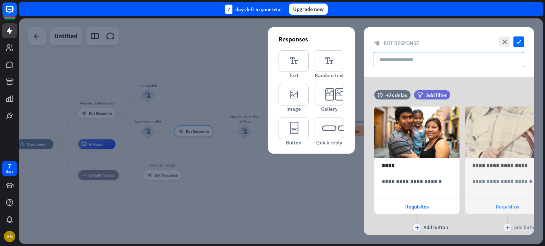
click at [407, 57] on input "text" at bounding box center [448, 59] width 150 height 15
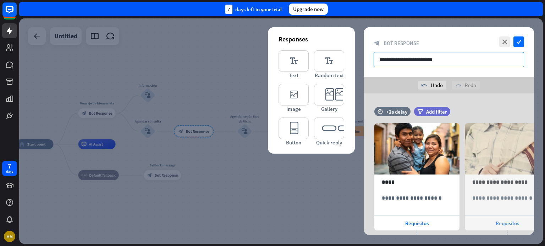
drag, startPoint x: 440, startPoint y: 59, endPoint x: 399, endPoint y: 62, distance: 40.5
click at [399, 62] on input "**********" at bounding box center [448, 59] width 150 height 15
type input "*"
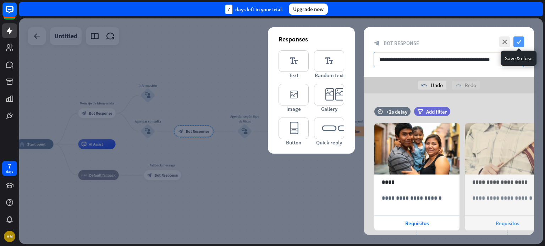
type input "**********"
click at [518, 41] on icon "check" at bounding box center [518, 42] width 11 height 11
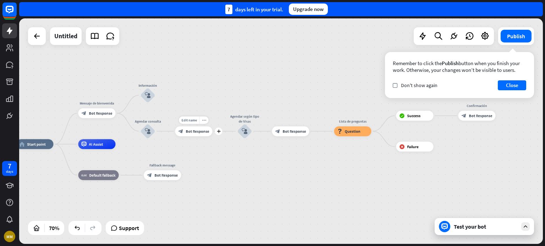
click at [189, 135] on div "block_bot_response Bot Response" at bounding box center [193, 132] width 37 height 10
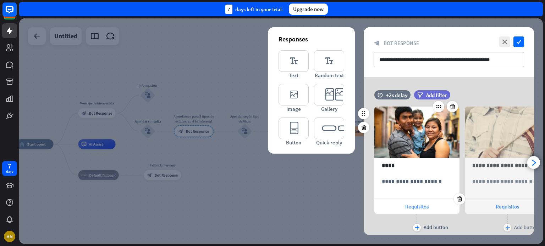
click at [416, 209] on span "Requisitos" at bounding box center [416, 207] width 23 height 7
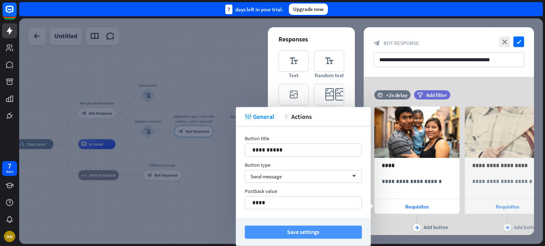
click at [267, 235] on button "Save settings" at bounding box center [303, 232] width 117 height 13
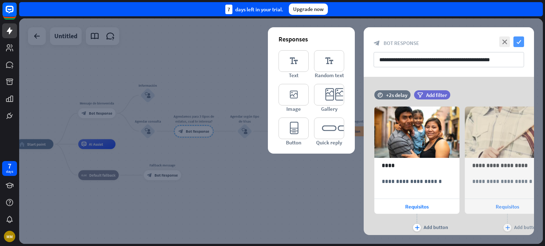
click at [520, 41] on icon "check" at bounding box center [518, 42] width 11 height 11
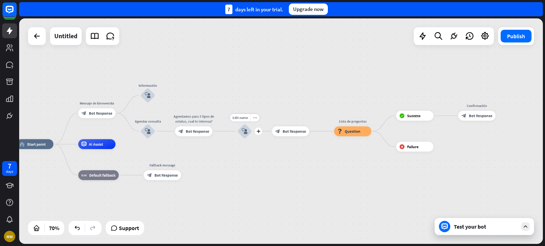
click at [244, 135] on div "block_user_input" at bounding box center [244, 131] width 15 height 15
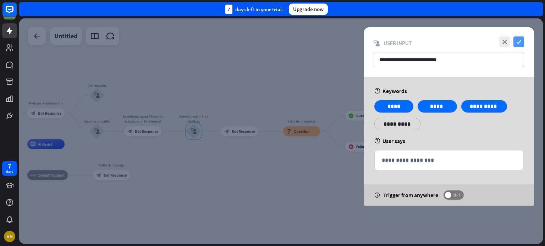
click at [518, 39] on icon "check" at bounding box center [518, 42] width 11 height 11
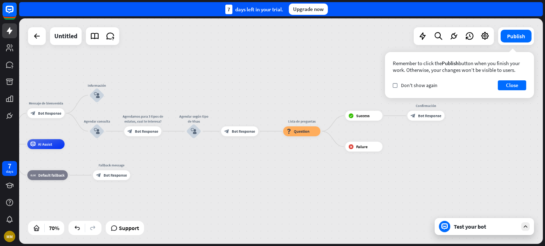
click at [526, 227] on icon at bounding box center [525, 227] width 6 height 6
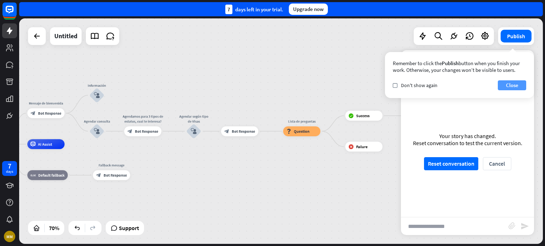
click at [514, 87] on button "Close" at bounding box center [512, 85] width 28 height 10
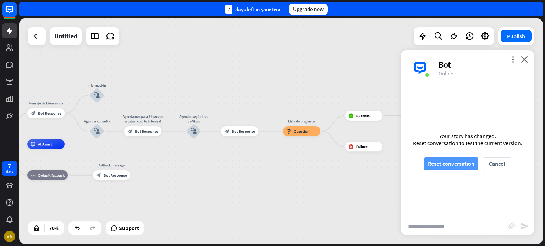
click at [460, 164] on button "Reset conversation" at bounding box center [451, 163] width 54 height 13
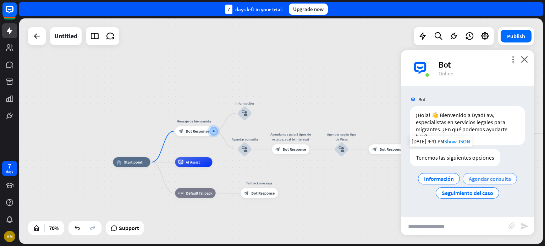
click at [489, 176] on span "Agendar consulta" at bounding box center [489, 179] width 42 height 7
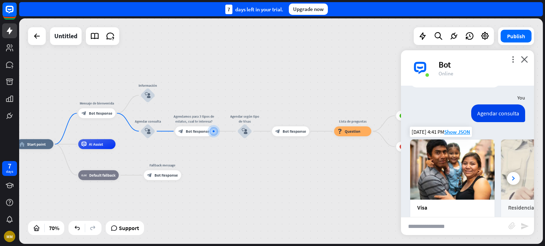
scroll to position [115, 0]
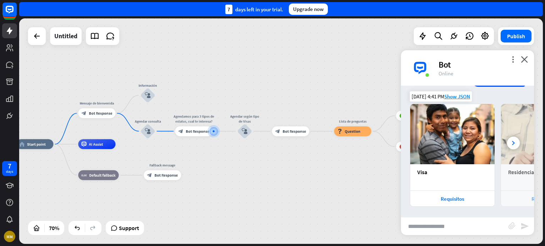
click at [435, 132] on img at bounding box center [452, 134] width 84 height 60
click at [448, 200] on div "Requisitos" at bounding box center [451, 199] width 77 height 7
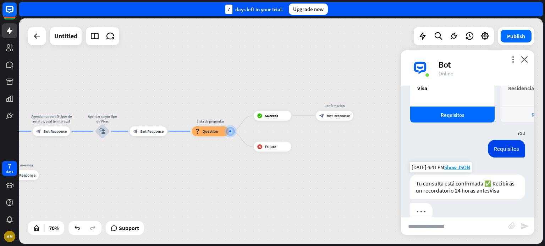
scroll to position [220, 0]
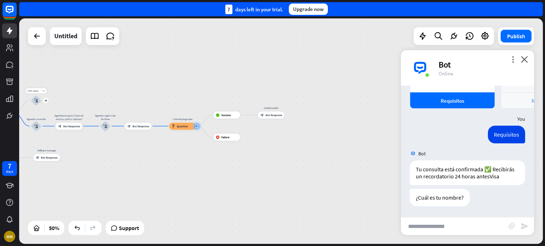
click at [38, 102] on icon "block_user_input" at bounding box center [36, 101] width 4 height 4
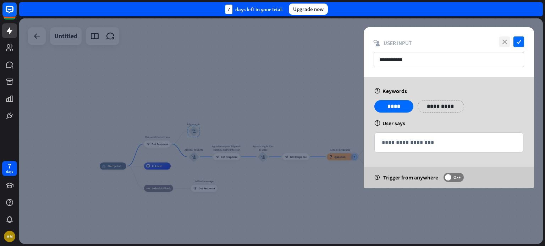
click at [501, 40] on icon "close" at bounding box center [504, 42] width 11 height 11
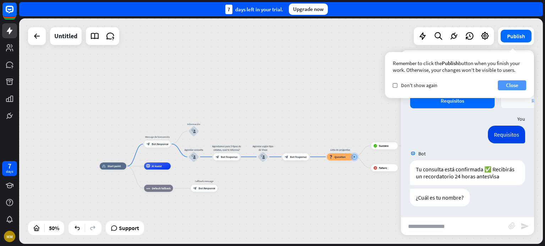
click at [525, 83] on button "Close" at bounding box center [512, 85] width 28 height 10
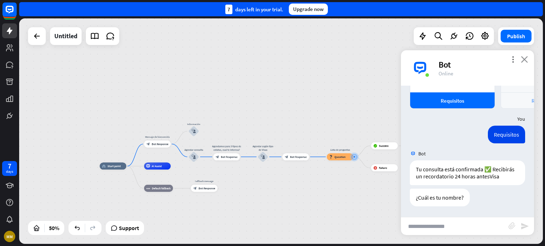
click at [527, 60] on icon "close" at bounding box center [524, 59] width 7 height 7
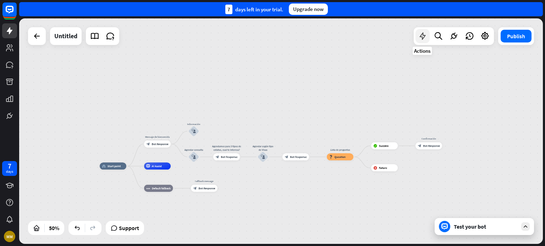
click at [418, 37] on icon at bounding box center [422, 36] width 9 height 9
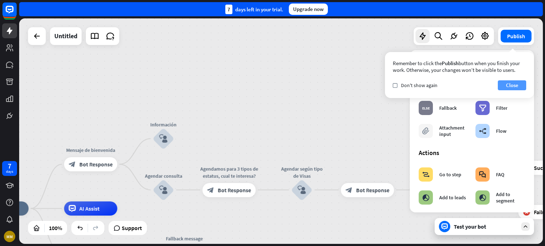
click at [518, 85] on button "Close" at bounding box center [512, 85] width 28 height 10
click at [226, 137] on span "Bot Response" at bounding box center [234, 138] width 33 height 7
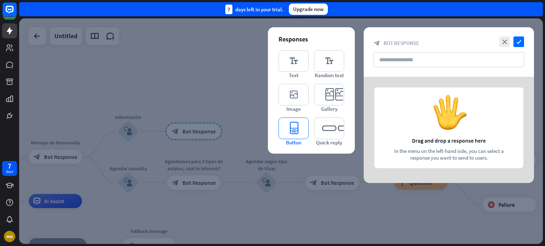
click at [293, 132] on icon "editor_button" at bounding box center [293, 129] width 30 height 22
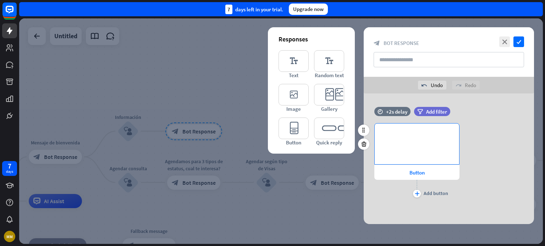
click at [399, 137] on p "**********" at bounding box center [417, 135] width 70 height 9
click at [416, 172] on span "Button" at bounding box center [416, 173] width 15 height 7
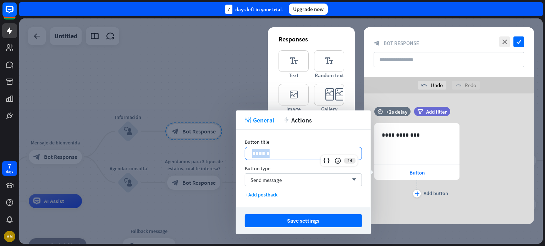
drag, startPoint x: 274, startPoint y: 154, endPoint x: 241, endPoint y: 154, distance: 33.0
click at [242, 154] on div "Button title 14 ****** Button type Send message arrow_down + Add postback" at bounding box center [303, 168] width 135 height 77
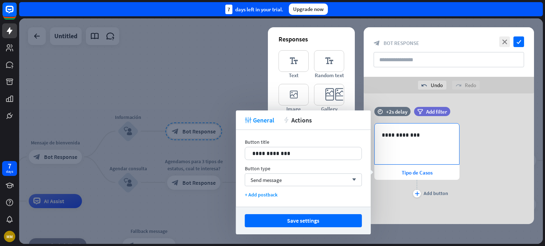
click at [396, 136] on p "**********" at bounding box center [417, 135] width 70 height 9
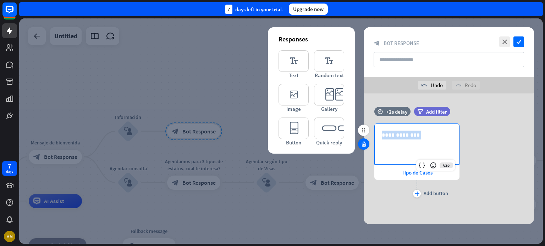
drag, startPoint x: 419, startPoint y: 135, endPoint x: 362, endPoint y: 139, distance: 56.9
click at [363, 139] on div "**********" at bounding box center [448, 157] width 170 height 100
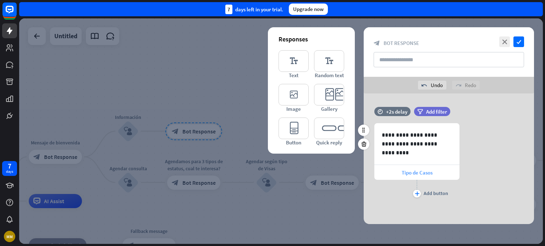
click at [410, 175] on span "Tipo de Casos" at bounding box center [416, 173] width 31 height 7
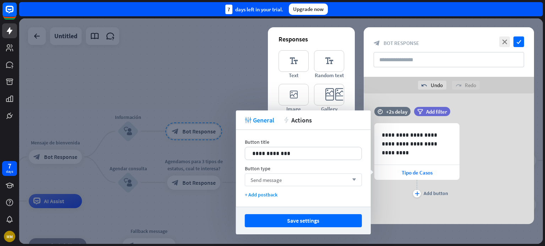
click at [309, 178] on div "Send message arrow_down" at bounding box center [303, 180] width 117 height 13
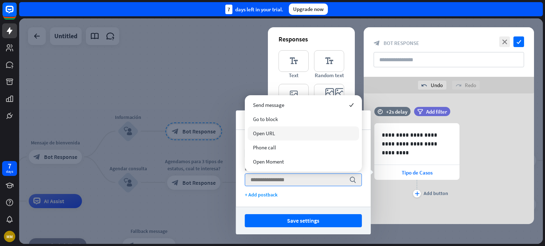
click at [287, 131] on div "Open URL" at bounding box center [303, 134] width 111 height 14
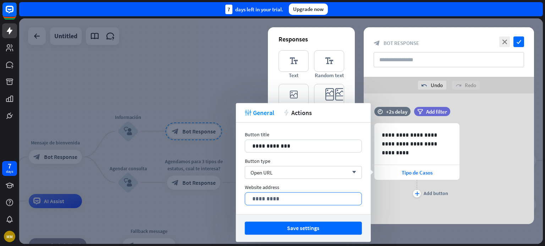
click at [264, 201] on p "*********" at bounding box center [303, 199] width 102 height 9
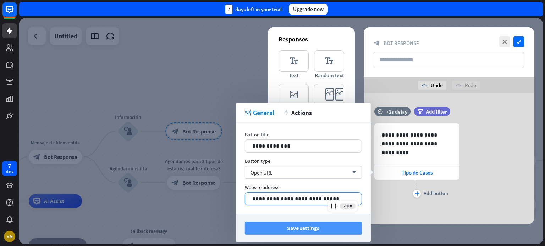
click at [296, 227] on button "Save settings" at bounding box center [303, 228] width 117 height 13
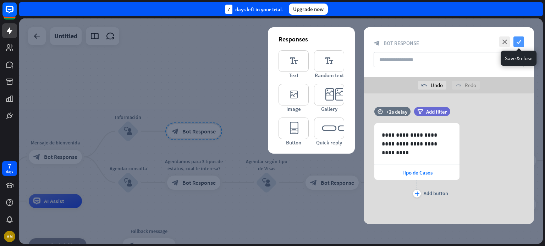
click at [522, 39] on icon "check" at bounding box center [518, 42] width 11 height 11
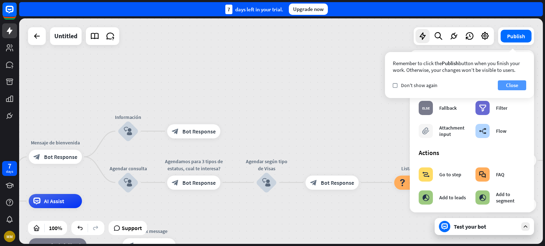
click at [521, 84] on button "Close" at bounding box center [512, 85] width 28 height 10
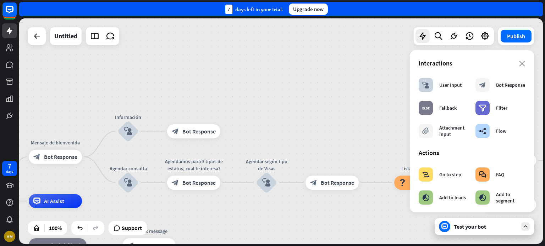
click at [523, 227] on icon at bounding box center [525, 227] width 6 height 6
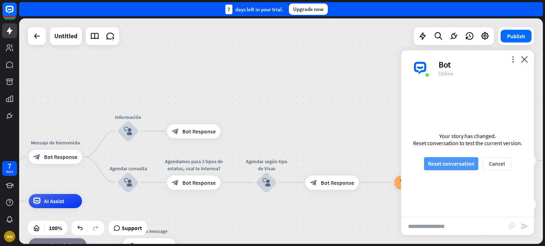
click at [454, 164] on button "Reset conversation" at bounding box center [451, 163] width 54 height 13
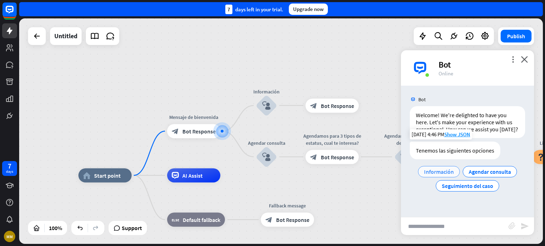
click at [439, 173] on span "Información" at bounding box center [439, 171] width 30 height 7
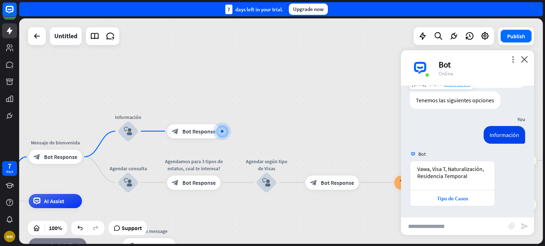
scroll to position [57, 0]
click at [455, 197] on div "Tipo de Casos" at bounding box center [451, 198] width 77 height 7
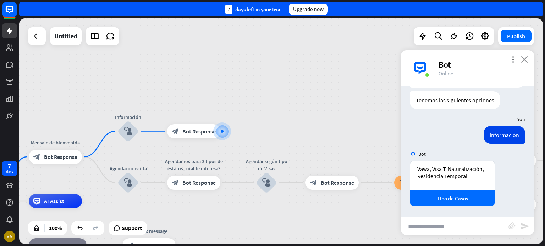
click at [522, 61] on icon "close" at bounding box center [524, 59] width 7 height 7
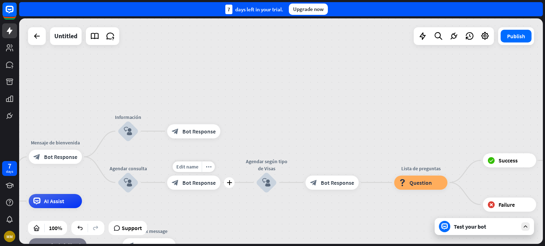
click at [172, 176] on div "Edit name more_horiz plus block_bot_response Bot Response" at bounding box center [193, 183] width 53 height 14
click at [190, 167] on span "Edit name" at bounding box center [187, 167] width 22 height 6
click at [194, 168] on input "**********" at bounding box center [194, 167] width 50 height 10
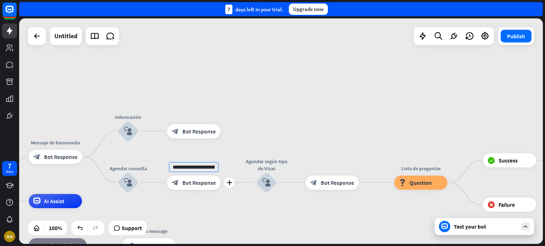
drag, startPoint x: 215, startPoint y: 166, endPoint x: 153, endPoint y: 165, distance: 61.4
click at [167, 176] on div "**********" at bounding box center [193, 183] width 53 height 14
click at [252, 129] on div "home_2 Start point Mensaje de [PERSON_NAME] block_bot_response Bot Response Inf…" at bounding box center [280, 131] width 523 height 226
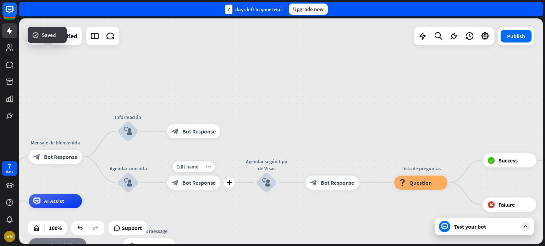
click at [194, 187] on div "block_bot_response Bot Response" at bounding box center [193, 183] width 53 height 14
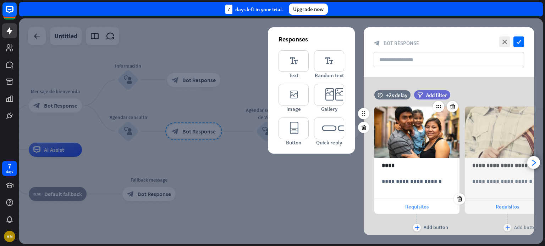
click at [424, 206] on span "Requisitos" at bounding box center [416, 207] width 23 height 7
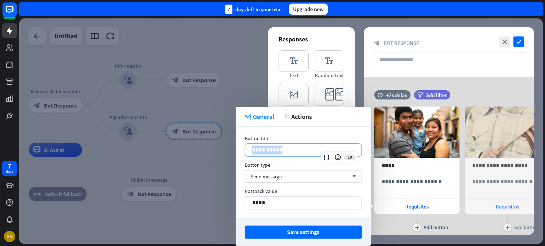
drag, startPoint x: 284, startPoint y: 148, endPoint x: 248, endPoint y: 147, distance: 36.9
click at [248, 147] on div "**********" at bounding box center [303, 150] width 116 height 12
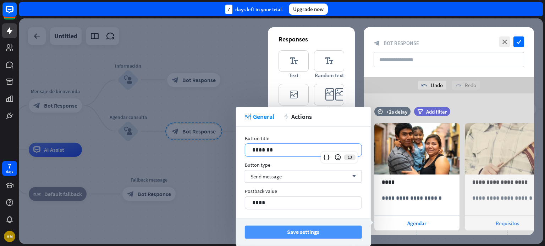
click at [302, 235] on button "Save settings" at bounding box center [303, 232] width 117 height 13
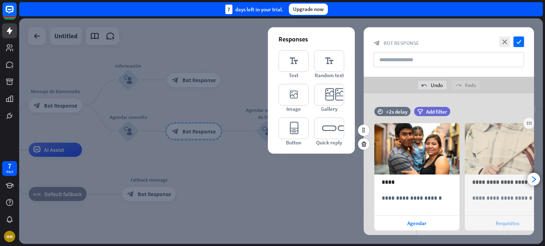
click at [505, 221] on span "Requisitos" at bounding box center [506, 223] width 23 height 7
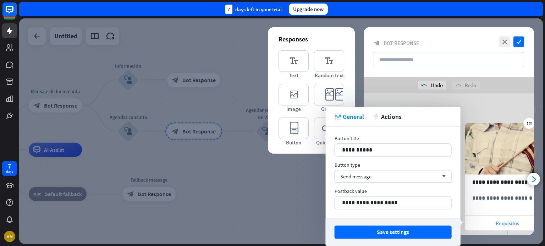
scroll to position [0, 58]
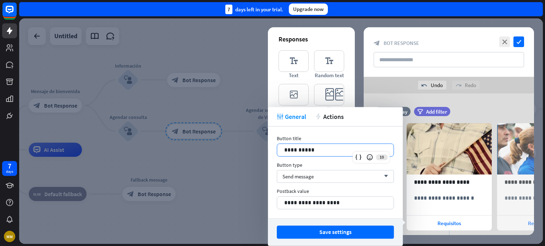
drag, startPoint x: 317, startPoint y: 148, endPoint x: 255, endPoint y: 148, distance: 62.1
click at [255, 148] on body "7 days MM close Product Help First steps Get started with ChatBot Help Center F…" at bounding box center [272, 123] width 545 height 246
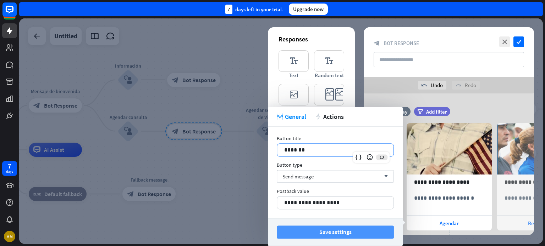
click at [346, 233] on button "Save settings" at bounding box center [335, 232] width 117 height 13
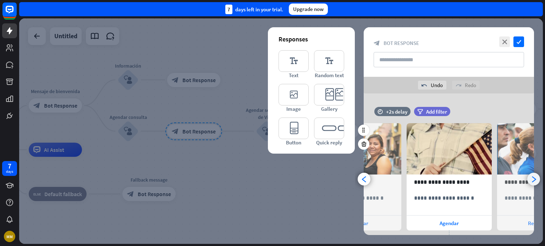
click at [533, 180] on icon "arrowhead_right" at bounding box center [533, 179] width 7 height 7
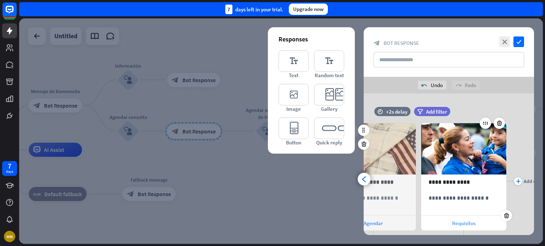
scroll to position [0, 149]
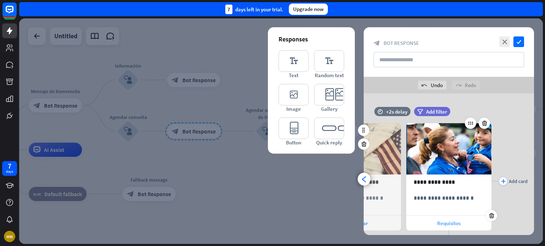
click at [436, 223] on div "Requisitos" at bounding box center [448, 223] width 85 height 15
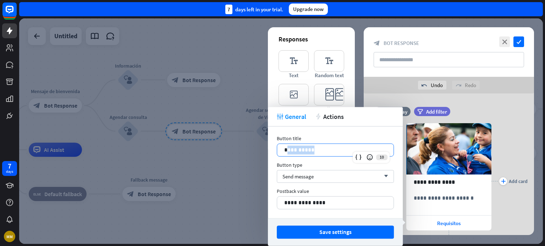
drag, startPoint x: 308, startPoint y: 150, endPoint x: 287, endPoint y: 149, distance: 21.6
click at [287, 149] on p "**********" at bounding box center [335, 150] width 102 height 9
click at [335, 107] on div "tweak General action Actions" at bounding box center [335, 117] width 135 height 20
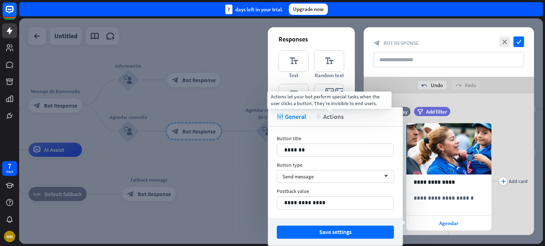
click at [332, 115] on span "Actions" at bounding box center [333, 117] width 21 height 8
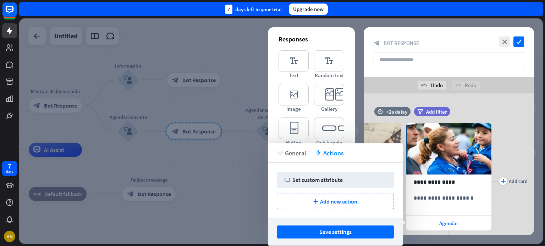
click at [297, 152] on span "General" at bounding box center [295, 153] width 21 height 8
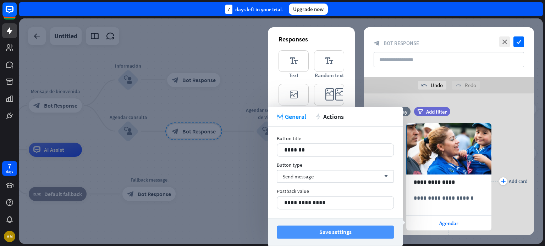
click at [324, 231] on button "Save settings" at bounding box center [335, 232] width 117 height 13
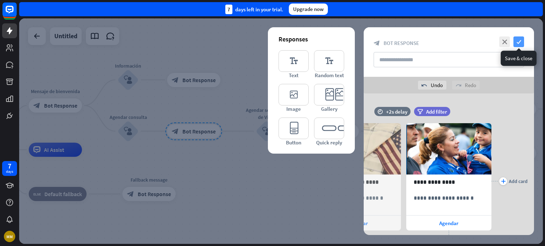
click at [521, 42] on icon "check" at bounding box center [518, 42] width 11 height 11
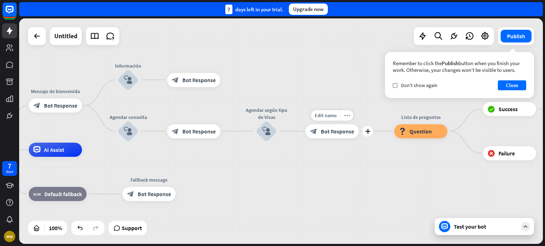
click at [326, 132] on span "Bot Response" at bounding box center [337, 131] width 33 height 7
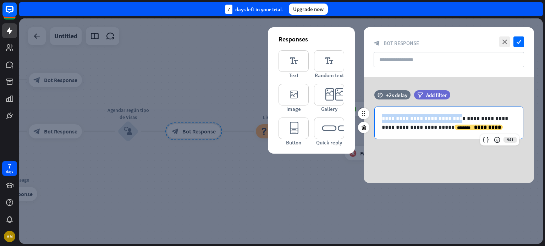
drag, startPoint x: 449, startPoint y: 117, endPoint x: 368, endPoint y: 117, distance: 80.9
click at [368, 117] on div "**********" at bounding box center [448, 118] width 170 height 56
click at [421, 116] on p "**********" at bounding box center [449, 123] width 134 height 18
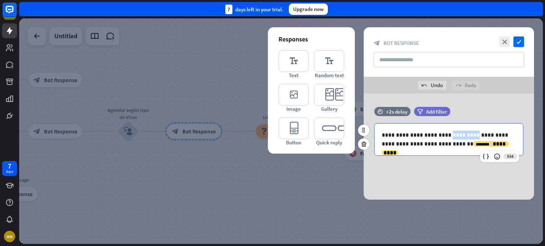
drag, startPoint x: 440, startPoint y: 134, endPoint x: 465, endPoint y: 136, distance: 24.9
click at [465, 136] on p "**********" at bounding box center [449, 140] width 134 height 18
drag, startPoint x: 446, startPoint y: 144, endPoint x: 383, endPoint y: 144, distance: 62.8
click at [383, 144] on p "**********" at bounding box center [449, 140] width 134 height 18
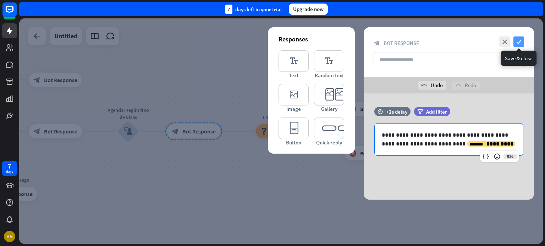
click at [516, 43] on icon "check" at bounding box center [518, 42] width 11 height 11
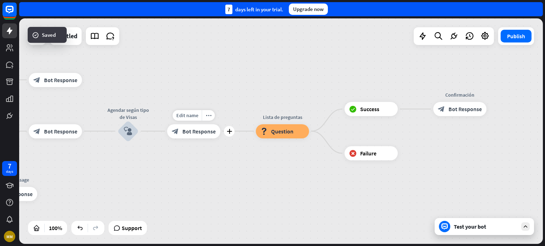
click at [201, 132] on span "Bot Response" at bounding box center [198, 131] width 33 height 7
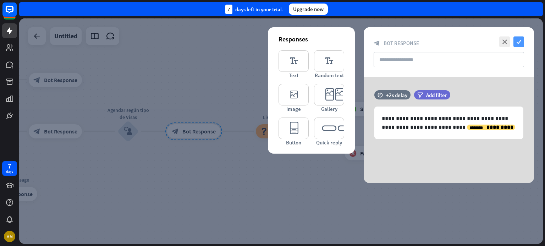
click at [516, 43] on icon "check" at bounding box center [518, 42] width 11 height 11
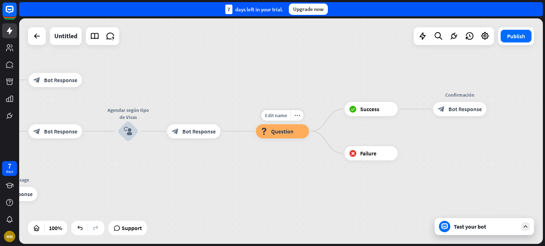
click at [293, 133] on span "Question" at bounding box center [282, 131] width 22 height 7
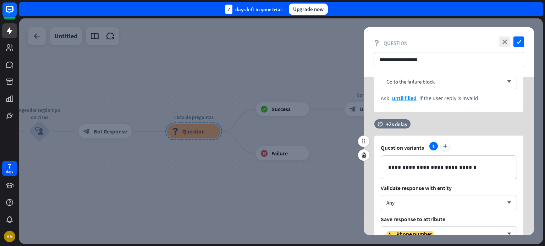
scroll to position [390, 0]
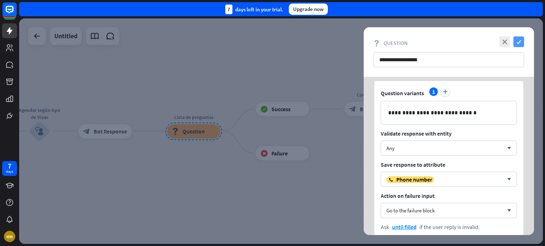
click at [520, 45] on icon "check" at bounding box center [518, 42] width 11 height 11
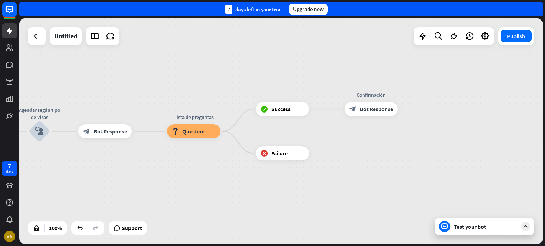
click at [476, 229] on div "Test your bot" at bounding box center [486, 226] width 64 height 7
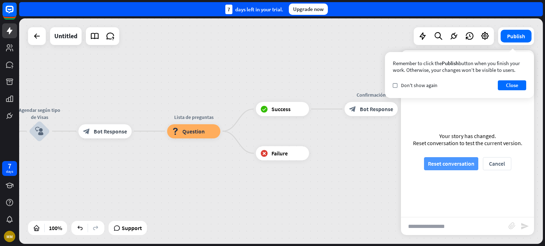
click at [459, 163] on button "Reset conversation" at bounding box center [451, 163] width 54 height 13
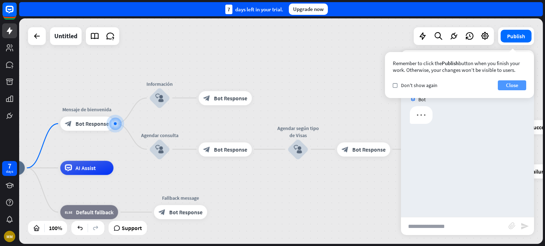
click at [509, 85] on button "Close" at bounding box center [512, 85] width 28 height 10
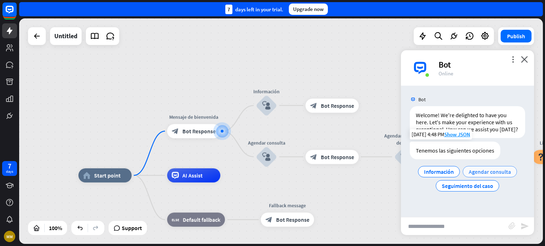
click at [485, 172] on span "Agendar consulta" at bounding box center [489, 171] width 42 height 7
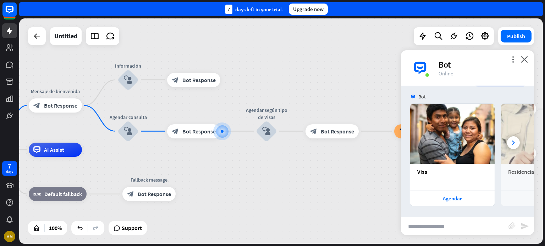
scroll to position [115, 0]
click at [452, 200] on div "Agendar" at bounding box center [451, 198] width 77 height 7
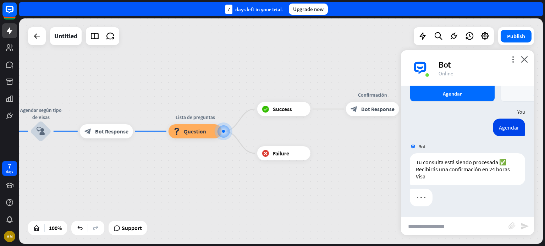
scroll to position [220, 0]
click at [429, 223] on input "text" at bounding box center [454, 227] width 107 height 18
type input "*******"
click at [524, 228] on icon "send" at bounding box center [524, 226] width 9 height 9
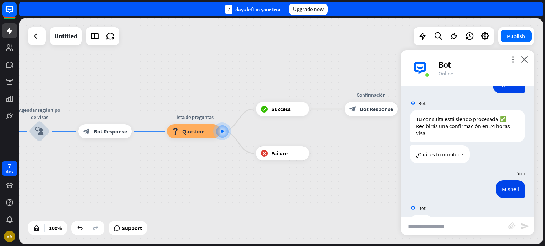
scroll to position [289, 0]
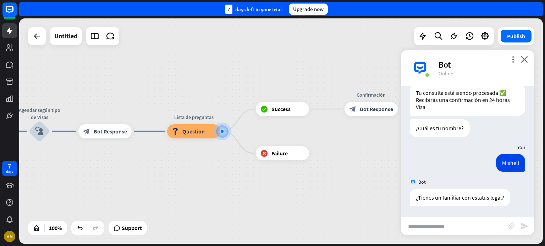
click at [432, 228] on input "text" at bounding box center [454, 227] width 107 height 18
type input "***"
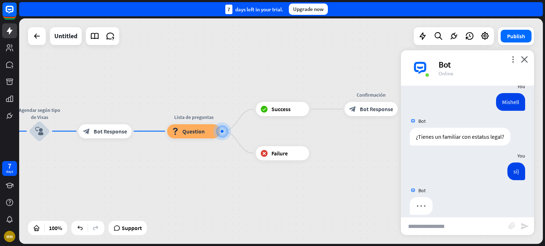
scroll to position [359, 0]
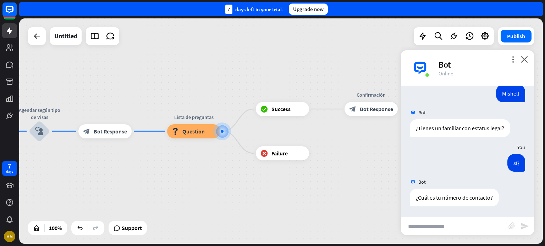
click at [443, 224] on input "text" at bounding box center [454, 227] width 107 height 18
type input "**********"
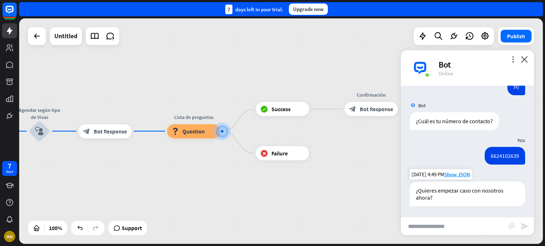
scroll to position [435, 0]
click at [433, 229] on input "*" at bounding box center [454, 227] width 107 height 18
type input "**"
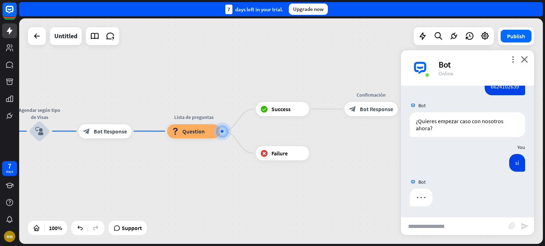
scroll to position [505, 0]
click at [421, 224] on input "text" at bounding box center [454, 227] width 107 height 18
type input "****"
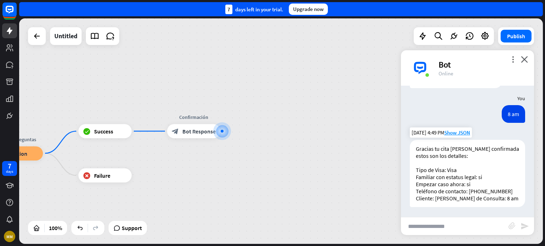
scroll to position [631, 0]
click at [525, 59] on icon "close" at bounding box center [524, 59] width 7 height 7
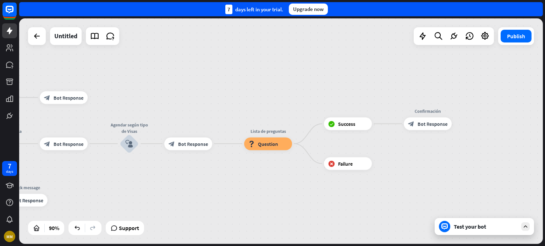
drag, startPoint x: 170, startPoint y: 107, endPoint x: 403, endPoint y: 98, distance: 233.1
click at [409, 93] on div "home_2 Start point Mensaje de [PERSON_NAME] block_bot_response Bot Response Inf…" at bounding box center [280, 131] width 523 height 226
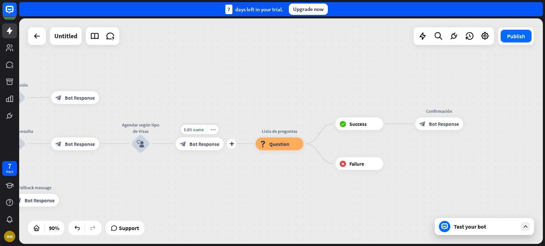
click at [199, 146] on span "Bot Response" at bounding box center [204, 144] width 30 height 6
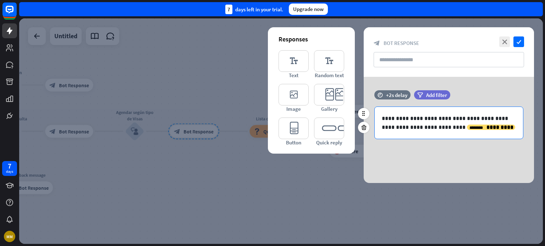
click at [487, 127] on p "**********" at bounding box center [449, 123] width 134 height 18
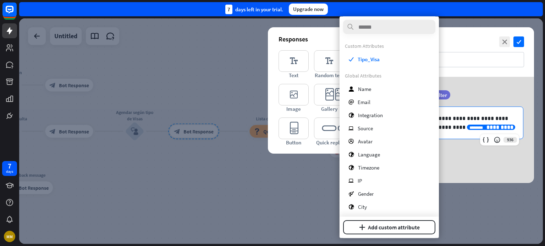
click at [489, 130] on p "**********" at bounding box center [449, 123] width 134 height 18
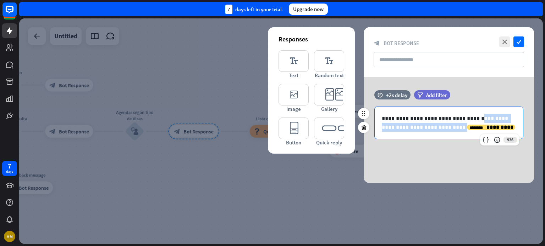
drag, startPoint x: 474, startPoint y: 117, endPoint x: 441, endPoint y: 127, distance: 33.8
click at [441, 127] on p "**********" at bounding box center [449, 123] width 134 height 18
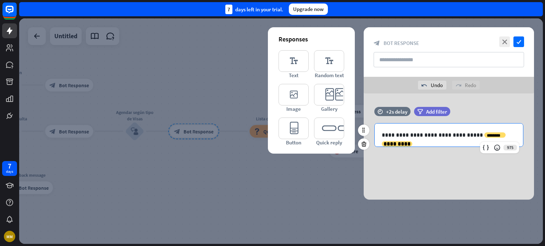
click at [422, 144] on body "7 days MM close Product Help First steps Get started with ChatBot Help Center F…" at bounding box center [272, 123] width 545 height 246
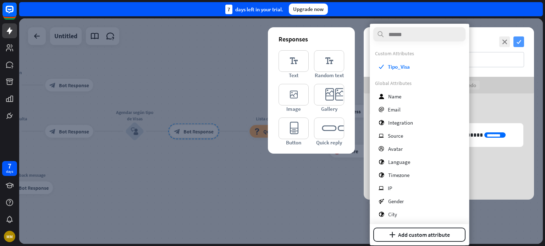
click at [518, 43] on icon "check" at bounding box center [518, 42] width 11 height 11
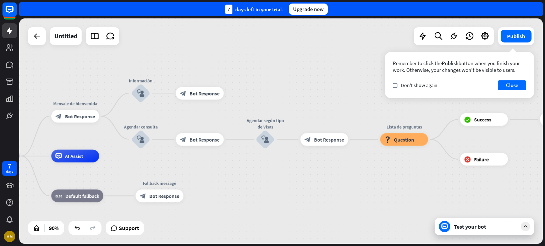
drag, startPoint x: 170, startPoint y: 67, endPoint x: 310, endPoint y: 78, distance: 140.5
click at [310, 78] on div "home_2 Start point Mensaje de [PERSON_NAME] block_bot_response Bot Response Inf…" at bounding box center [280, 131] width 523 height 226
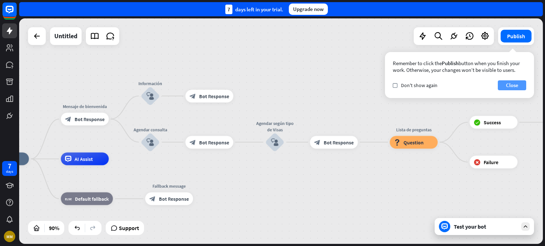
click at [512, 89] on button "Close" at bounding box center [512, 85] width 28 height 10
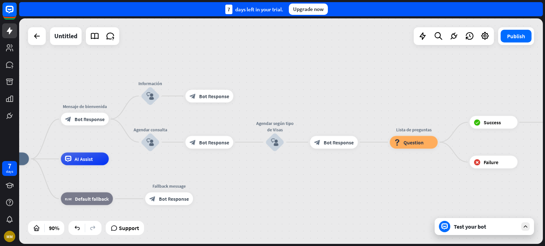
click at [474, 227] on div "Test your bot" at bounding box center [486, 226] width 64 height 7
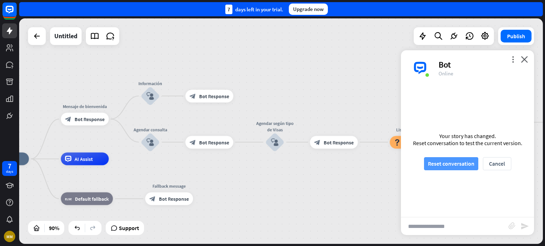
click at [456, 165] on button "Reset conversation" at bounding box center [451, 163] width 54 height 13
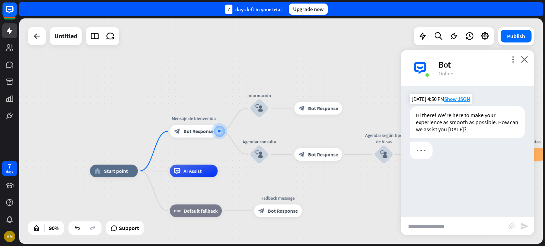
click at [454, 127] on div "Hi there! We're here to make your experience as smooth as possible. How can we …" at bounding box center [467, 122] width 115 height 32
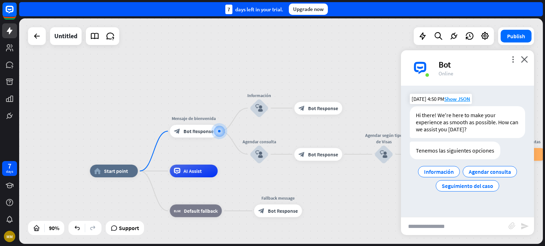
click at [444, 122] on div "Hi there! We're here to make your experience as smooth as possible. How can we …" at bounding box center [467, 122] width 115 height 32
click at [511, 56] on icon "more_vert" at bounding box center [512, 59] width 7 height 7
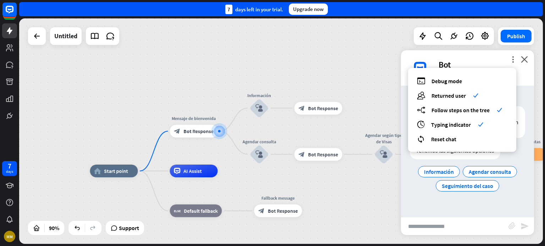
click at [340, 59] on div "home_2 Start point Mensaje de [PERSON_NAME] block_bot_response Bot Response Inf…" at bounding box center [280, 131] width 523 height 226
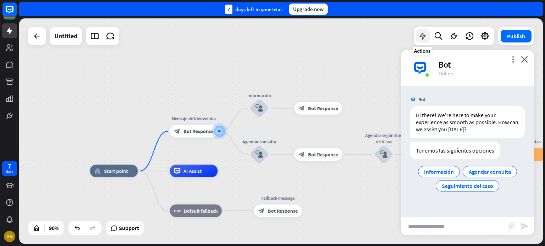
click at [420, 33] on icon at bounding box center [422, 36] width 9 height 9
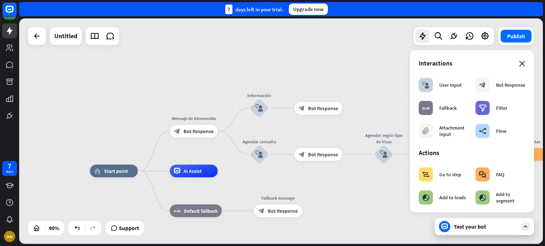
click at [519, 62] on icon "close" at bounding box center [522, 64] width 6 height 6
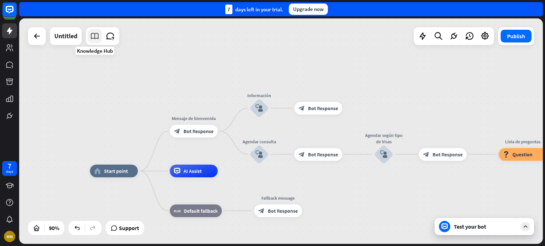
click at [93, 35] on icon at bounding box center [94, 36] width 9 height 9
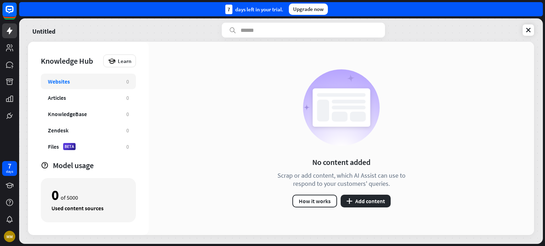
click at [70, 83] on div "Websites" at bounding box center [83, 81] width 71 height 7
click at [71, 83] on div "Websites" at bounding box center [83, 81] width 71 height 7
click at [56, 102] on div "Articles 0" at bounding box center [88, 98] width 95 height 16
click at [57, 93] on div "Articles 0" at bounding box center [88, 98] width 95 height 16
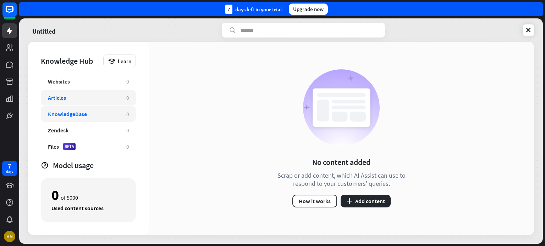
click at [61, 111] on div "KnowledgeBase" at bounding box center [67, 114] width 39 height 7
click at [61, 126] on div "Zendesk 0" at bounding box center [88, 131] width 95 height 16
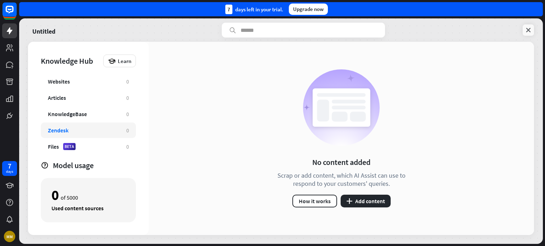
click at [524, 31] on icon at bounding box center [527, 30] width 7 height 7
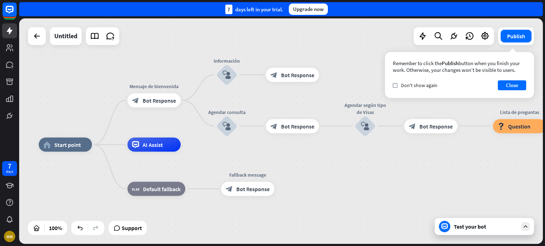
drag, startPoint x: 206, startPoint y: 51, endPoint x: 123, endPoint y: 61, distance: 83.6
click at [123, 61] on div "home_2 Start point Mensaje de [PERSON_NAME] block_bot_response Bot Response Inf…" at bounding box center [280, 131] width 523 height 226
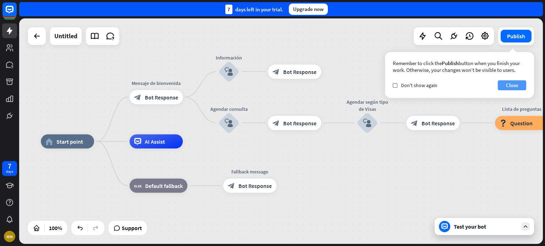
click at [509, 86] on button "Close" at bounding box center [512, 85] width 28 height 10
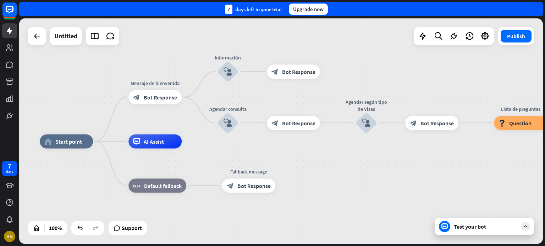
drag, startPoint x: 463, startPoint y: 73, endPoint x: 437, endPoint y: 72, distance: 26.6
click at [437, 72] on div "home_2 Start point Mensaje de [PERSON_NAME] block_bot_response Bot Response Inf…" at bounding box center [280, 131] width 523 height 226
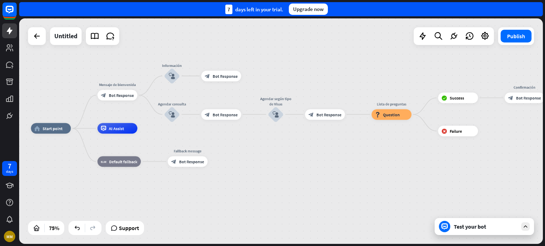
drag, startPoint x: 416, startPoint y: 81, endPoint x: 335, endPoint y: 83, distance: 80.2
click at [335, 82] on div "home_2 Start point Mensaje de [PERSON_NAME] block_bot_response Bot Response Inf…" at bounding box center [280, 131] width 523 height 226
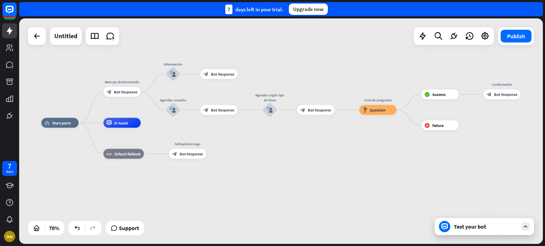
drag, startPoint x: 360, startPoint y: 65, endPoint x: 347, endPoint y: 60, distance: 13.7
click at [347, 60] on div "home_2 Start point Mensaje de [PERSON_NAME] block_bot_response Bot Response Inf…" at bounding box center [280, 131] width 523 height 226
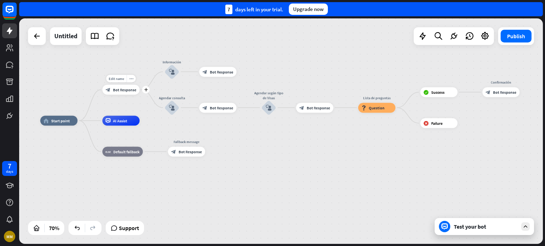
click at [126, 90] on span "Bot Response" at bounding box center [124, 89] width 23 height 5
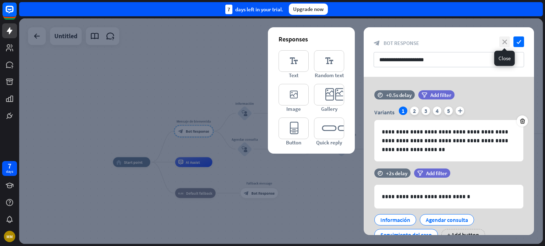
click at [504, 44] on icon "close" at bounding box center [504, 42] width 11 height 11
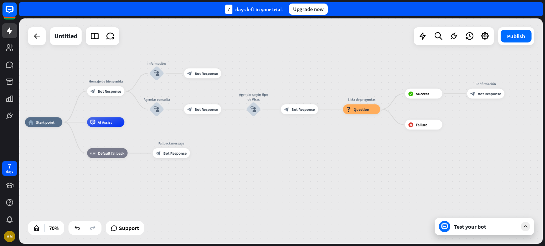
drag, startPoint x: 228, startPoint y: 68, endPoint x: 146, endPoint y: 30, distance: 90.0
click at [146, 30] on div "home_2 Start point Mensaje de [PERSON_NAME] block_bot_response Bot Response Inf…" at bounding box center [280, 131] width 523 height 226
click at [124, 96] on div "Edit name more_horiz plus Mensaje de [PERSON_NAME] block_bot_response Bot Respo…" at bounding box center [105, 92] width 37 height 10
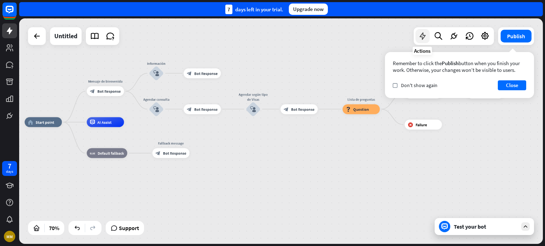
drag, startPoint x: 420, startPoint y: 39, endPoint x: 423, endPoint y: 43, distance: 4.8
click at [420, 39] on icon at bounding box center [422, 36] width 9 height 9
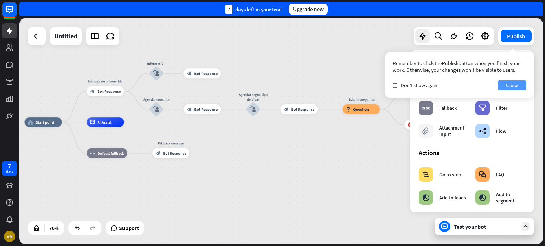
click at [518, 84] on button "Close" at bounding box center [512, 85] width 28 height 10
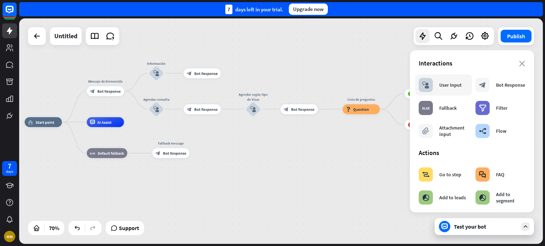
click at [426, 83] on icon "block_user_input" at bounding box center [425, 85] width 7 height 7
click at [131, 92] on icon "plus" at bounding box center [130, 92] width 4 height 4
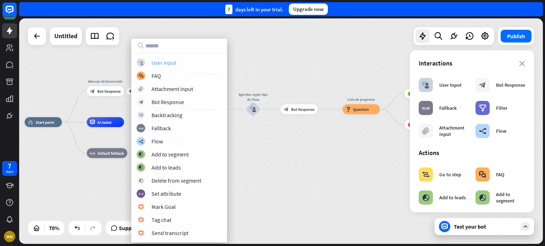
click at [172, 61] on div "User Input" at bounding box center [163, 62] width 25 height 7
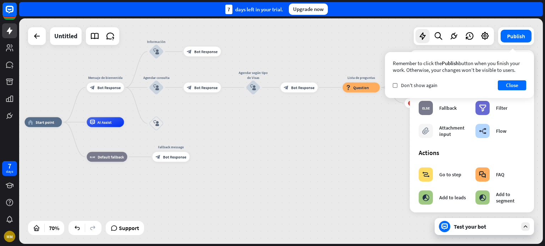
click at [193, 126] on div "home_2 Start point Mensaje de [PERSON_NAME] block_bot_response Bot Response Inf…" at bounding box center [208, 201] width 366 height 158
click at [155, 122] on icon "block_user_input" at bounding box center [156, 124] width 6 height 6
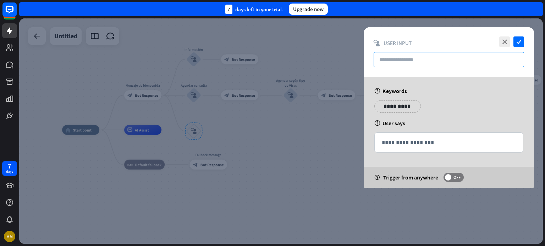
click at [393, 59] on input "text" at bounding box center [448, 59] width 150 height 15
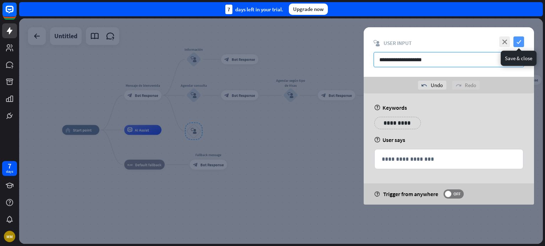
type input "**********"
click at [517, 39] on icon "check" at bounding box center [518, 42] width 11 height 11
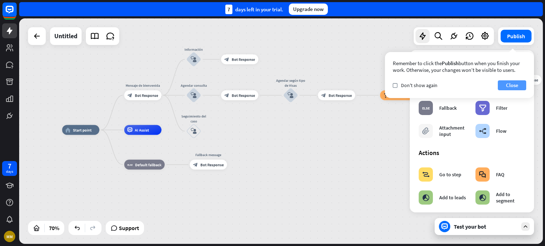
click at [511, 84] on button "Close" at bounding box center [512, 85] width 28 height 10
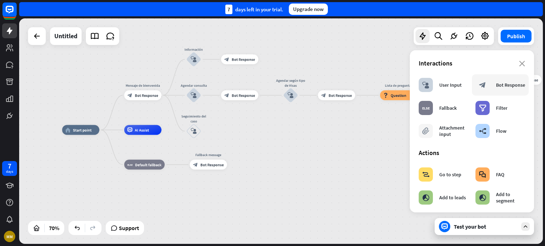
click at [491, 90] on div "block_bot_response Bot Response" at bounding box center [500, 85] width 50 height 14
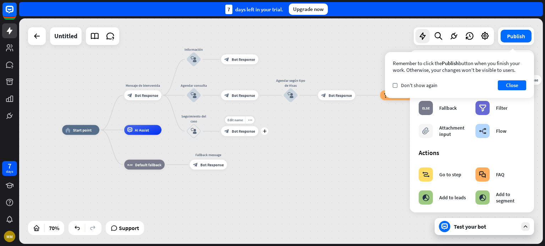
click at [243, 129] on span "Bot Response" at bounding box center [243, 131] width 23 height 5
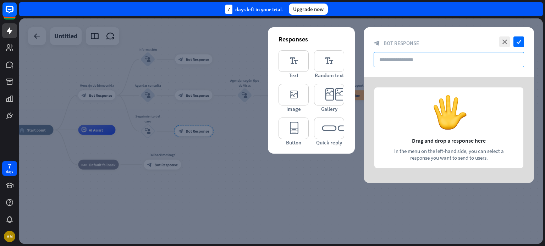
click at [410, 62] on input "text" at bounding box center [448, 59] width 150 height 15
click at [291, 60] on icon "editor_text" at bounding box center [293, 61] width 30 height 22
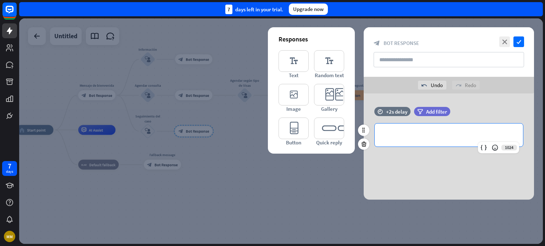
click at [408, 136] on p "**********" at bounding box center [449, 135] width 134 height 9
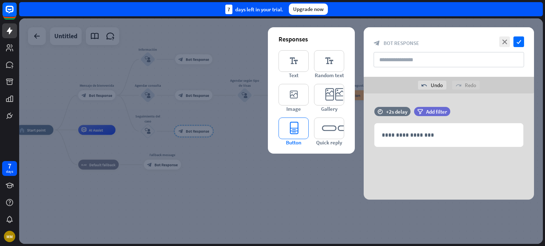
click at [296, 127] on icon "editor_button" at bounding box center [293, 129] width 30 height 22
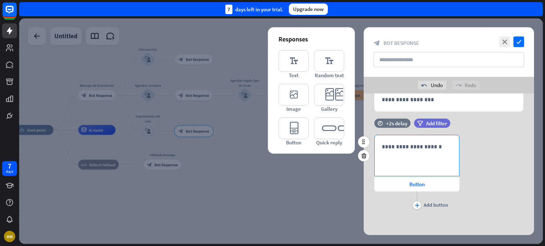
scroll to position [35, 0]
click at [400, 143] on p "**********" at bounding box center [417, 147] width 70 height 9
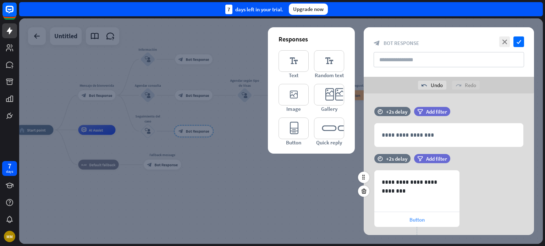
click at [414, 221] on span "Button" at bounding box center [416, 220] width 15 height 7
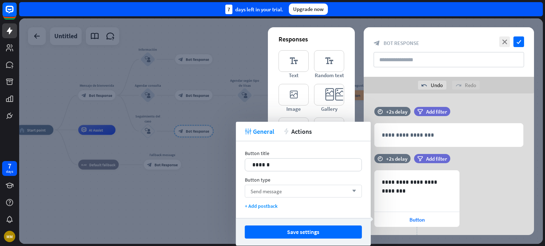
click at [287, 191] on div "Send message arrow_down" at bounding box center [303, 191] width 117 height 13
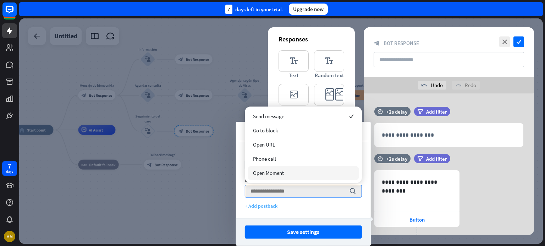
click at [299, 209] on div "+ Add postback" at bounding box center [303, 206] width 117 height 6
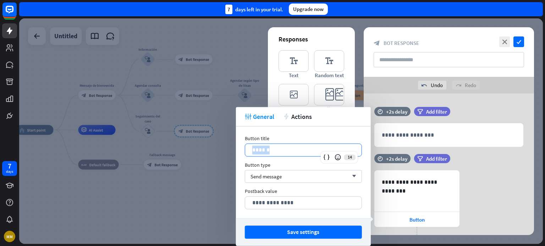
drag, startPoint x: 277, startPoint y: 153, endPoint x: 243, endPoint y: 153, distance: 34.8
click at [243, 153] on div "**********" at bounding box center [303, 173] width 135 height 92
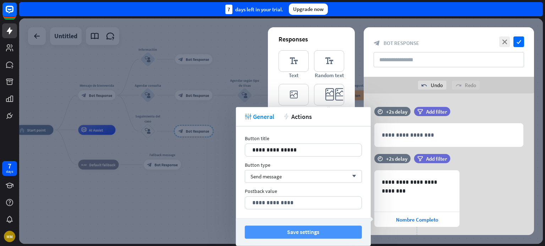
click at [317, 235] on button "Save settings" at bounding box center [303, 232] width 117 height 13
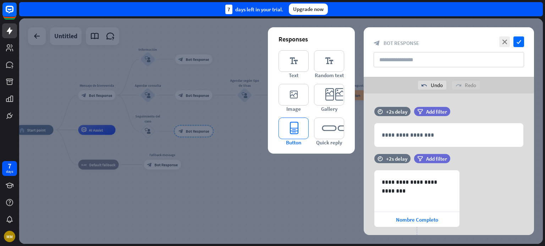
click at [296, 132] on icon "editor_button" at bounding box center [293, 129] width 30 height 22
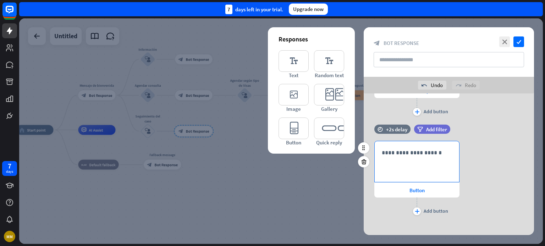
scroll to position [135, 0]
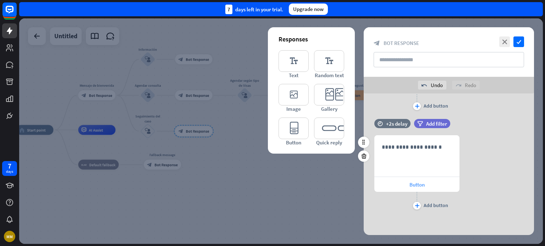
click at [417, 183] on span "Button" at bounding box center [416, 185] width 15 height 7
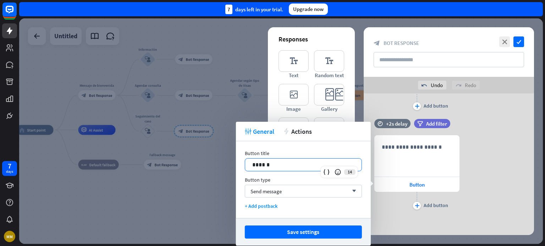
drag, startPoint x: 271, startPoint y: 166, endPoint x: 231, endPoint y: 165, distance: 39.7
click at [231, 165] on body "7 days MM close Product Help First steps Get started with ChatBot Help Center F…" at bounding box center [272, 123] width 545 height 246
drag, startPoint x: 285, startPoint y: 168, endPoint x: 237, endPoint y: 162, distance: 48.9
click at [237, 162] on div "Button title 14 ****** Button type Send message arrow_down + Add postback" at bounding box center [303, 179] width 135 height 77
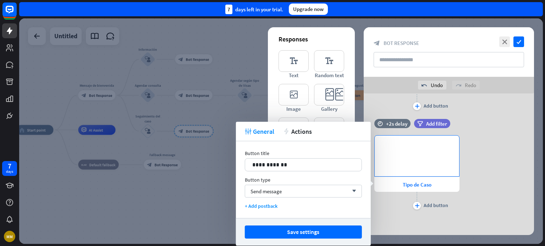
click at [423, 148] on p "**********" at bounding box center [417, 147] width 70 height 9
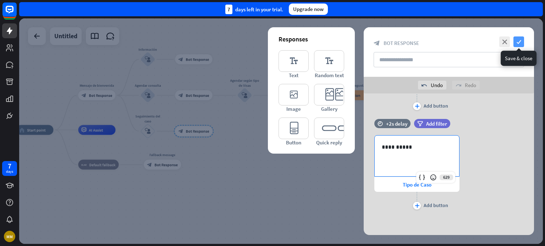
click at [520, 38] on icon "check" at bounding box center [518, 42] width 11 height 11
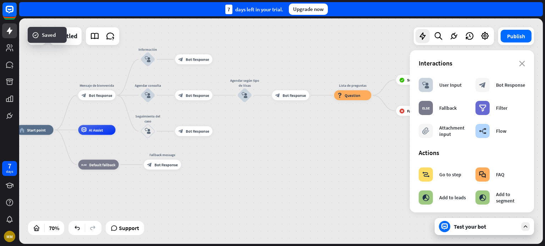
click at [517, 59] on div "Interactions" at bounding box center [471, 63] width 106 height 8
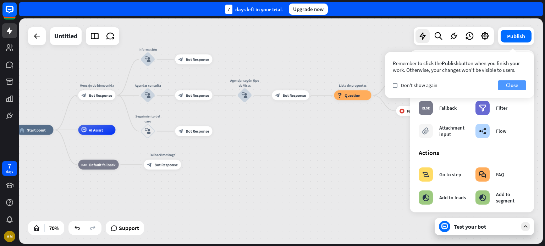
click at [511, 87] on button "Close" at bounding box center [512, 85] width 28 height 10
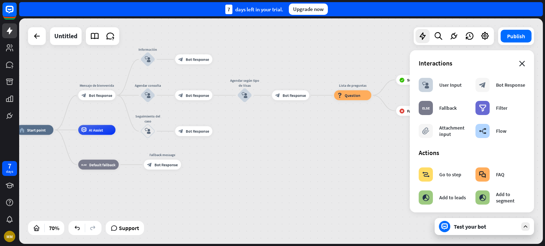
click at [519, 66] on icon "close" at bounding box center [522, 64] width 6 height 6
